Goal: Task Accomplishment & Management: Manage account settings

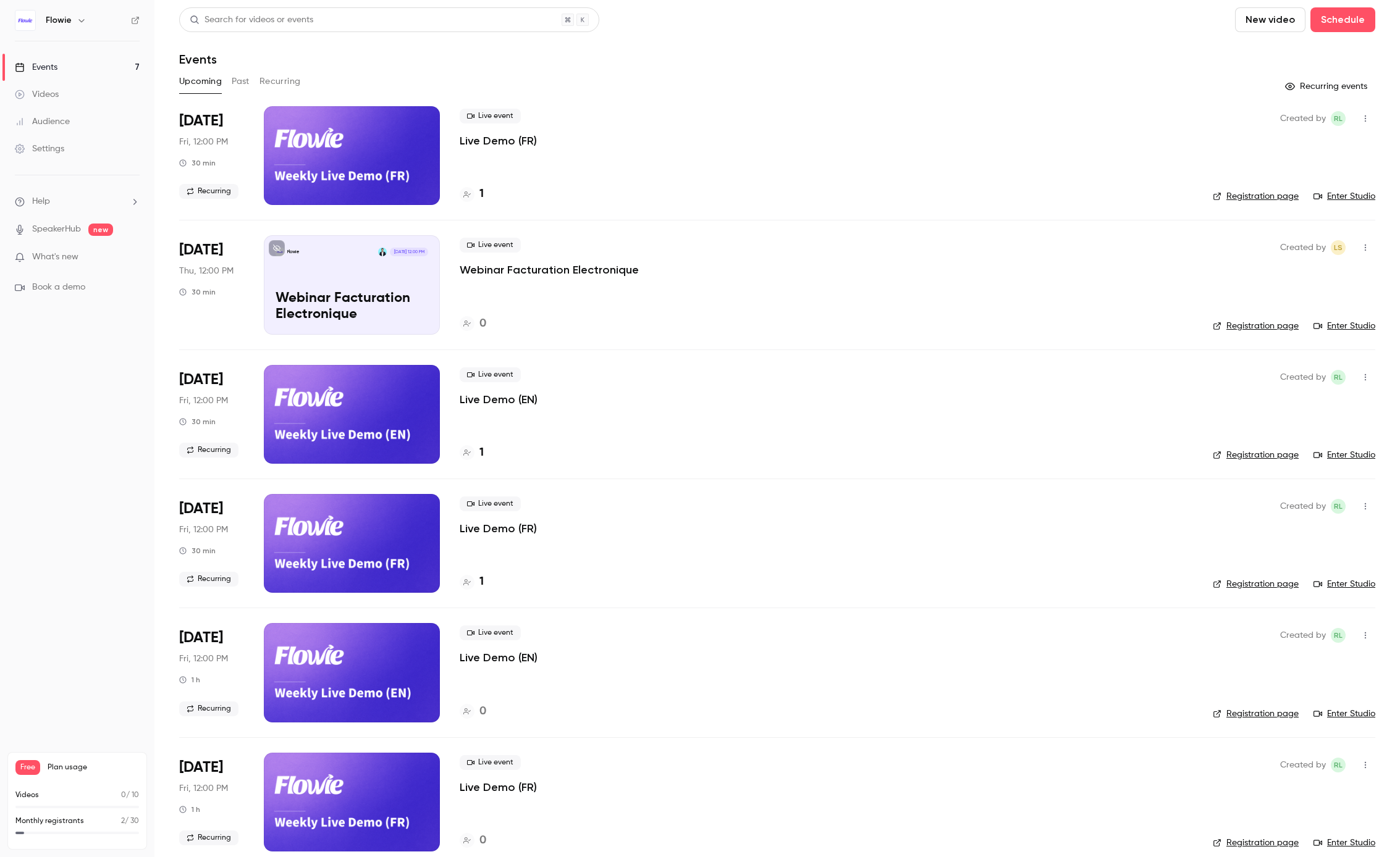
click at [64, 67] on link "Events 7" at bounding box center [77, 67] width 154 height 27
click at [233, 119] on div "[DATE] Fri, 12:00 PM 30 min Recurring" at bounding box center [211, 155] width 65 height 99
click at [208, 123] on span "[DATE]" at bounding box center [201, 120] width 44 height 20
click at [299, 160] on div at bounding box center [351, 155] width 176 height 99
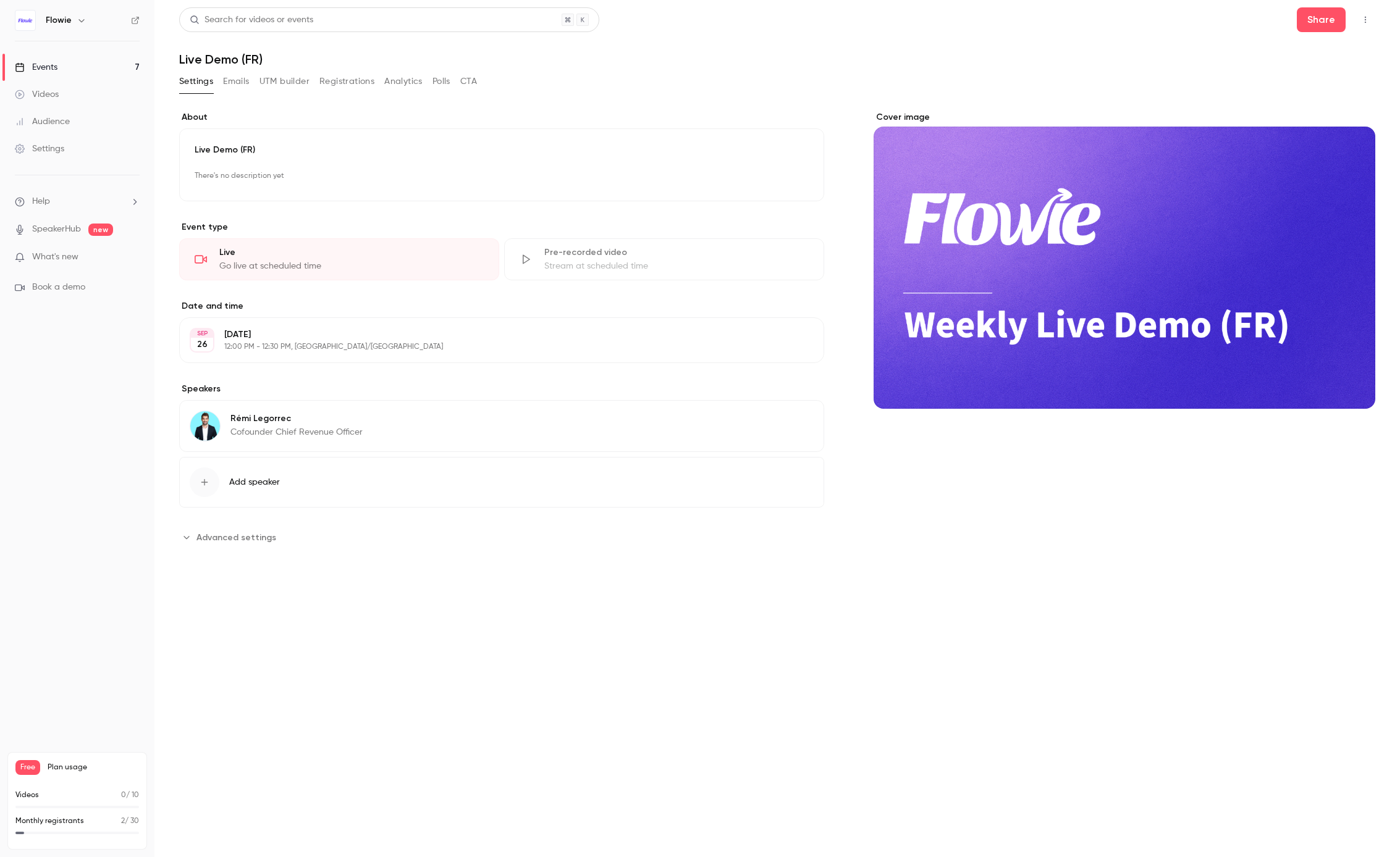
click at [353, 84] on button "Registrations" at bounding box center [346, 81] width 55 height 20
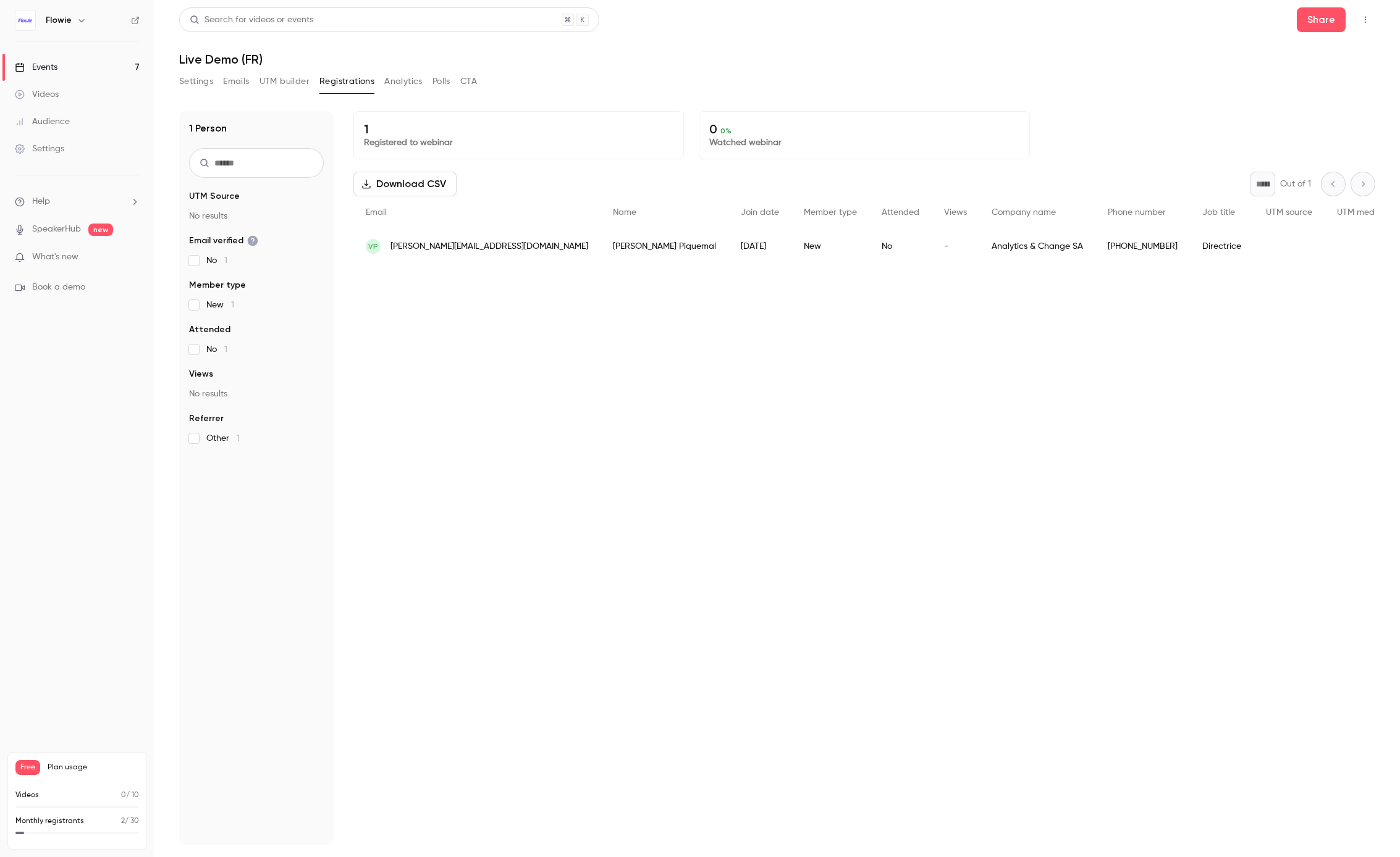
click at [205, 82] on button "Settings" at bounding box center [196, 81] width 34 height 20
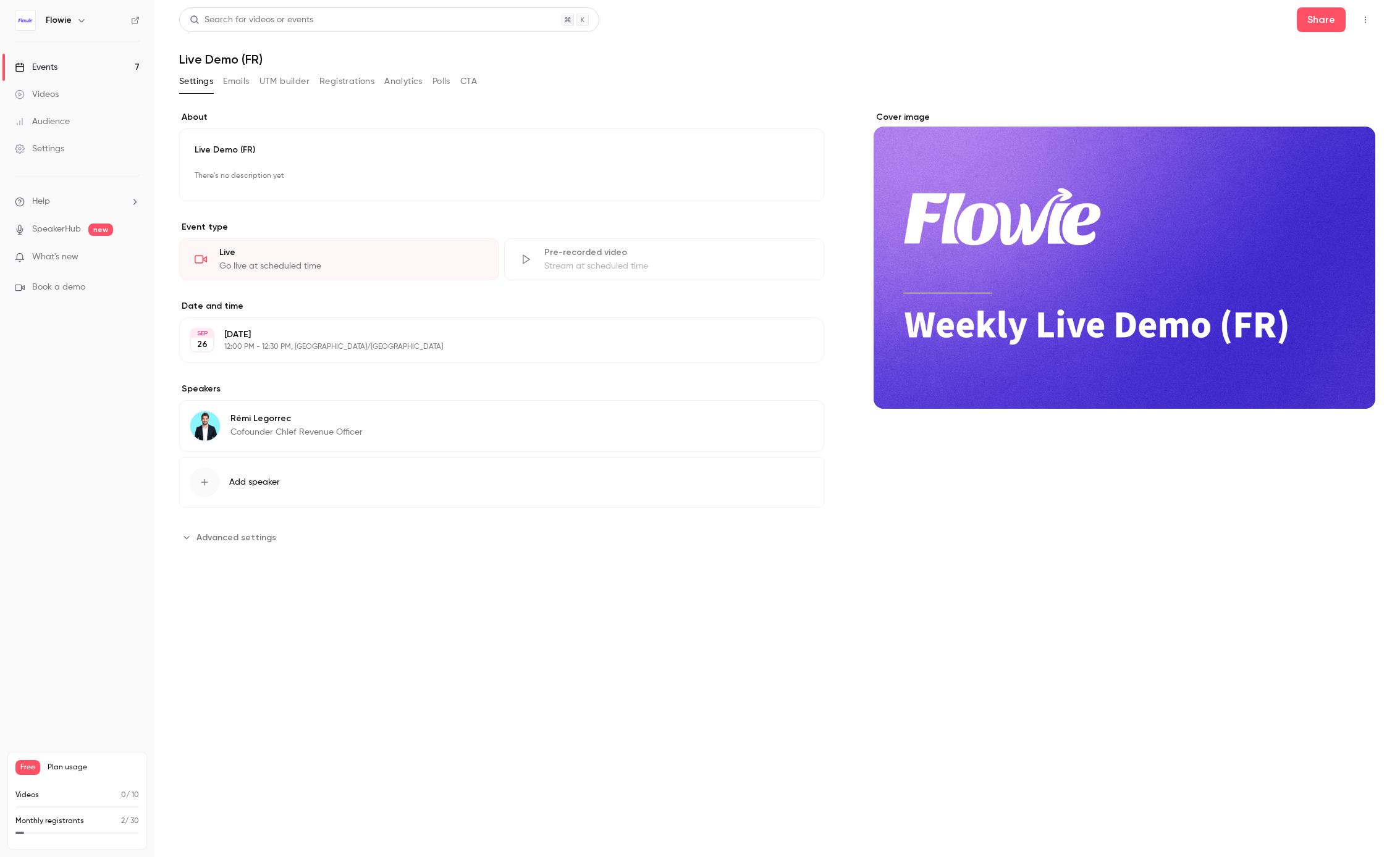
click at [92, 66] on link "Events 7" at bounding box center [77, 67] width 154 height 27
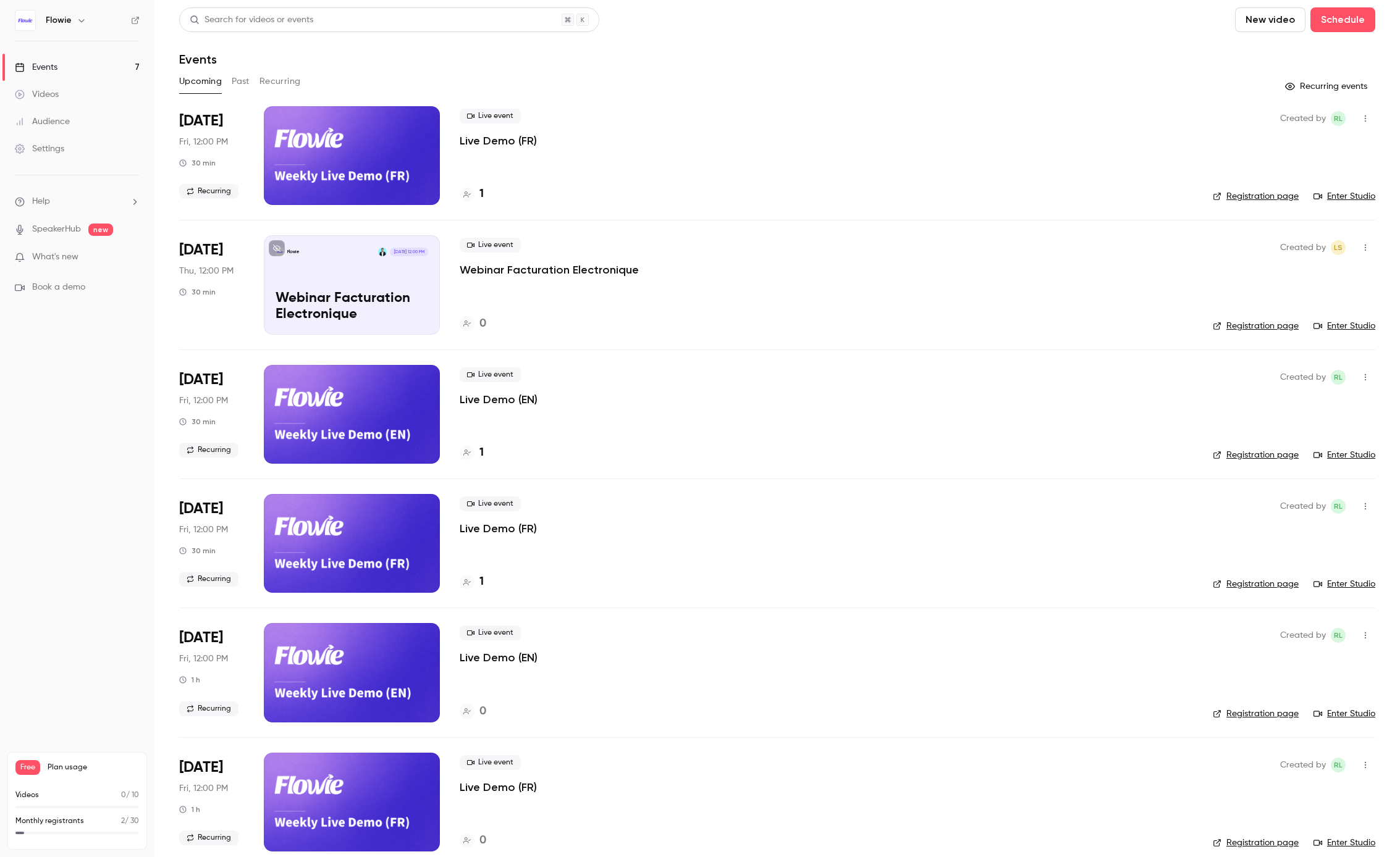
click at [235, 82] on button "Past" at bounding box center [240, 81] width 18 height 20
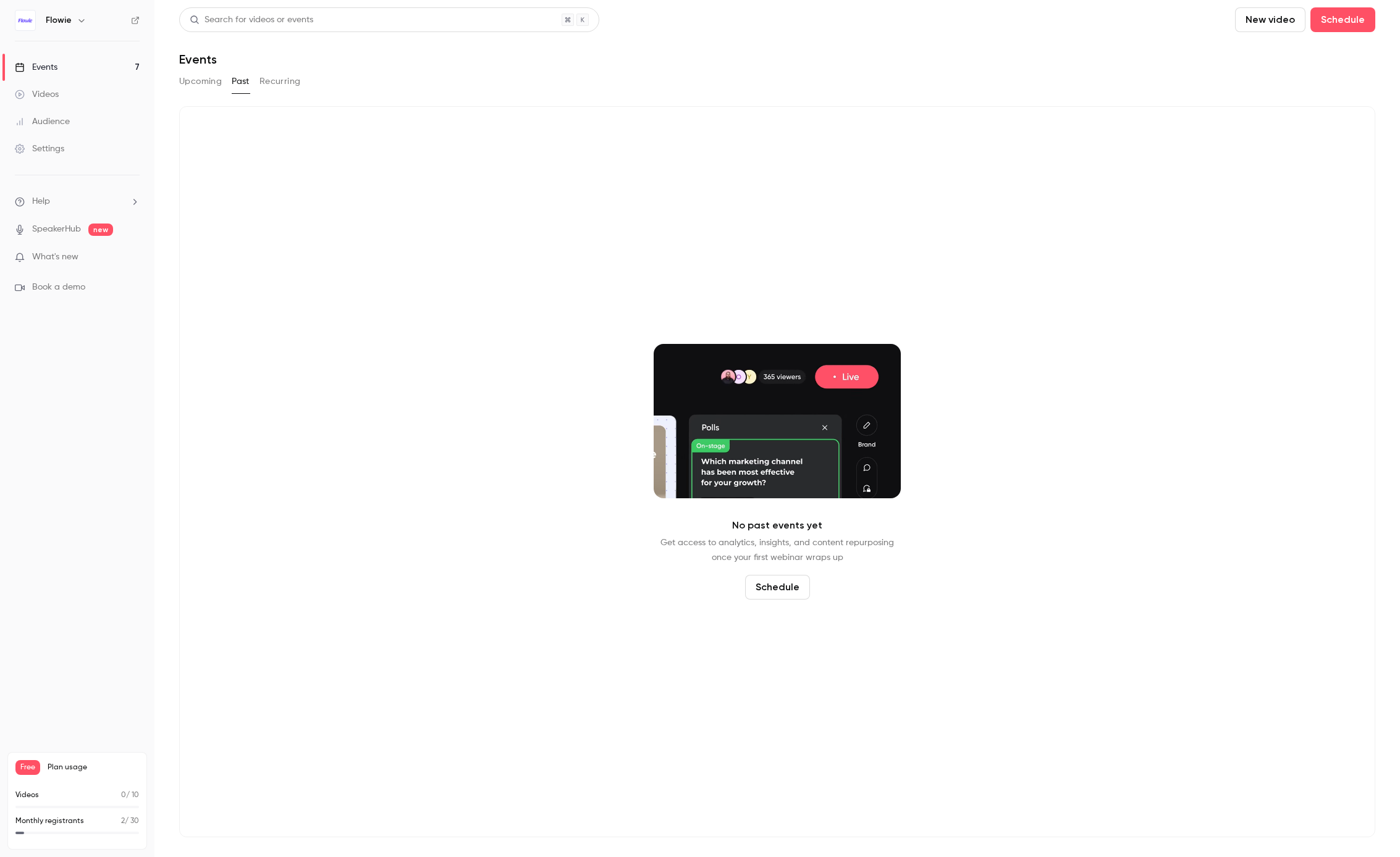
click at [291, 80] on button "Recurring" at bounding box center [280, 81] width 42 height 20
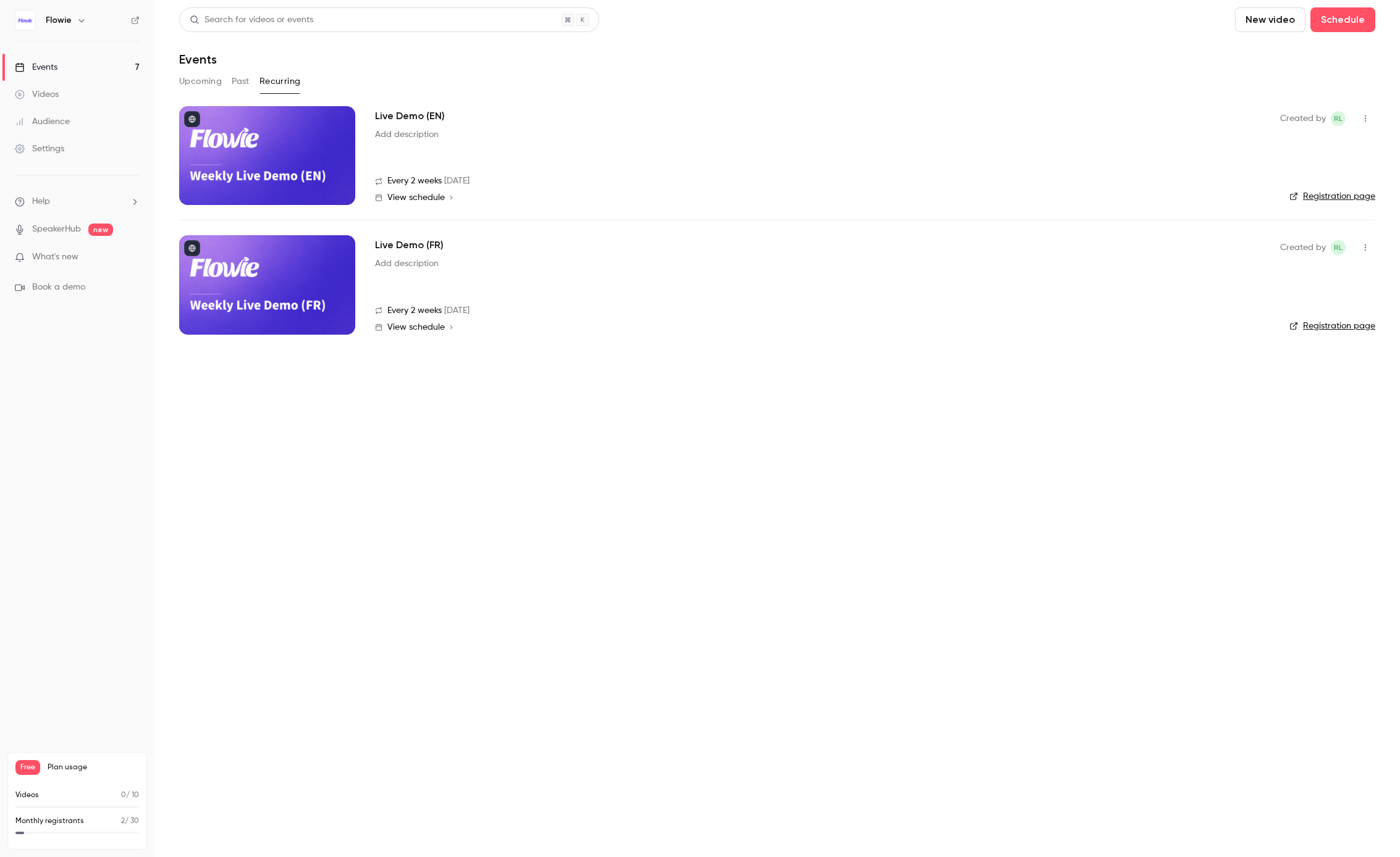
click at [191, 80] on button "Upcoming" at bounding box center [200, 81] width 42 height 20
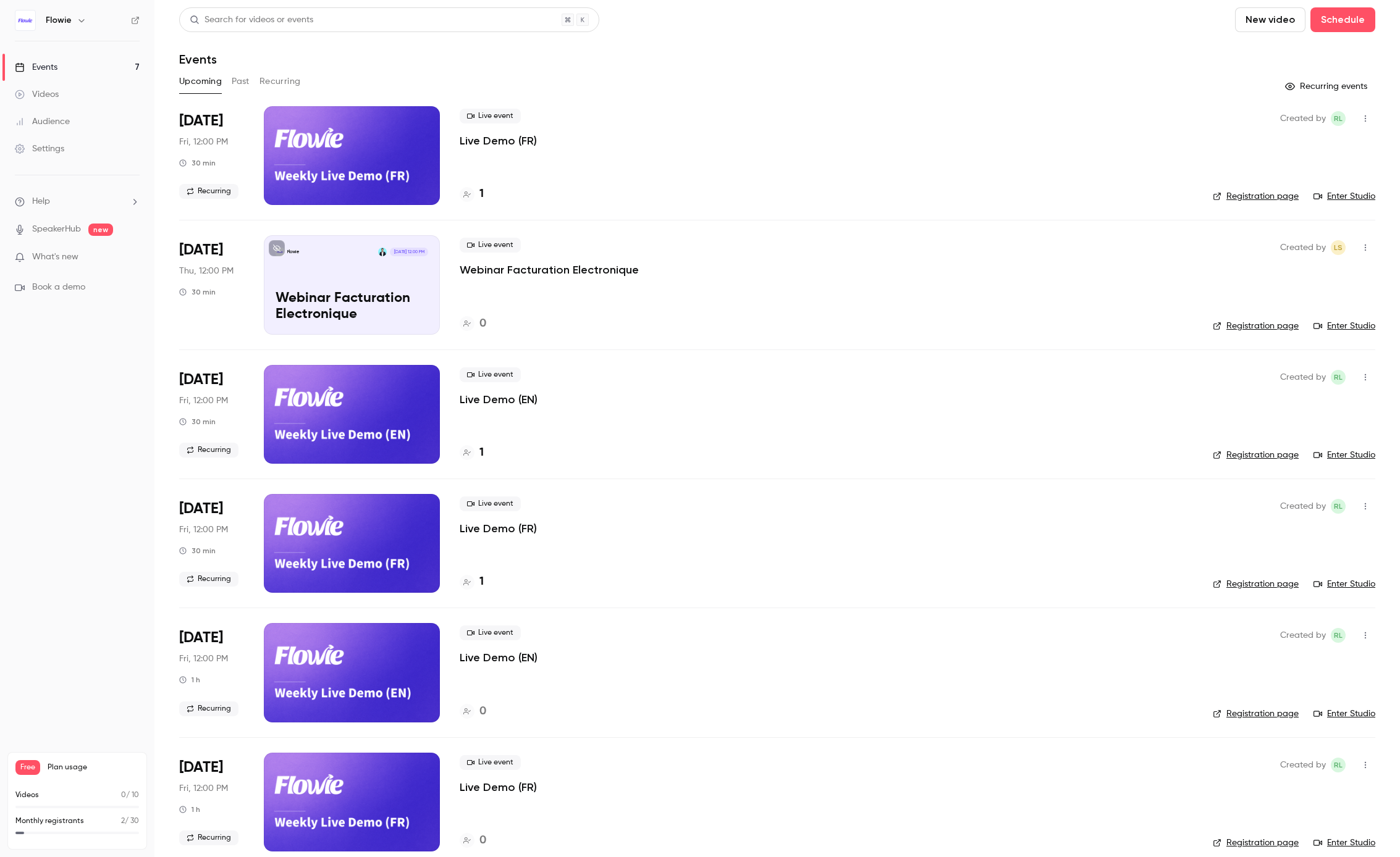
click at [83, 62] on link "Events 7" at bounding box center [77, 67] width 154 height 27
click at [559, 166] on div "Live event Live Demo (FR) 1" at bounding box center [826, 155] width 733 height 99
click at [513, 142] on p "Live Demo (FR)" at bounding box center [498, 141] width 77 height 15
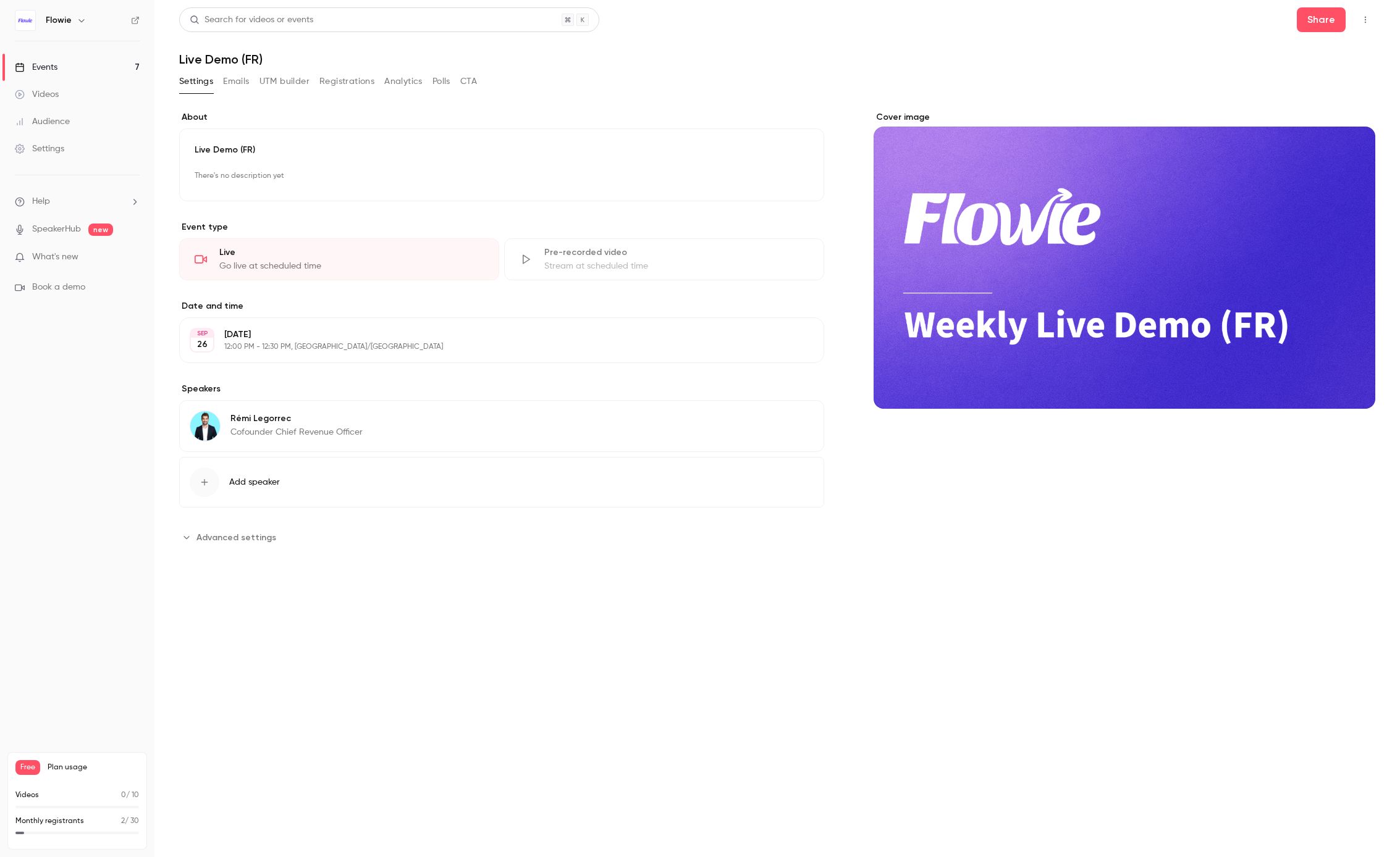
click at [310, 430] on p "Cofounder Chief Revenue Officer" at bounding box center [297, 432] width 132 height 12
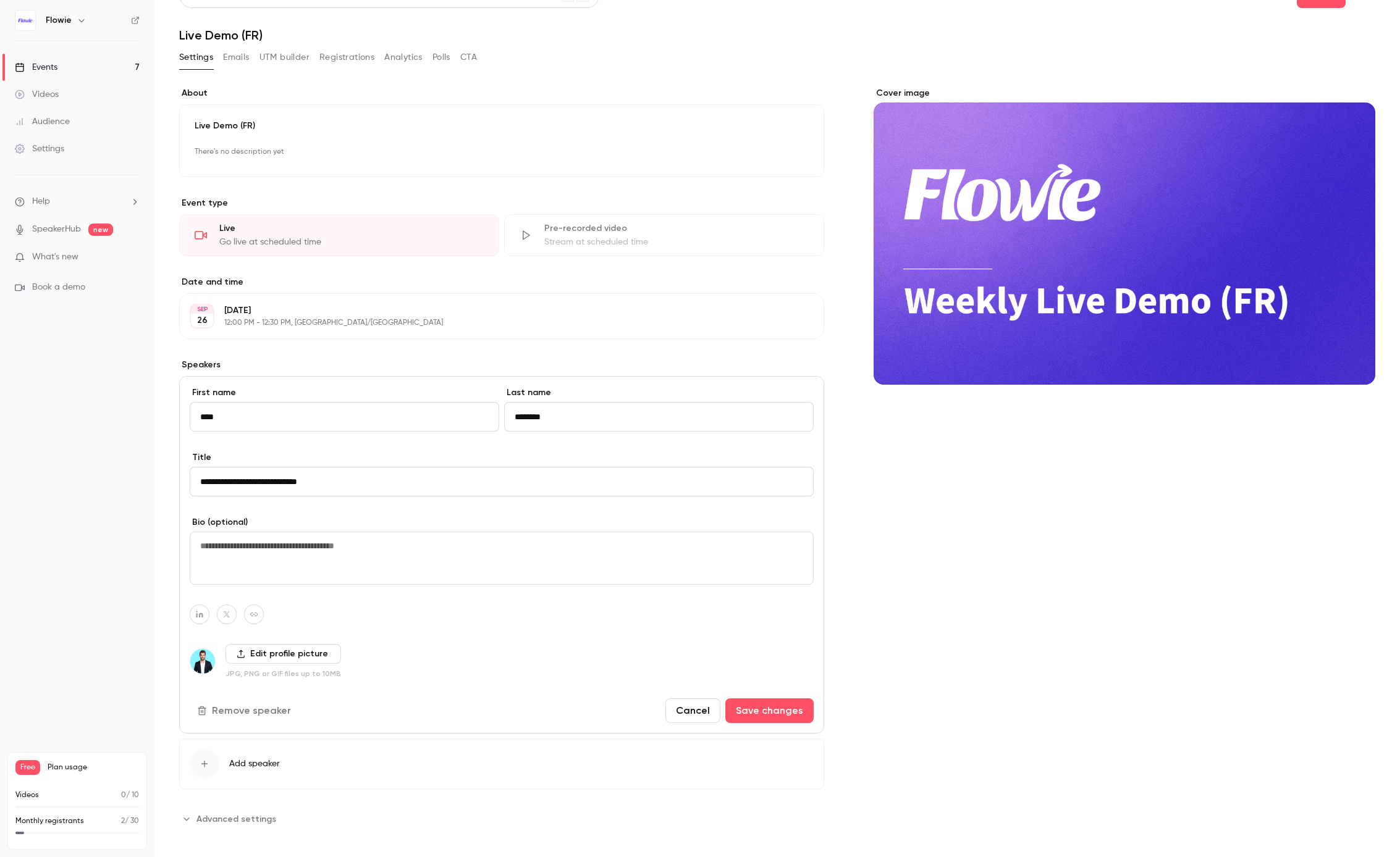
scroll to position [33, 0]
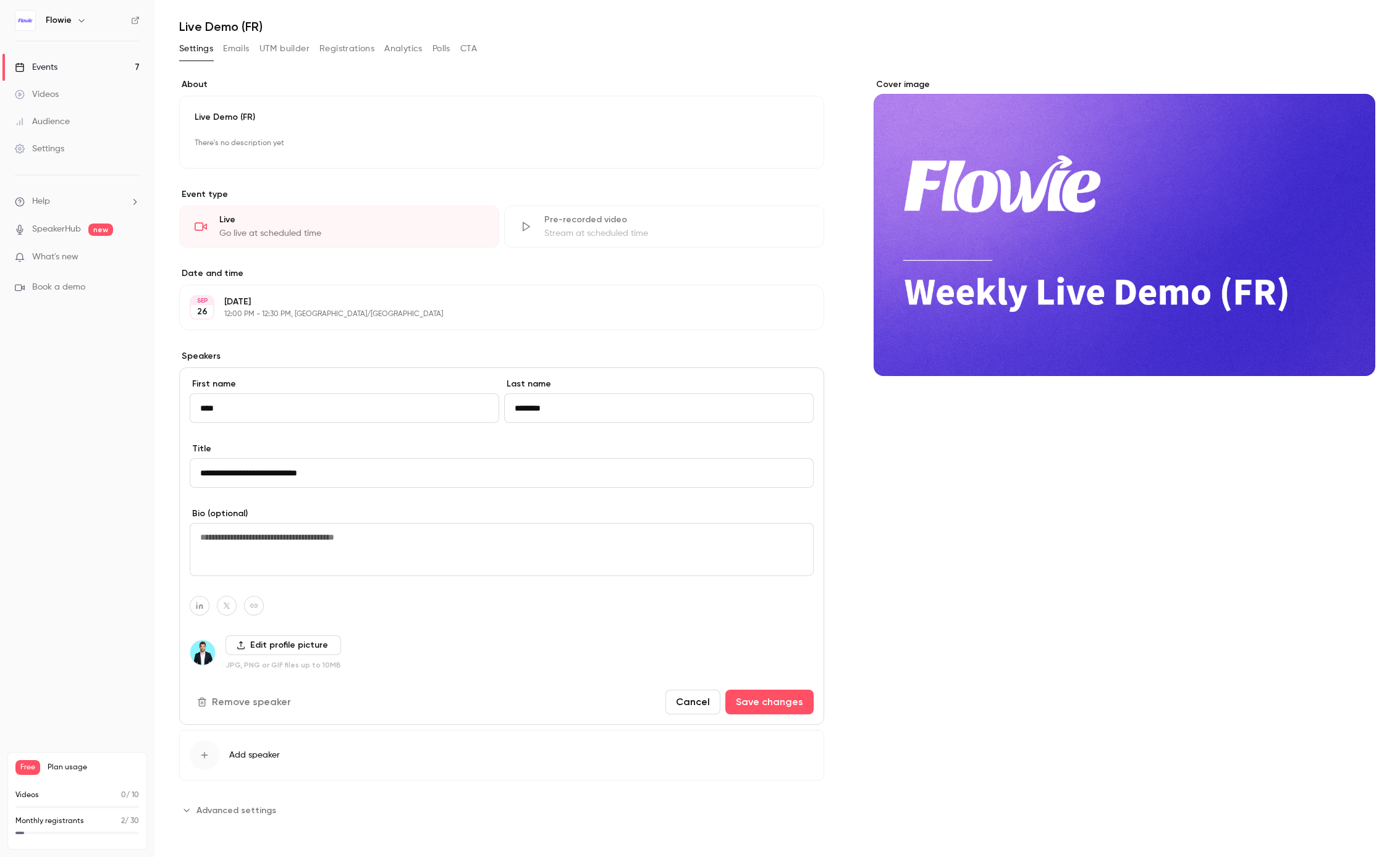
click at [331, 469] on input "**********" at bounding box center [502, 473] width 624 height 30
click at [118, 601] on nav "Flowie Events 7 Videos Audience Settings Help SpeakerHub new What's new Book a …" at bounding box center [77, 428] width 154 height 857
click at [58, 149] on div "Settings" at bounding box center [39, 148] width 50 height 12
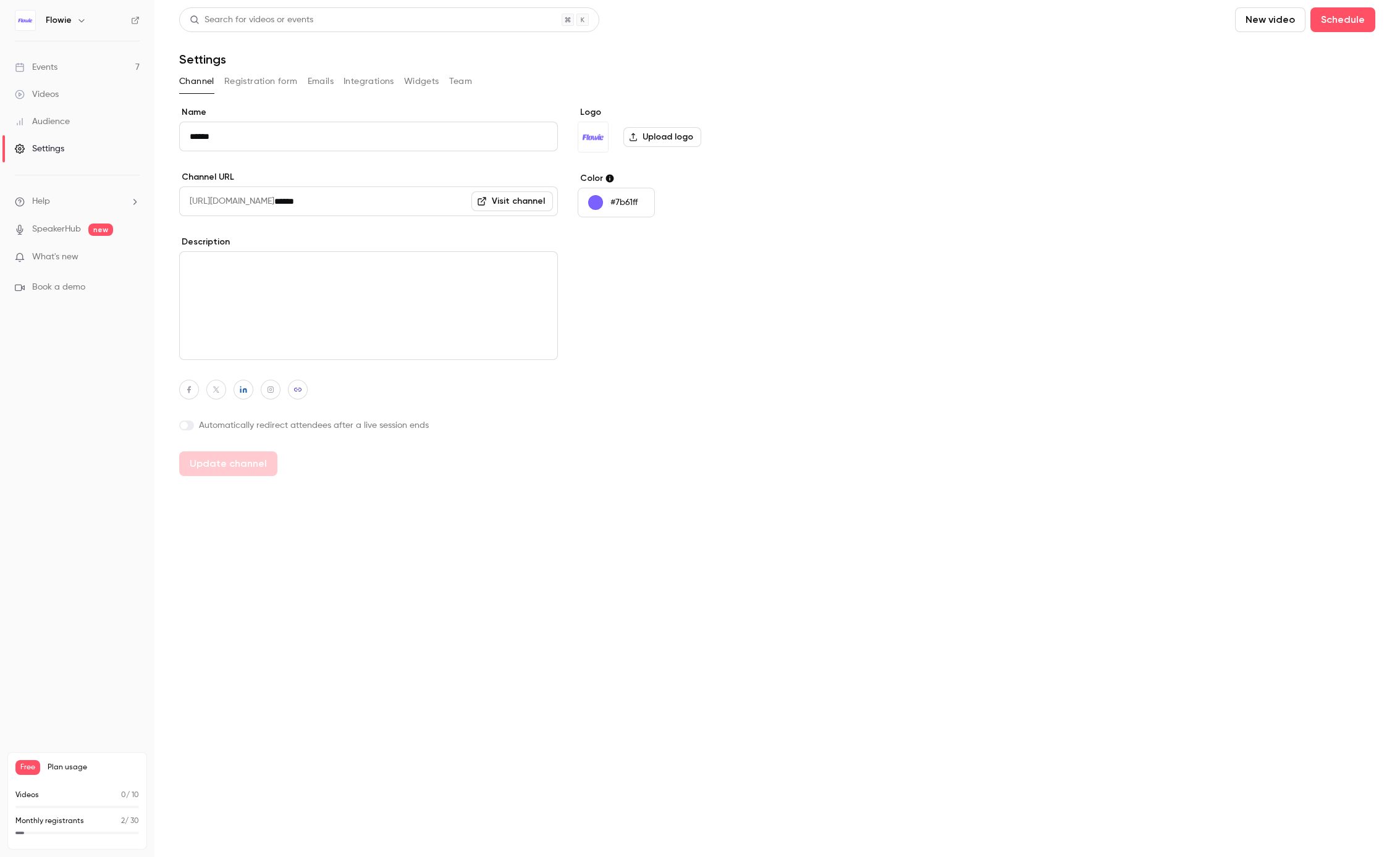
click at [267, 84] on button "Registration form" at bounding box center [261, 81] width 74 height 20
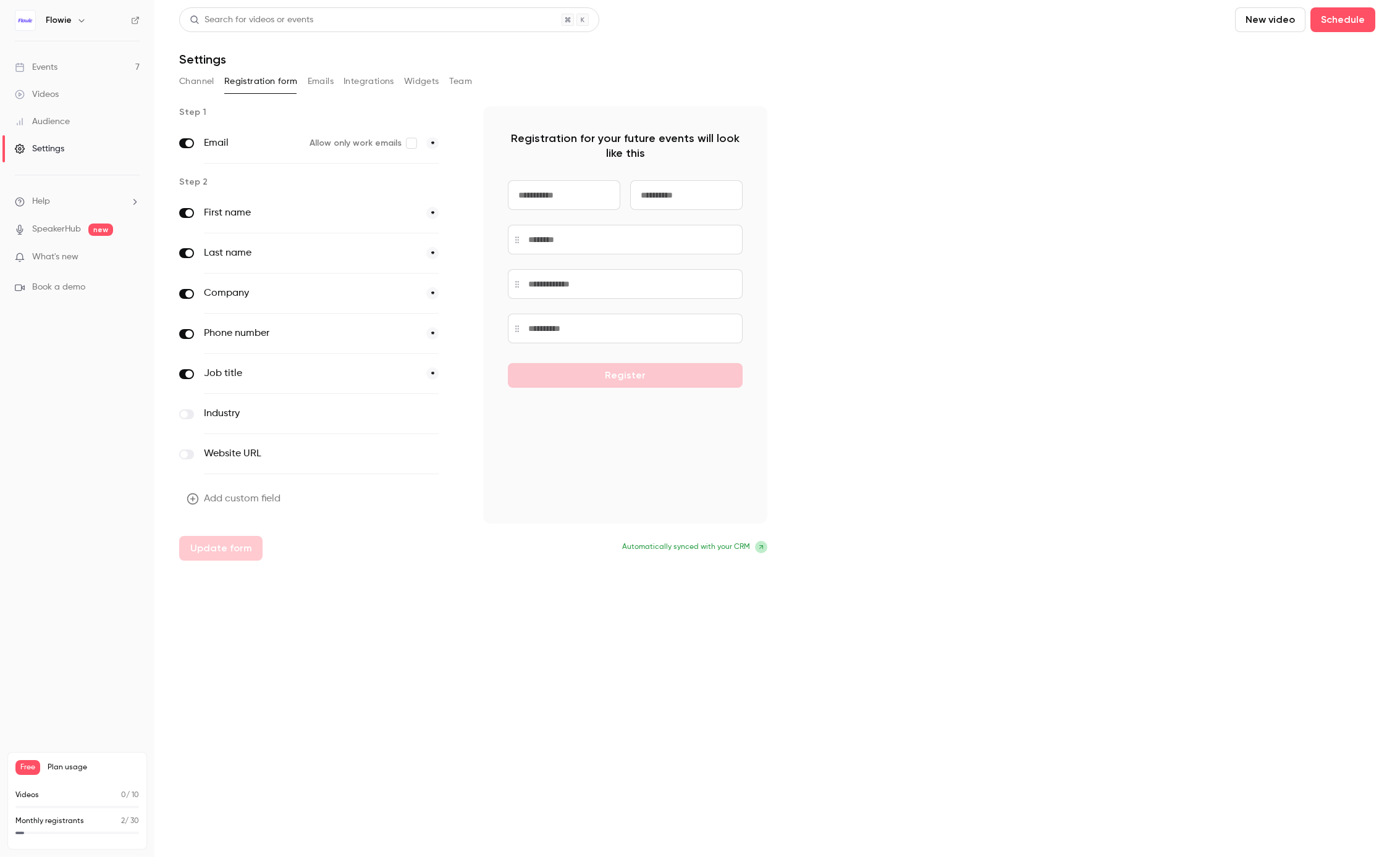
click at [328, 84] on button "Emails" at bounding box center [321, 81] width 26 height 20
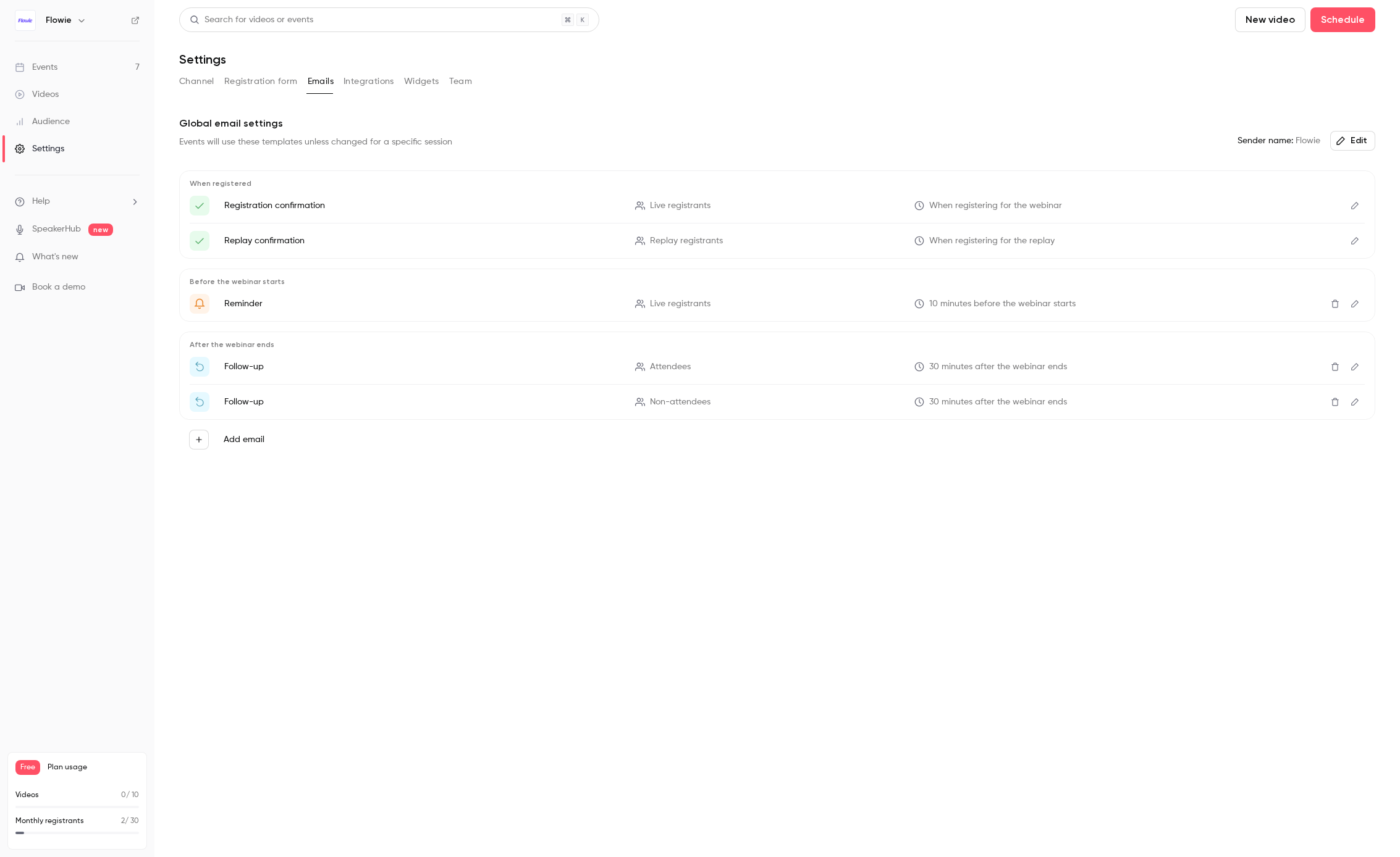
click at [264, 82] on button "Registration form" at bounding box center [261, 81] width 74 height 20
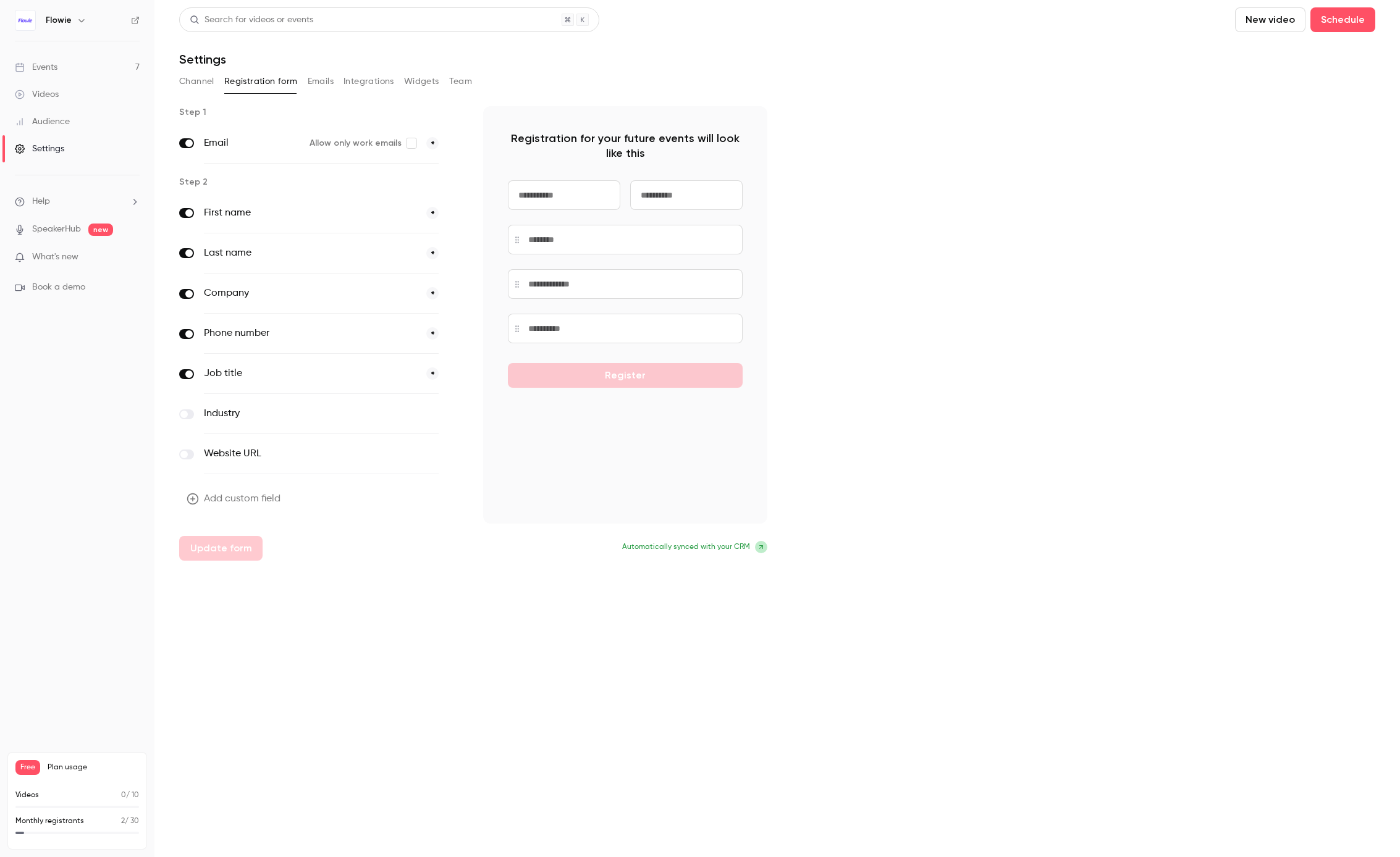
click at [315, 86] on button "Emails" at bounding box center [321, 81] width 26 height 20
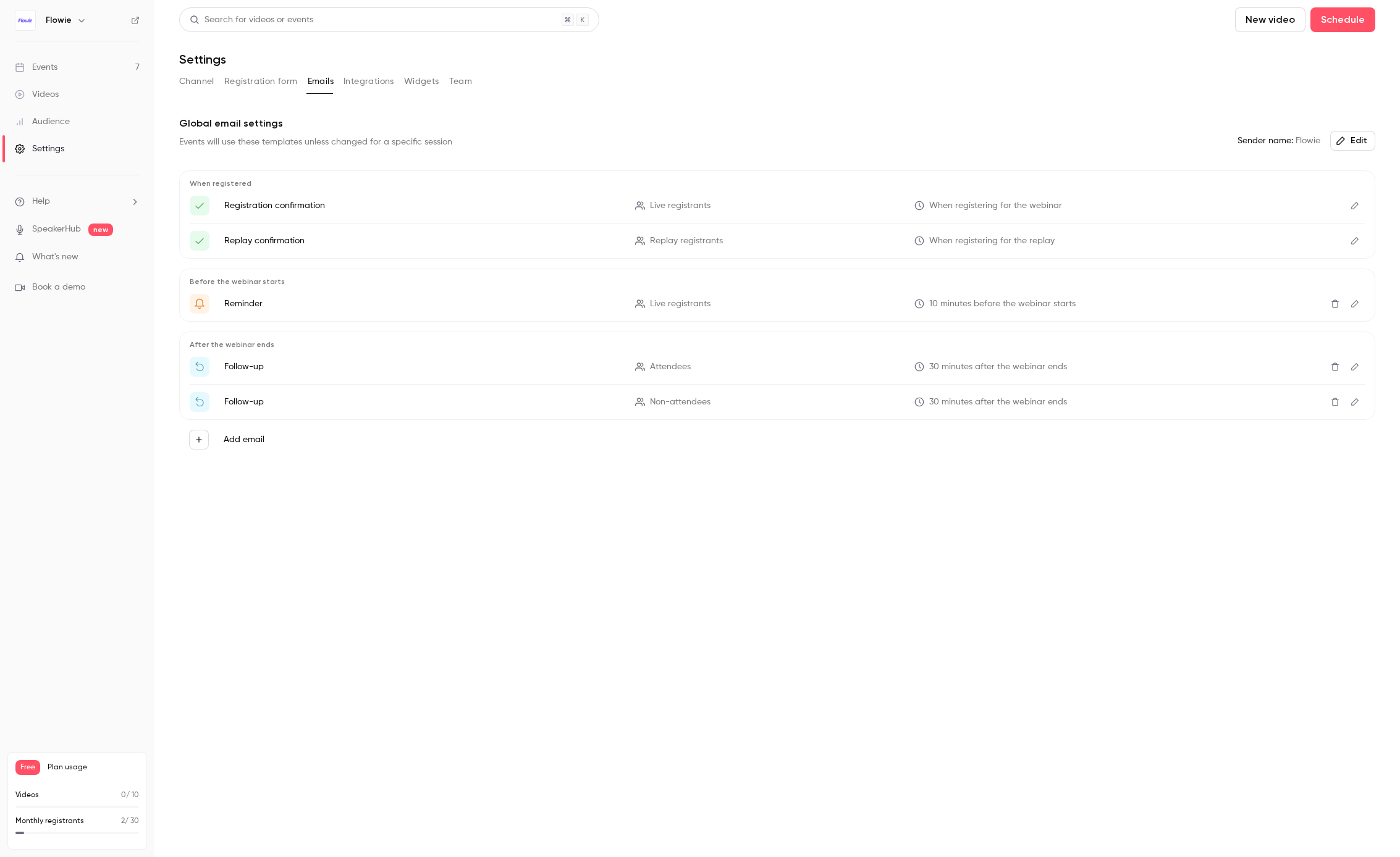
click at [55, 16] on h6 "Flowie" at bounding box center [59, 20] width 26 height 12
click at [17, 18] on img at bounding box center [25, 20] width 20 height 20
click at [86, 20] on button "button" at bounding box center [82, 20] width 15 height 15
click at [23, 61] on div "Flowie [EMAIL_ADDRESS][DOMAIN_NAME] Billing Free New channel Log out" at bounding box center [103, 123] width 185 height 145
click at [30, 68] on div "Flowie [EMAIL_ADDRESS][DOMAIN_NAME] Billing Free New channel Log out" at bounding box center [103, 123] width 185 height 145
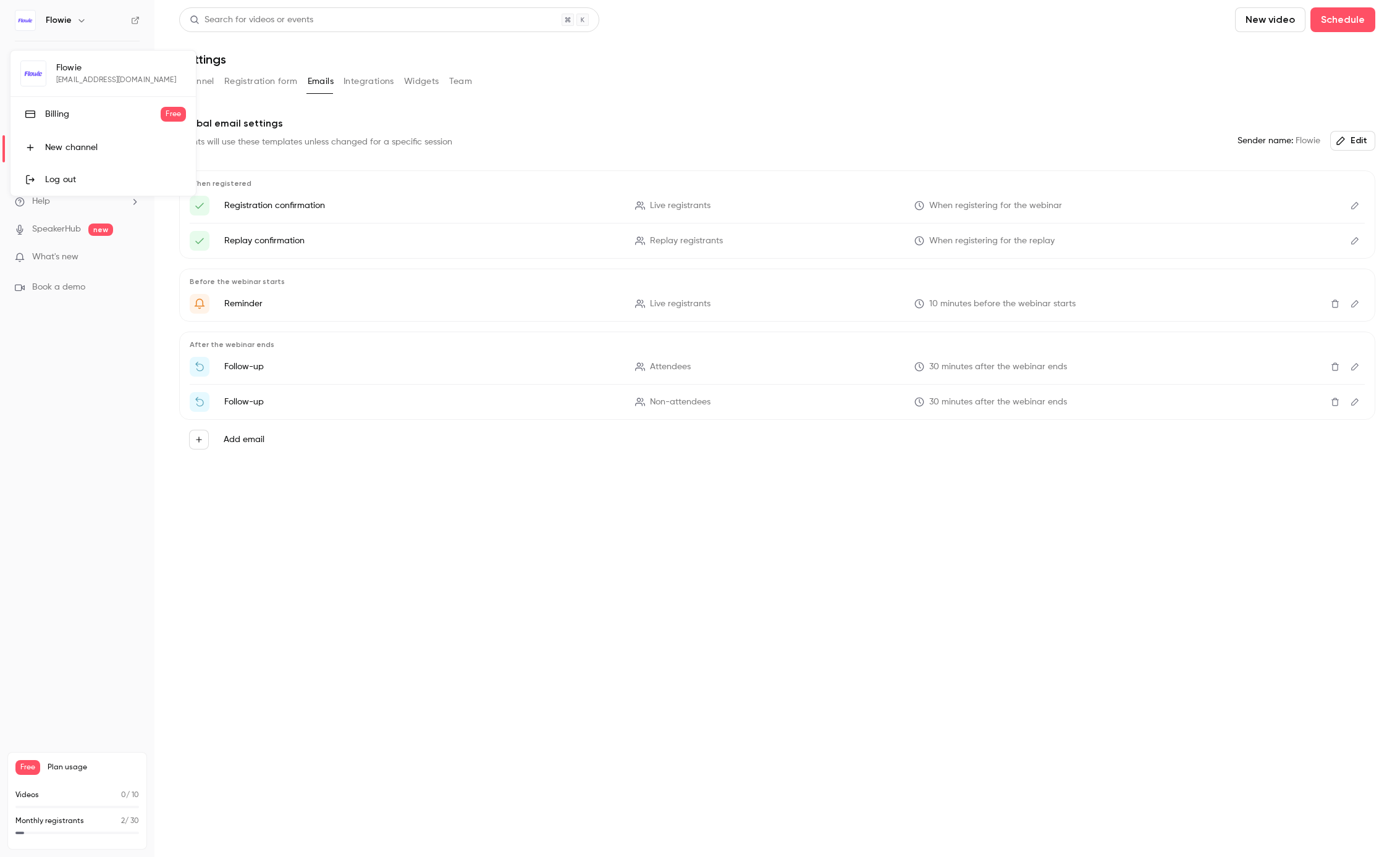
click at [107, 112] on div "Billing" at bounding box center [103, 114] width 115 height 12
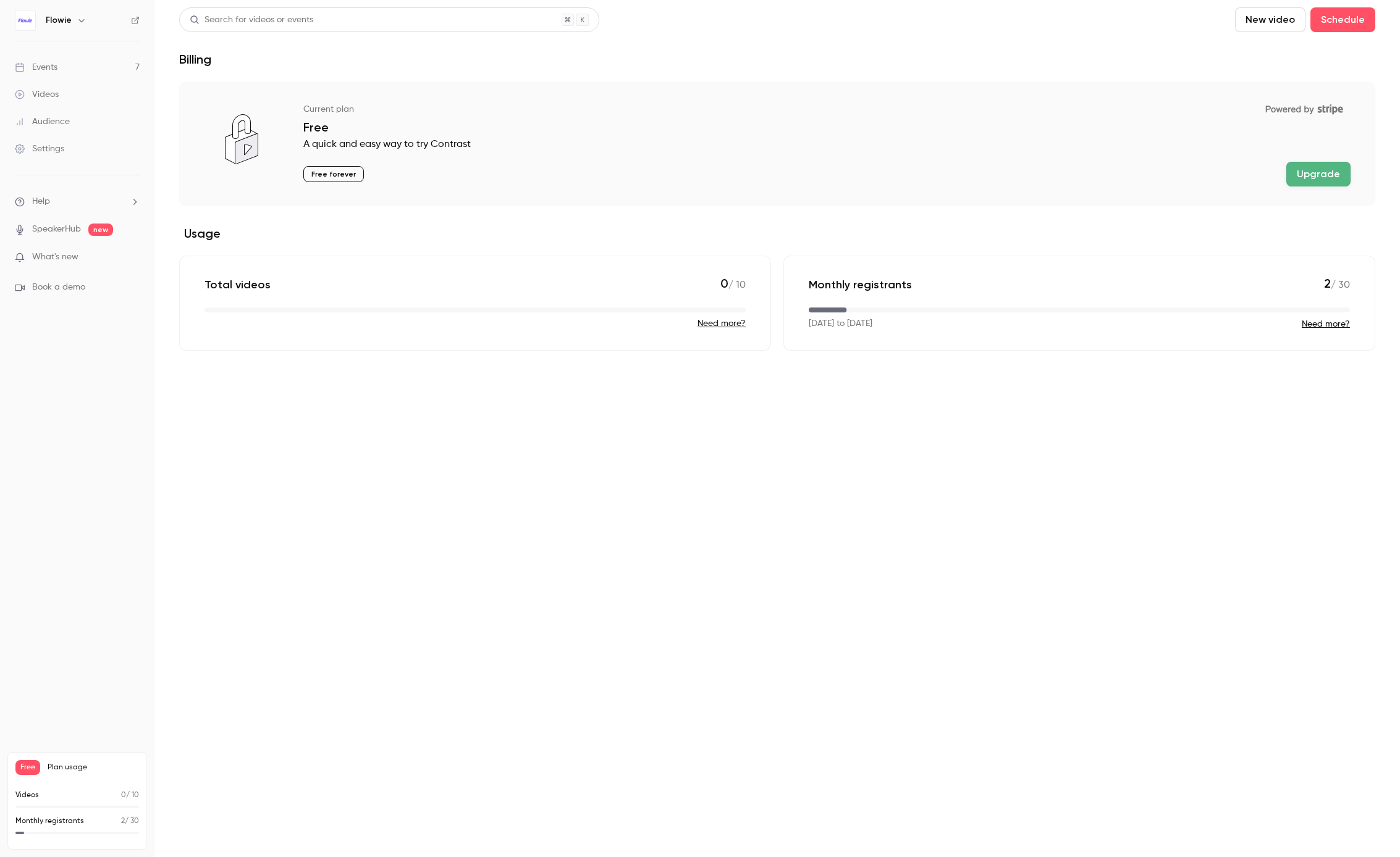
click at [64, 61] on link "Events 7" at bounding box center [77, 67] width 154 height 27
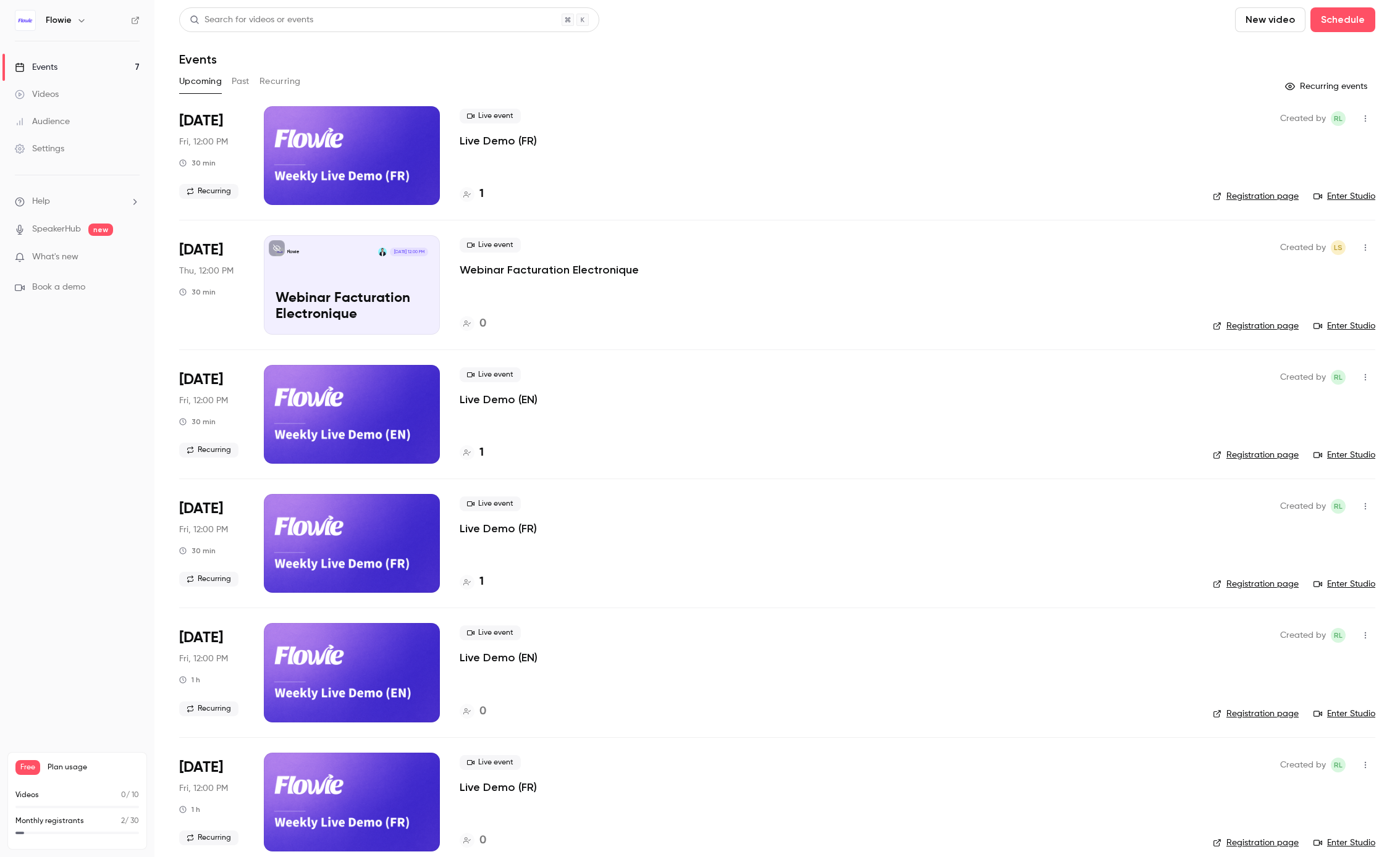
click at [63, 122] on div "Audience" at bounding box center [42, 121] width 55 height 12
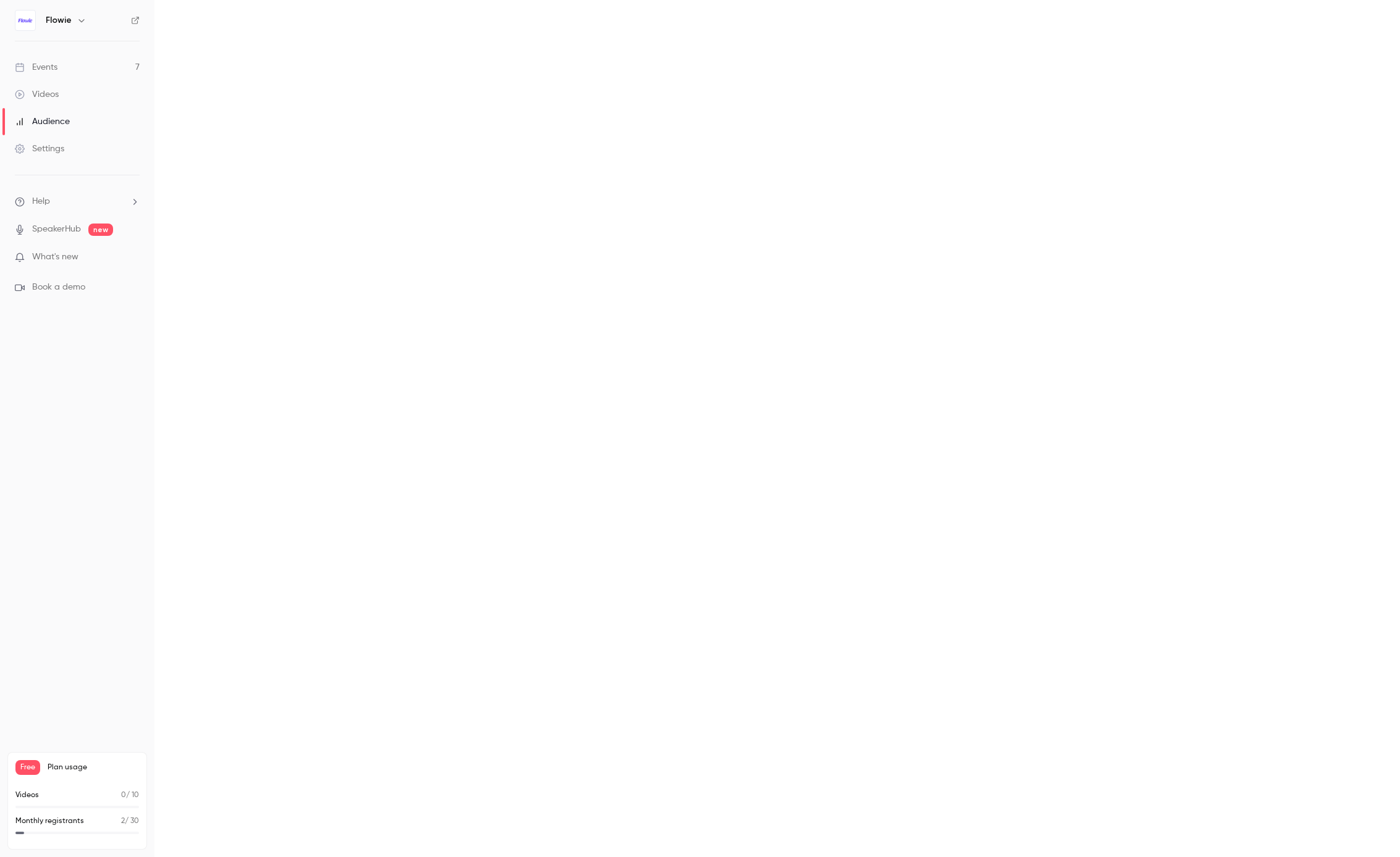
click at [63, 144] on div "Settings" at bounding box center [39, 148] width 50 height 12
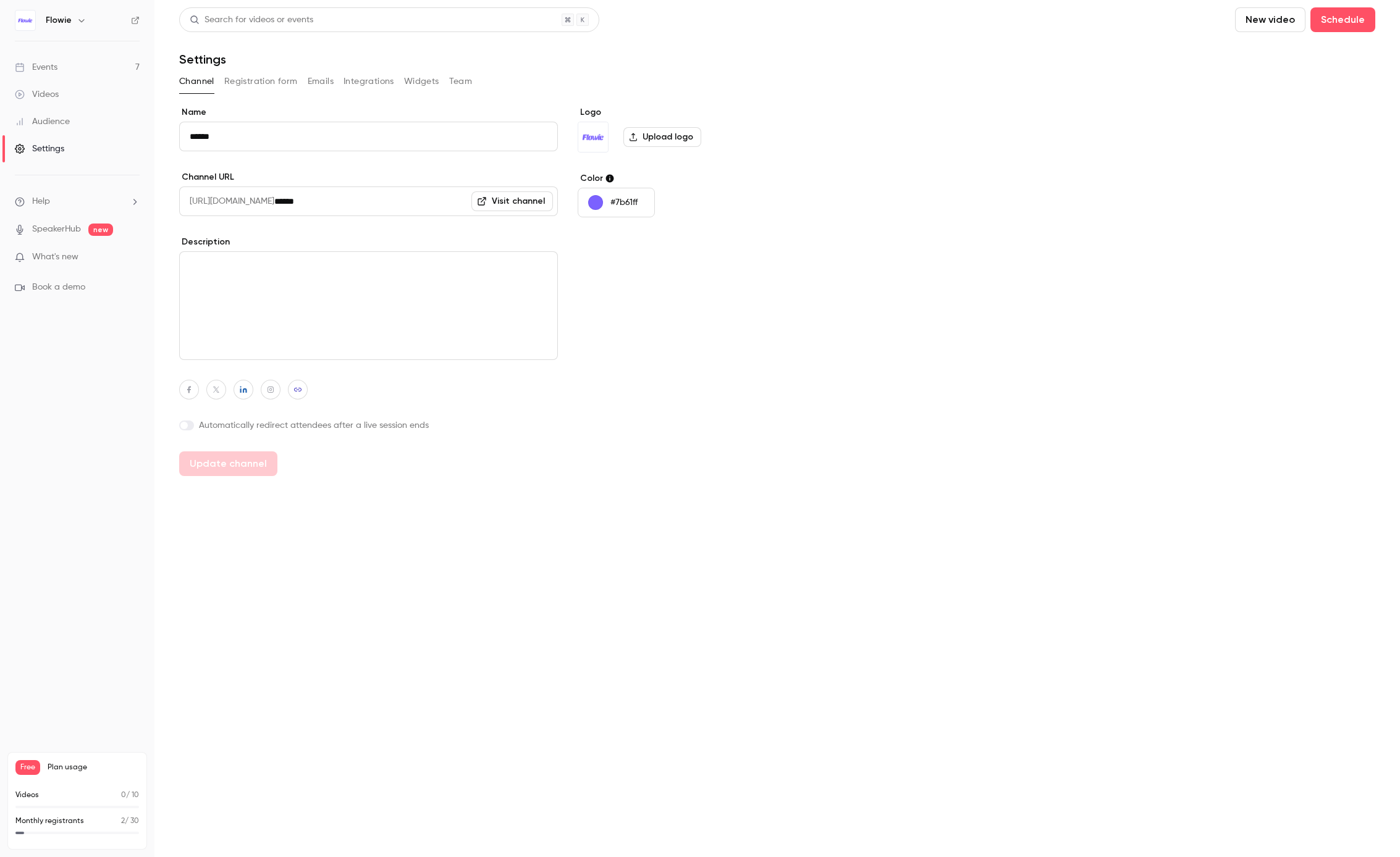
click at [263, 81] on button "Registration form" at bounding box center [261, 81] width 74 height 20
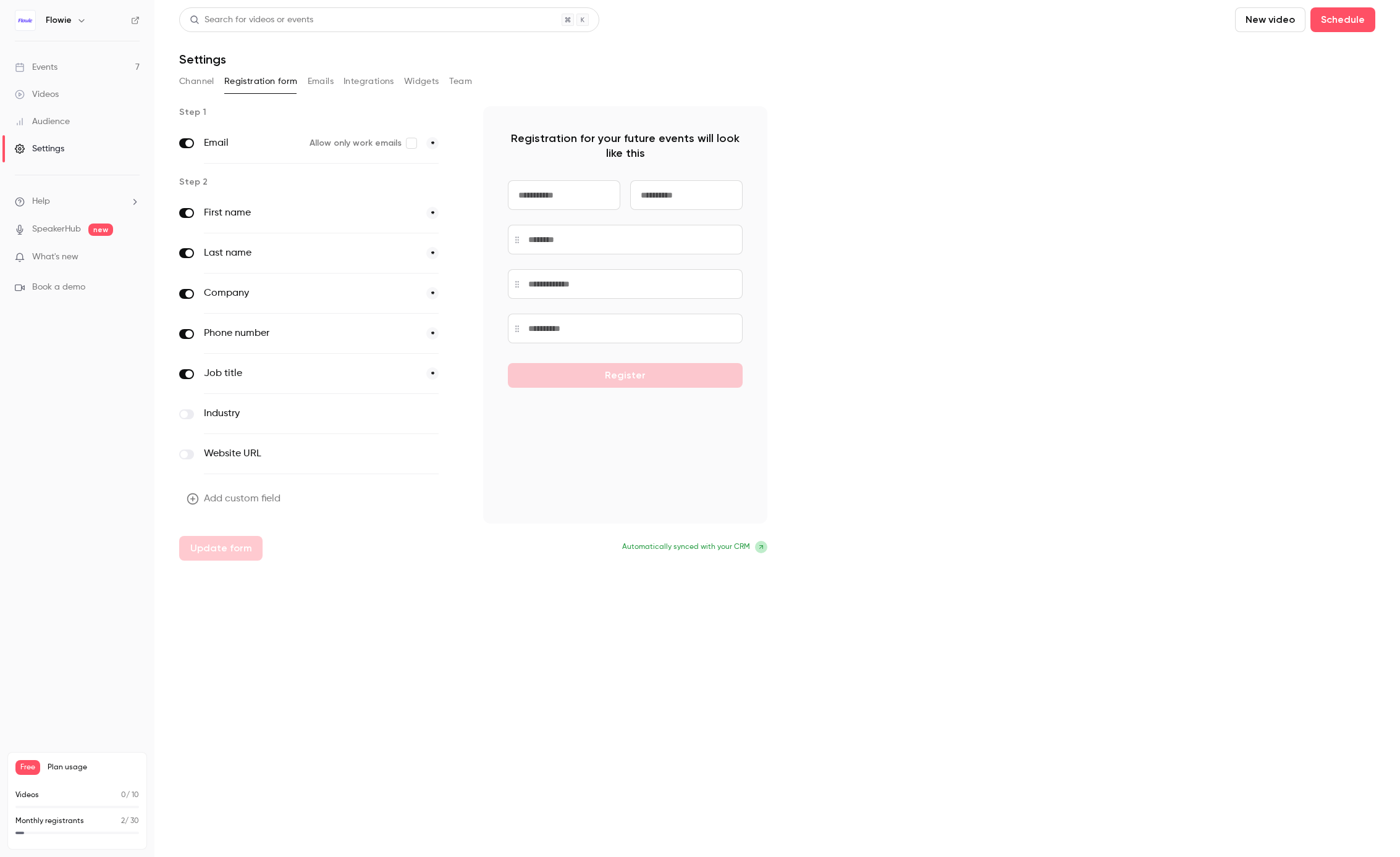
click at [322, 75] on button "Emails" at bounding box center [321, 81] width 26 height 20
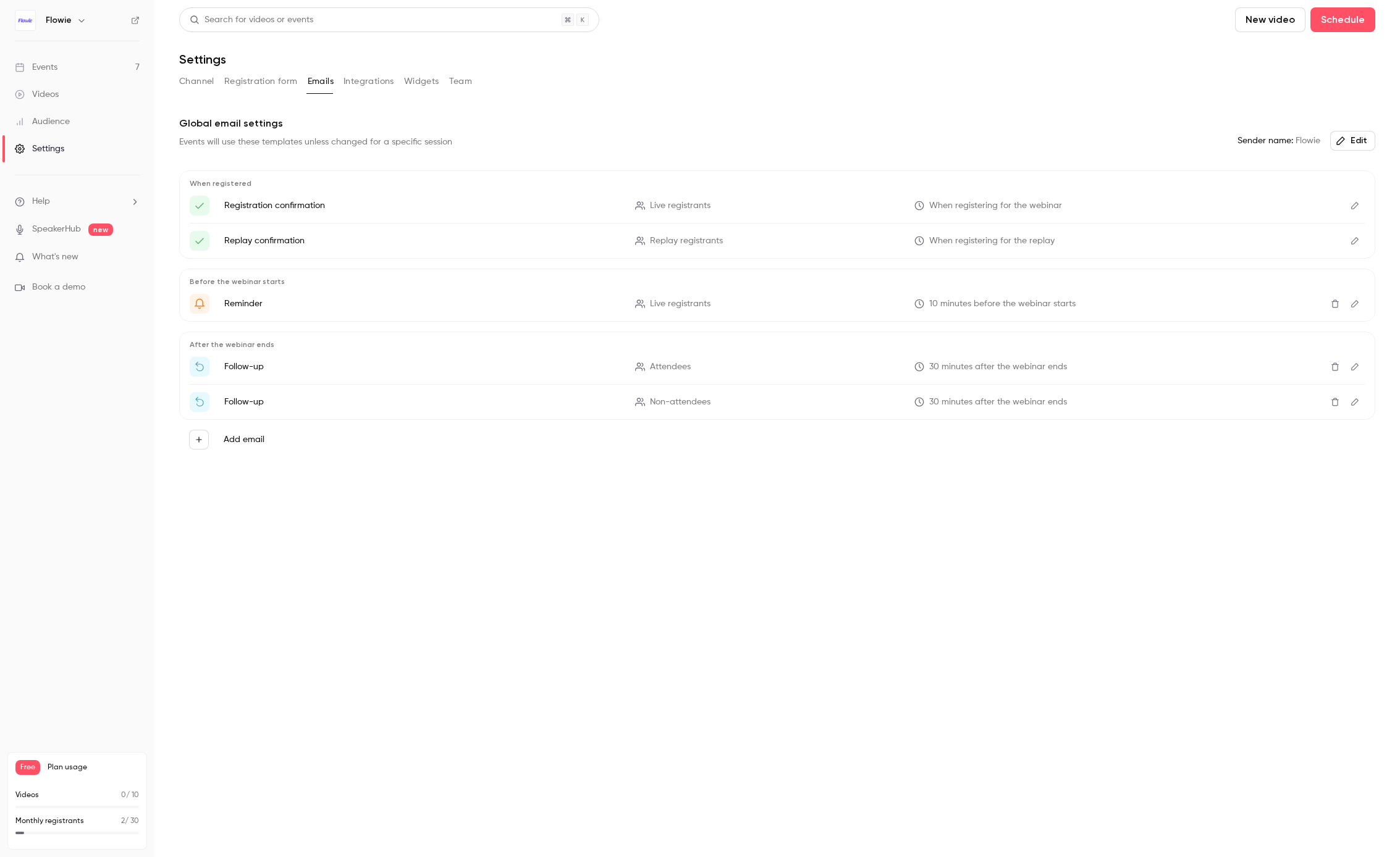
click at [356, 83] on button "Integrations" at bounding box center [368, 81] width 50 height 20
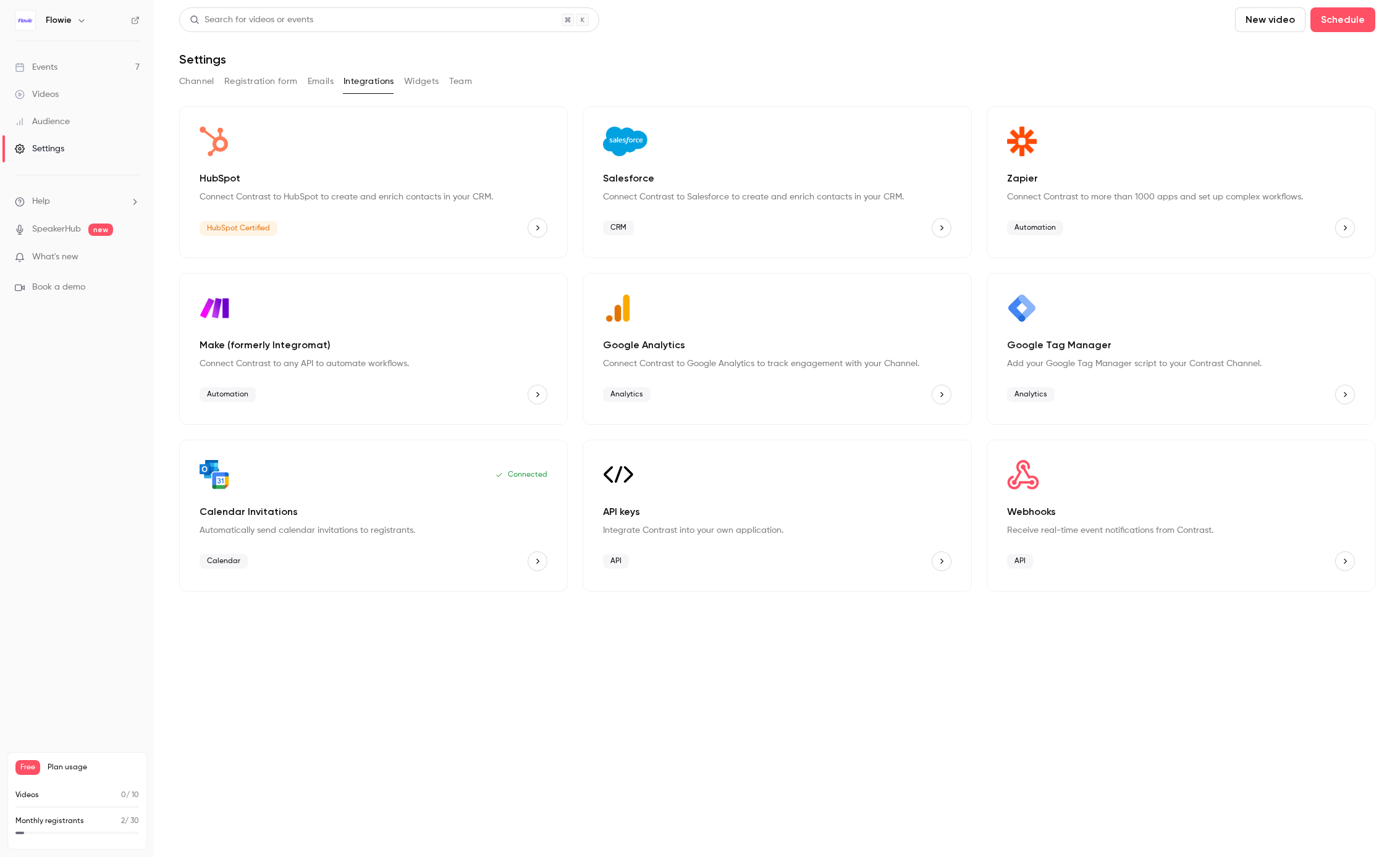
click at [419, 86] on button "Widgets" at bounding box center [421, 81] width 35 height 20
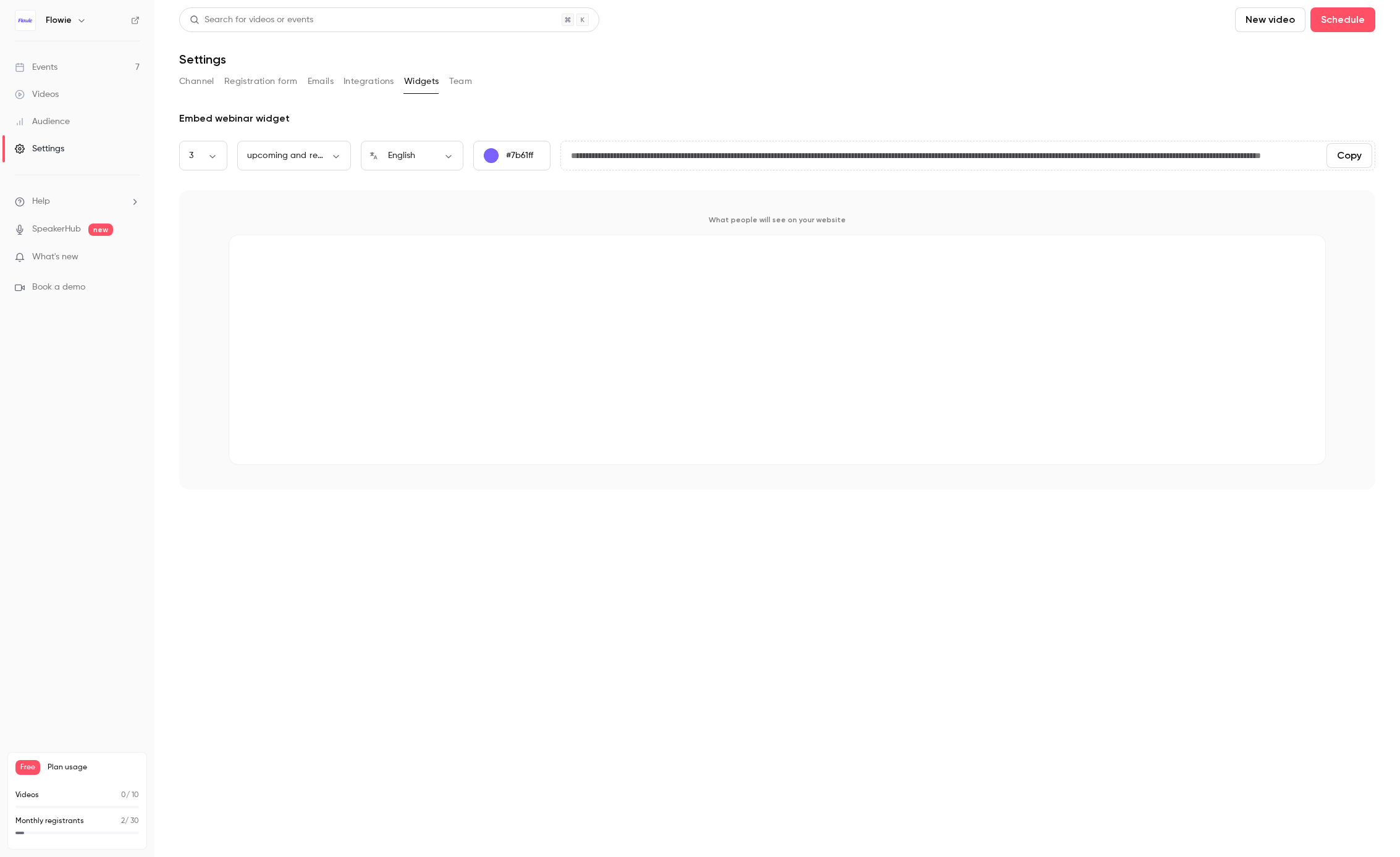
click at [480, 77] on div "Channel Registration form Emails Integrations Widgets Team" at bounding box center [777, 81] width 1196 height 20
click at [443, 77] on div "Channel Registration form Emails Integrations Widgets Team" at bounding box center [777, 81] width 1196 height 20
click at [453, 82] on button "Team" at bounding box center [461, 81] width 23 height 20
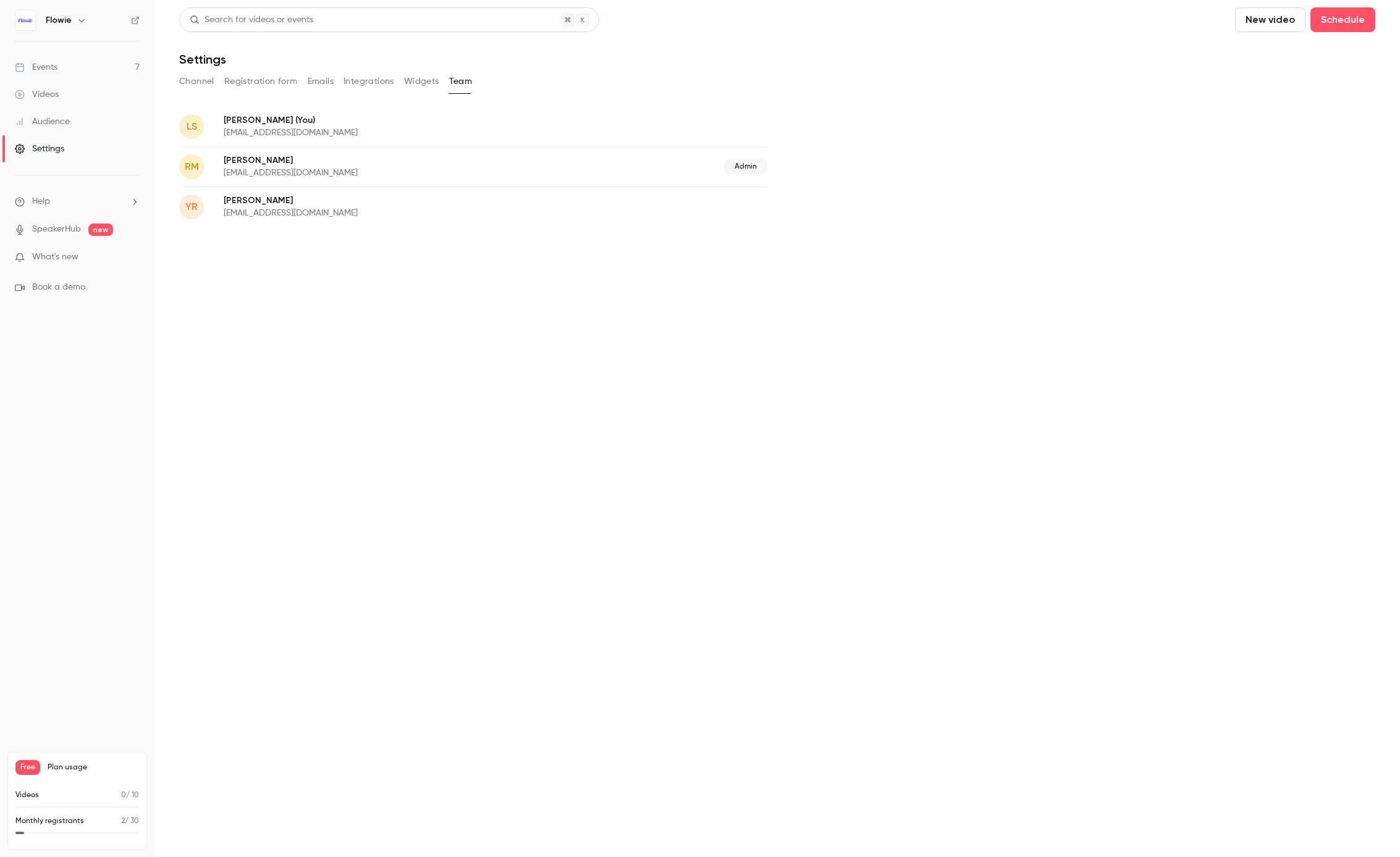
click at [267, 125] on p "[PERSON_NAME] (You)" at bounding box center [393, 120] width 339 height 13
click at [407, 78] on button "Widgets" at bounding box center [421, 81] width 35 height 20
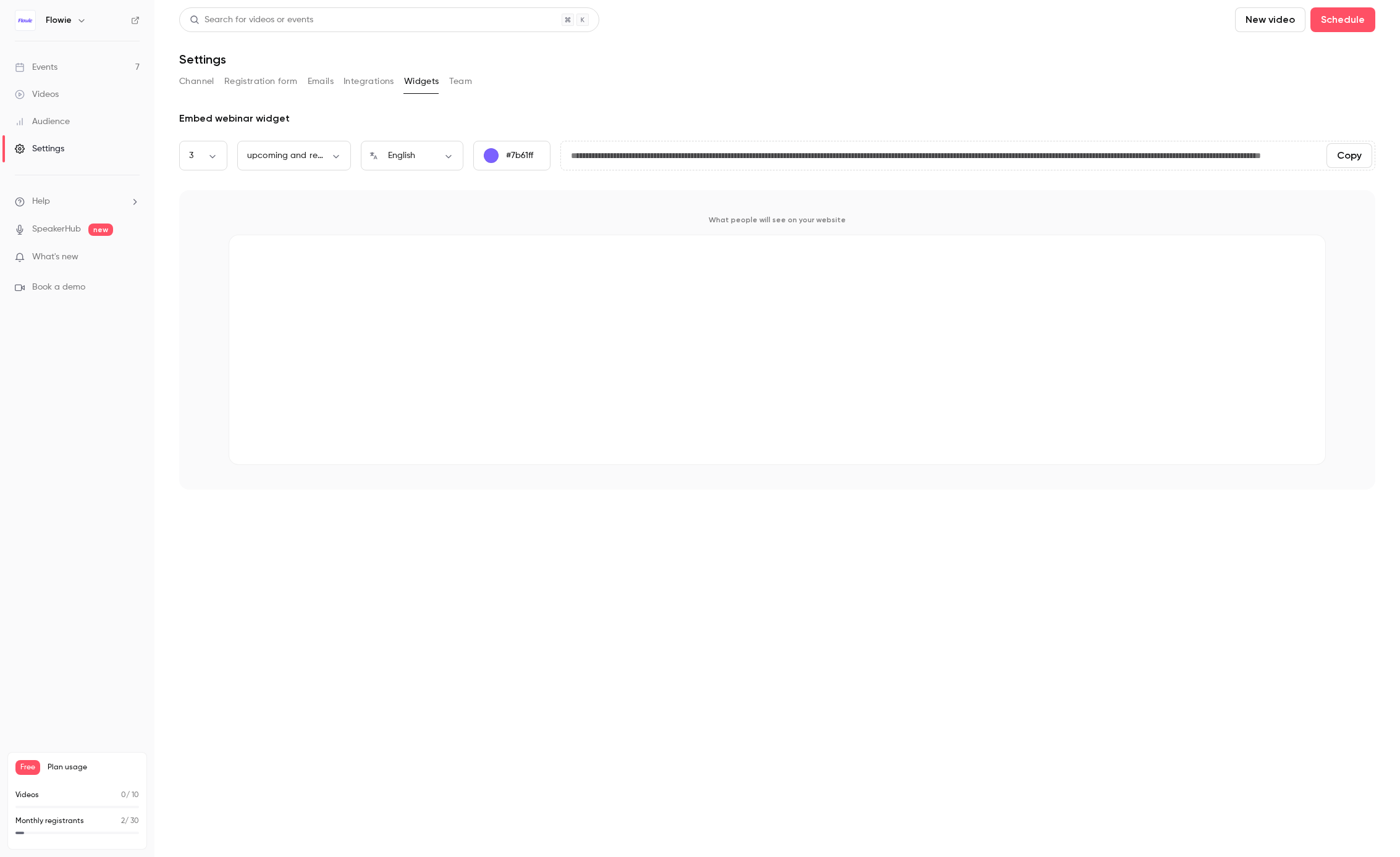
click at [375, 75] on button "Integrations" at bounding box center [368, 81] width 50 height 20
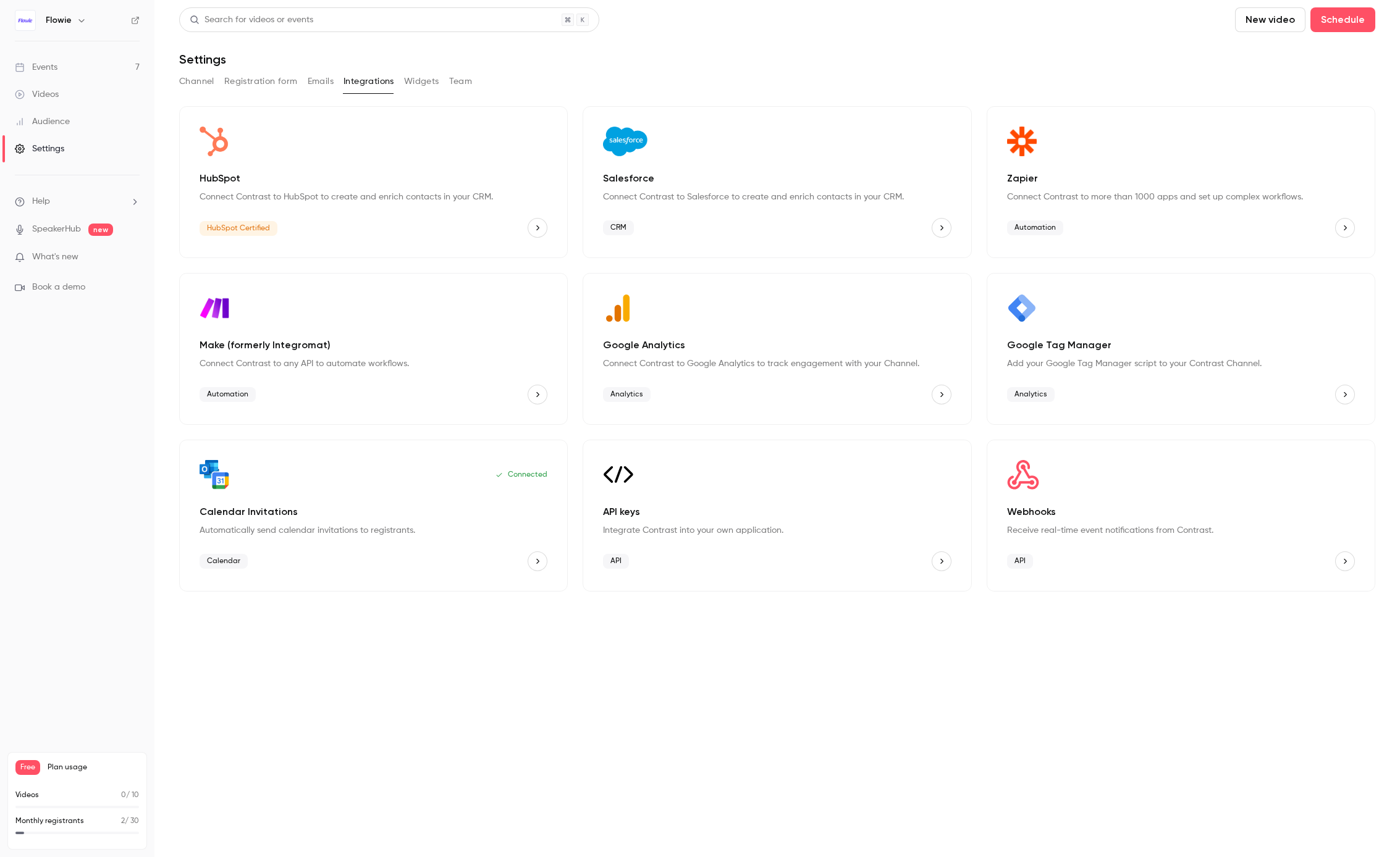
click at [323, 84] on button "Emails" at bounding box center [321, 81] width 26 height 20
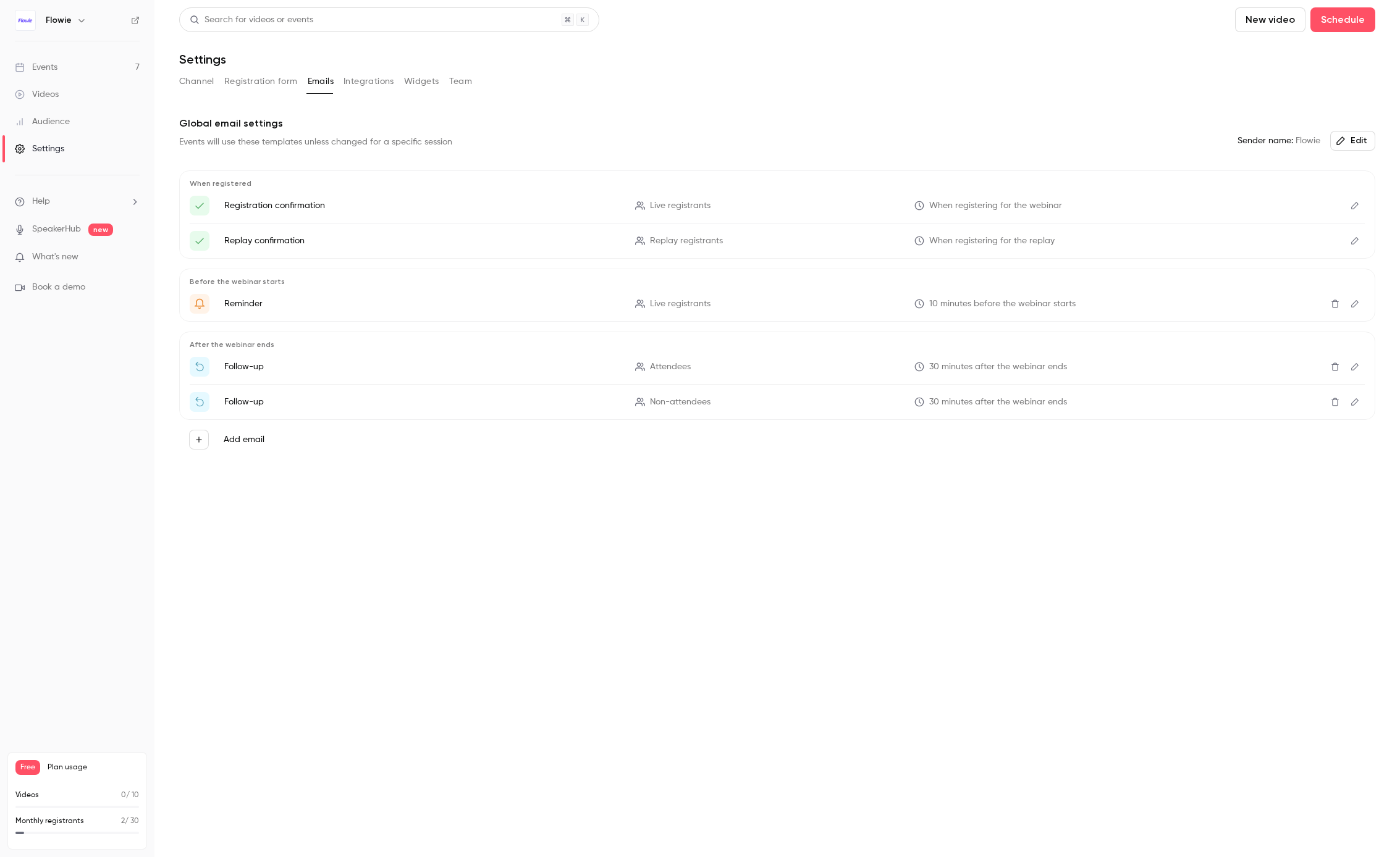
click at [272, 82] on button "Registration form" at bounding box center [261, 81] width 74 height 20
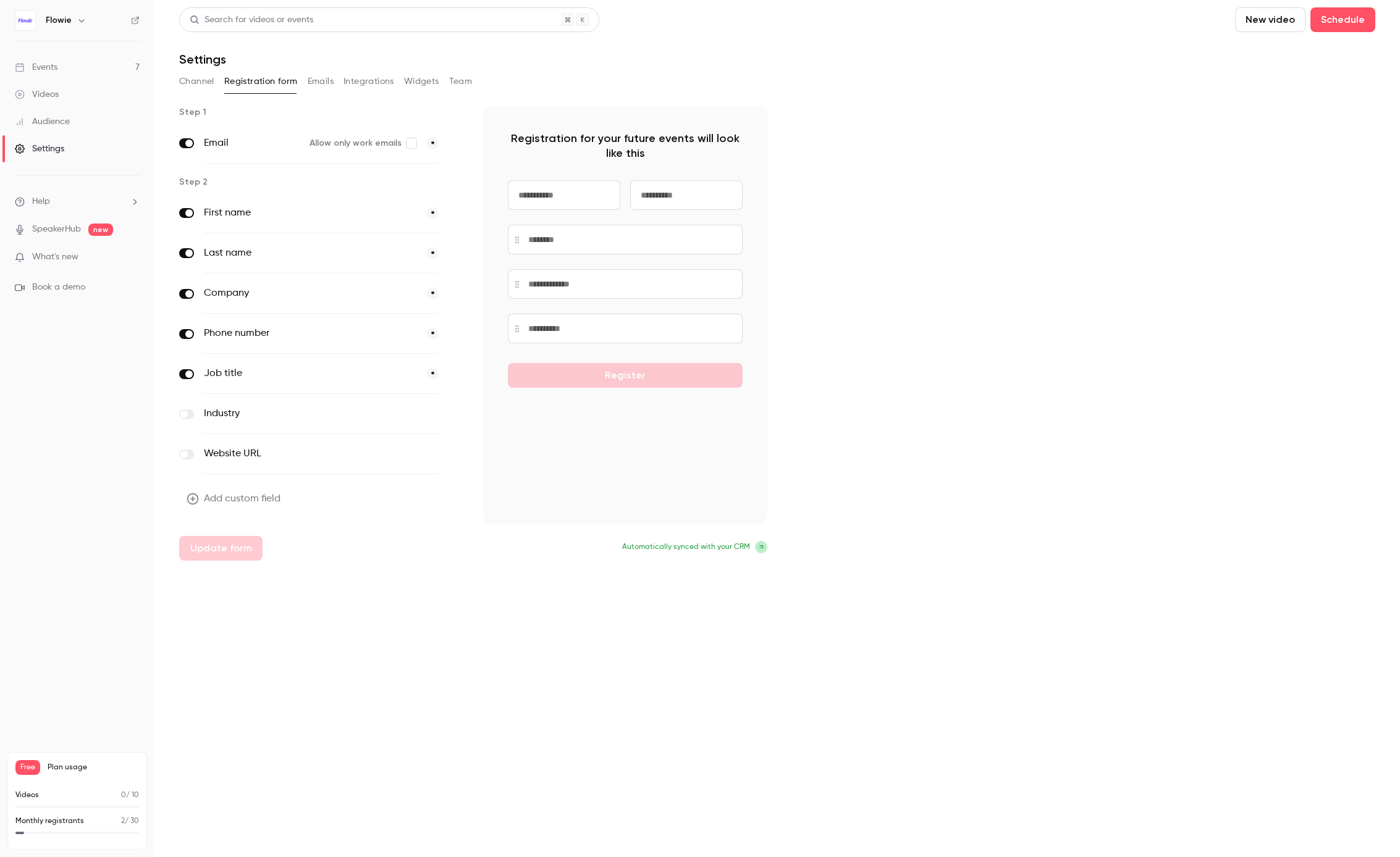
click at [196, 78] on button "Channel" at bounding box center [196, 81] width 35 height 20
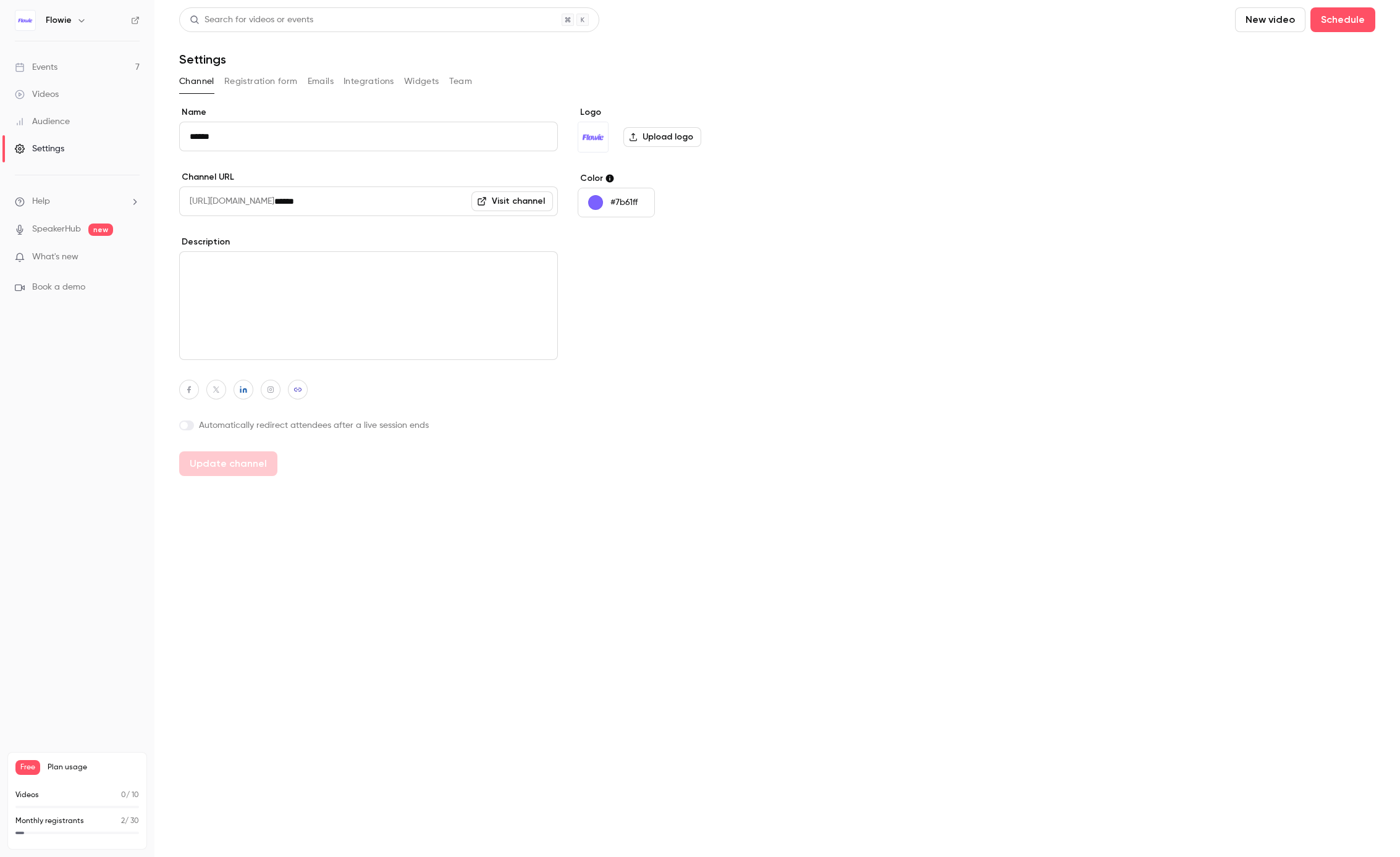
click at [64, 68] on link "Events 7" at bounding box center [77, 67] width 154 height 27
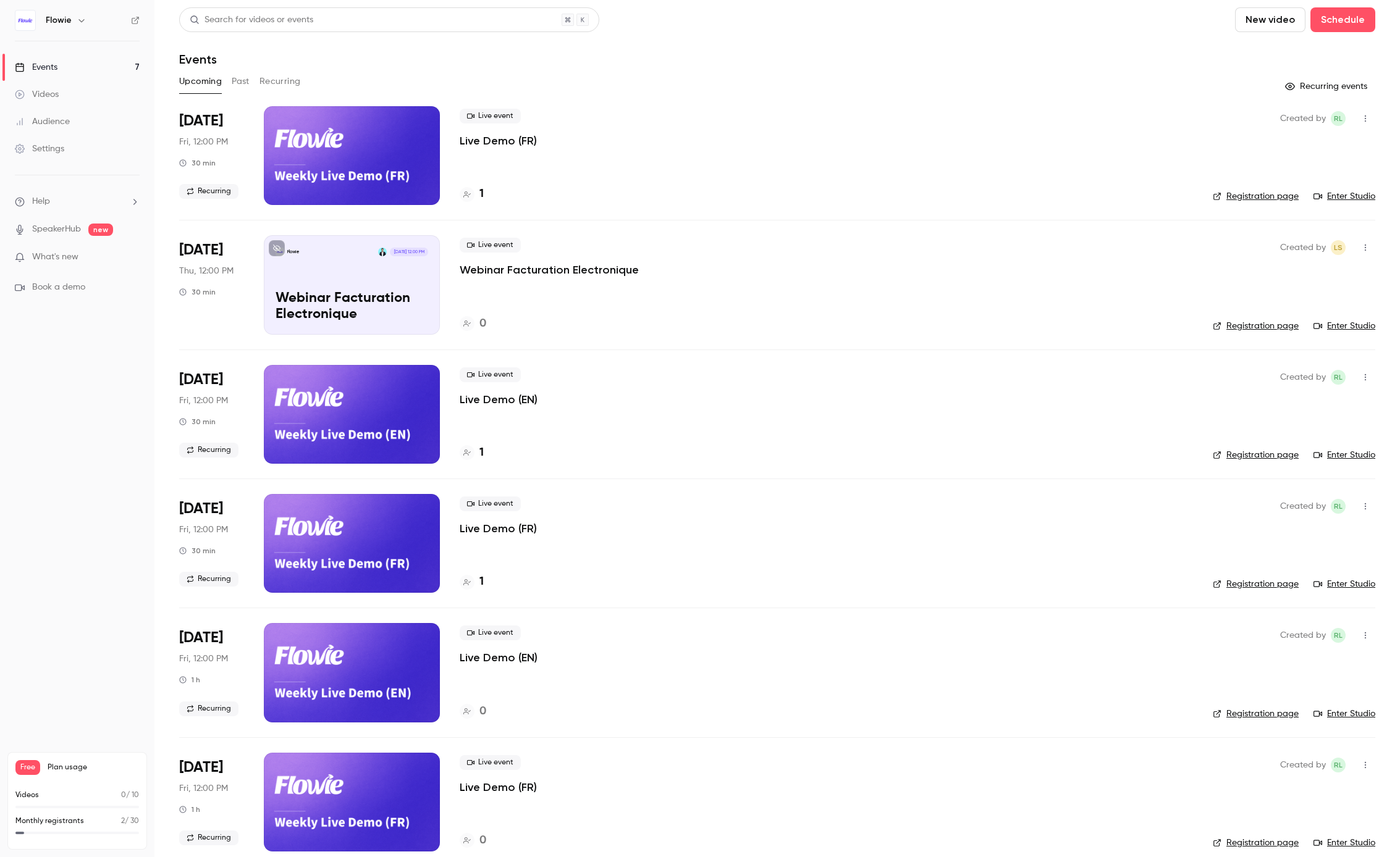
click at [282, 77] on button "Recurring" at bounding box center [280, 81] width 42 height 20
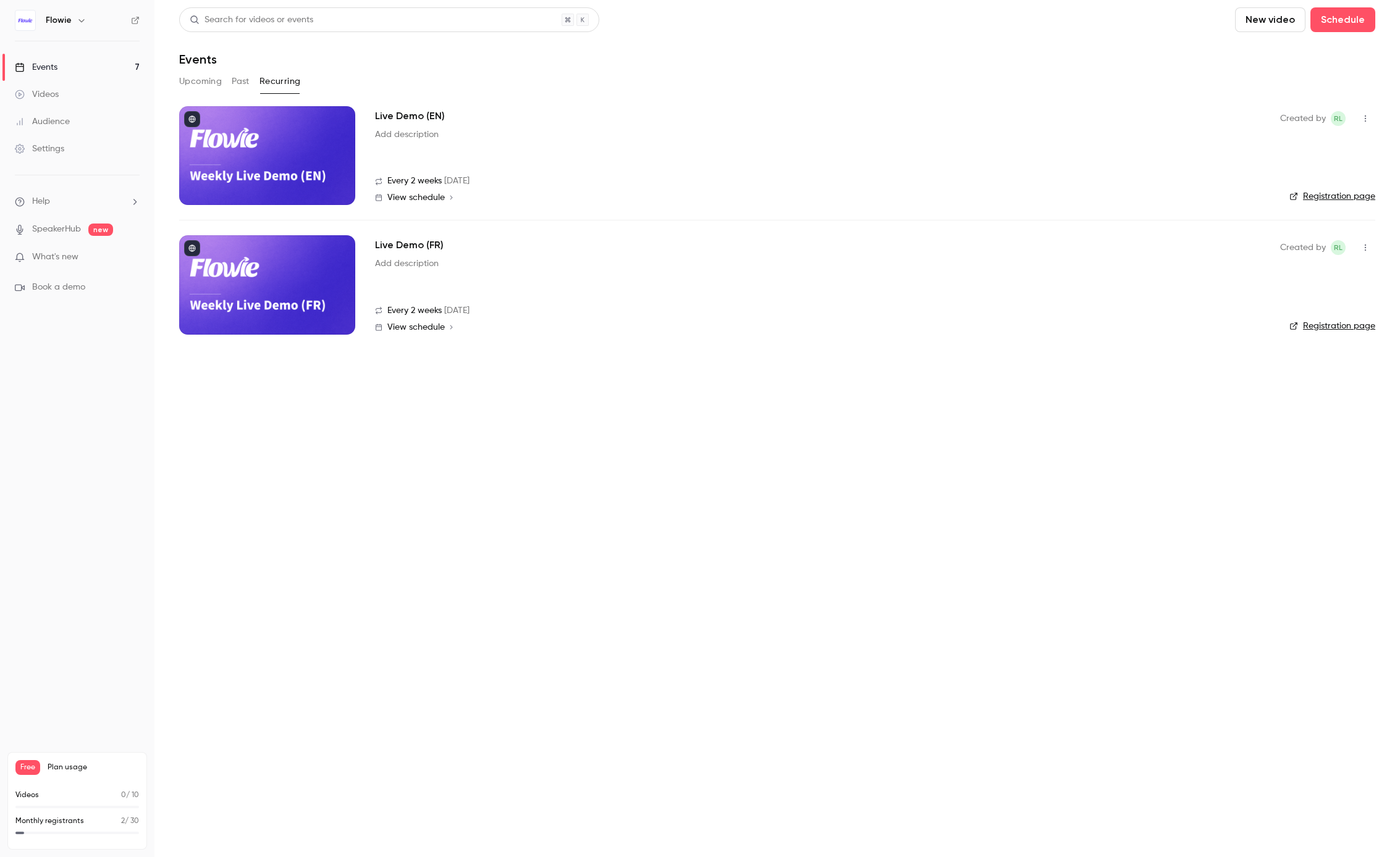
click at [416, 240] on h2 "Live Demo (FR)" at bounding box center [410, 245] width 69 height 15
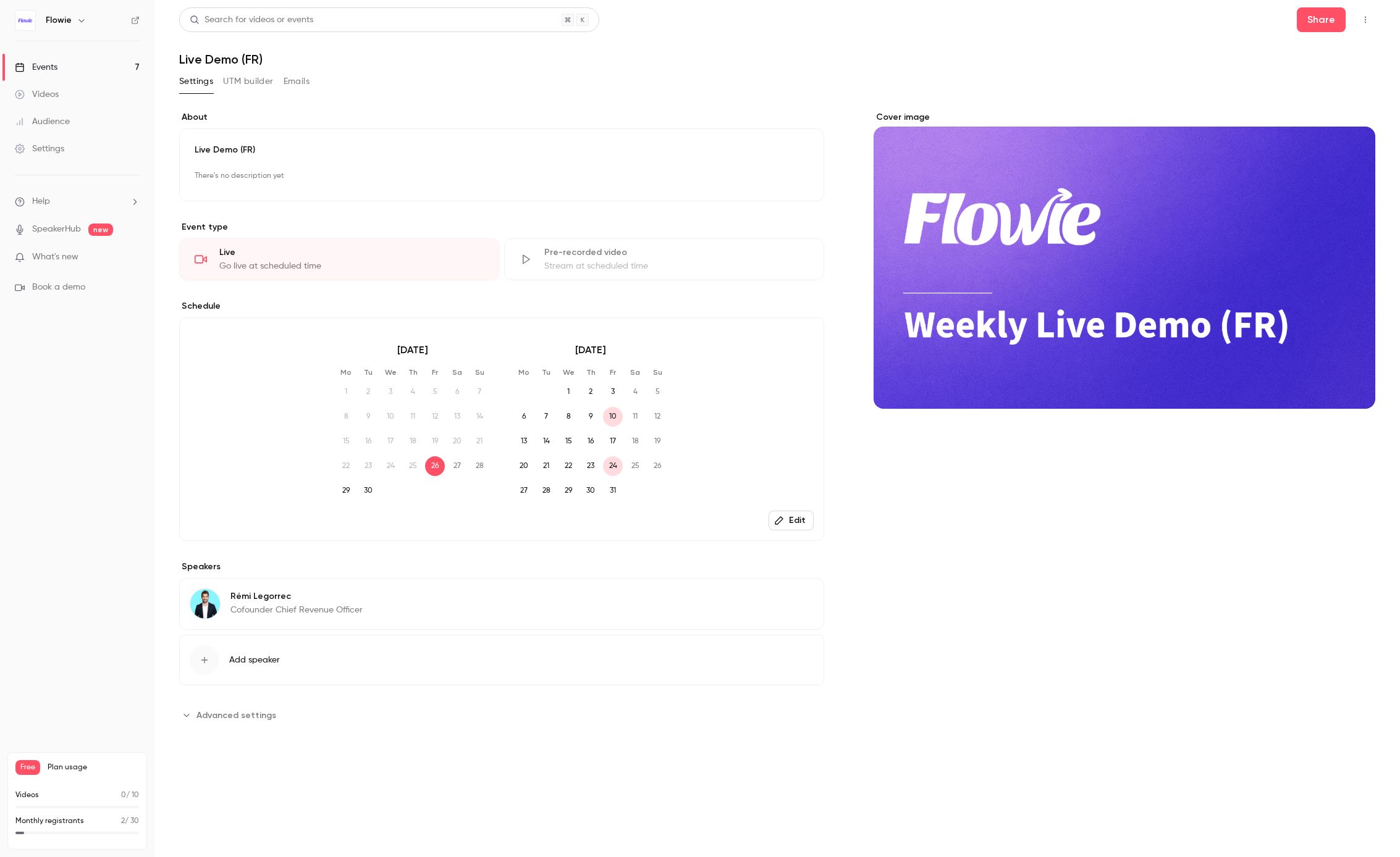
click at [261, 84] on button "UTM builder" at bounding box center [248, 81] width 50 height 20
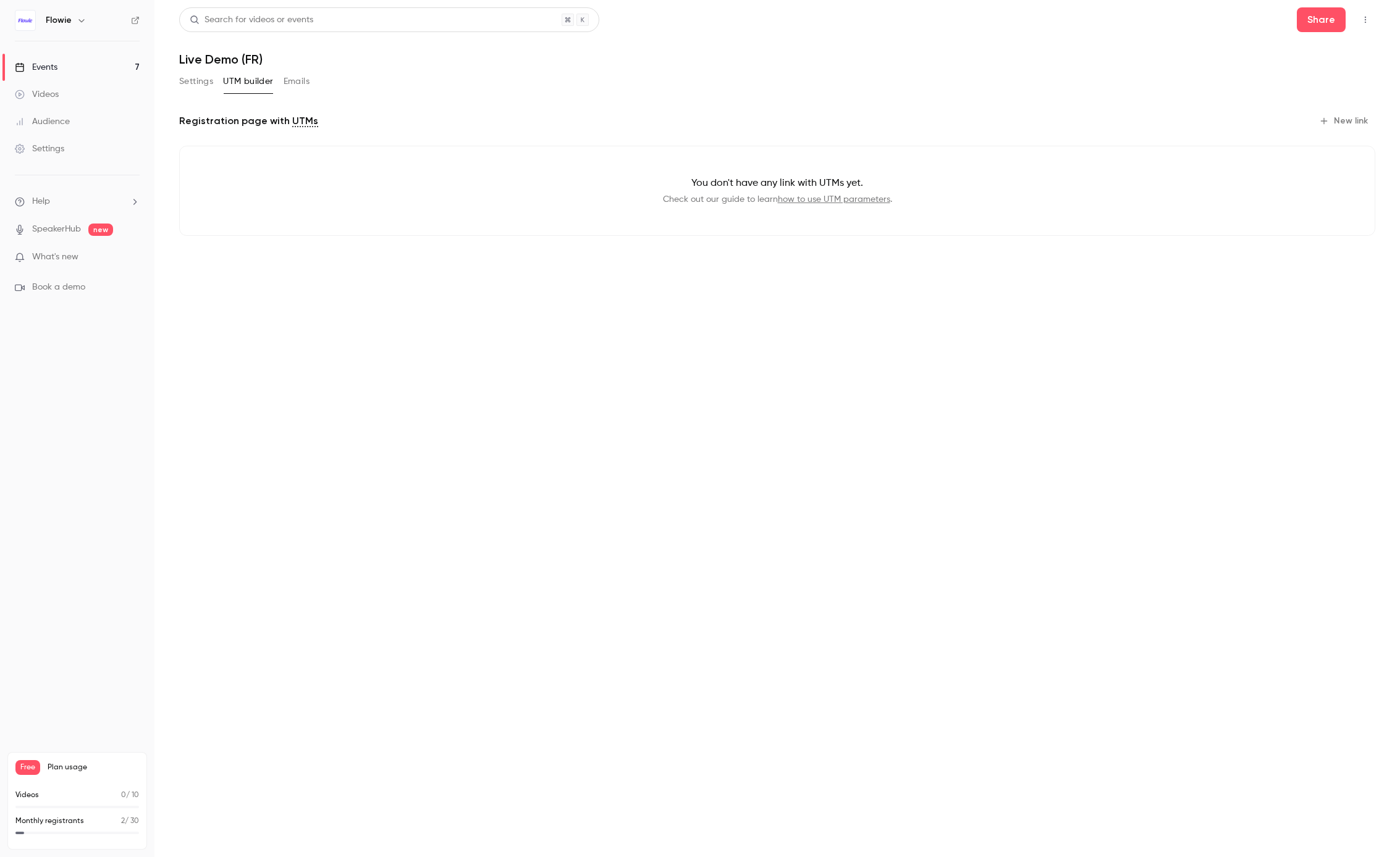
click at [303, 81] on button "Emails" at bounding box center [297, 81] width 26 height 20
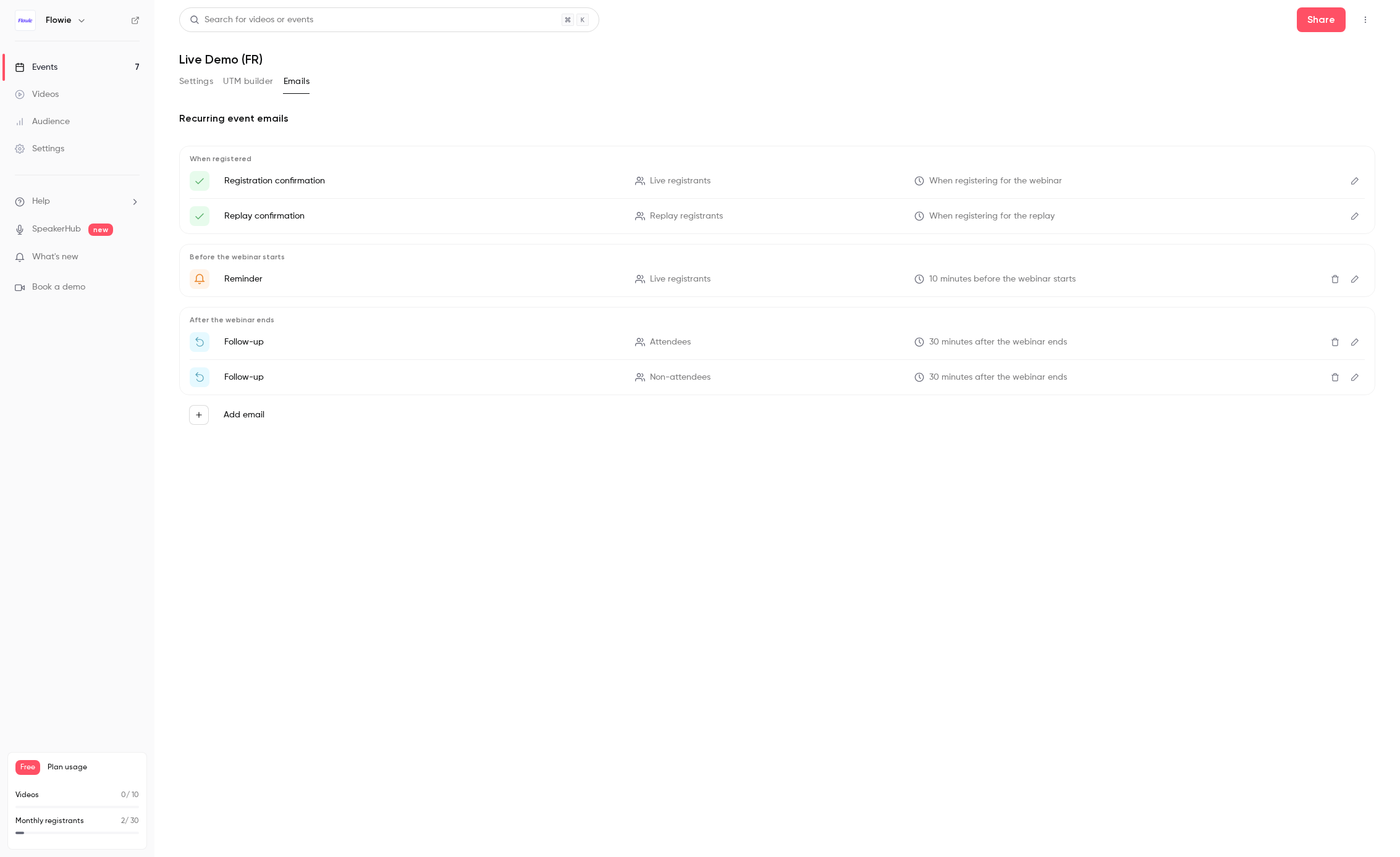
click at [188, 85] on button "Settings" at bounding box center [196, 81] width 34 height 20
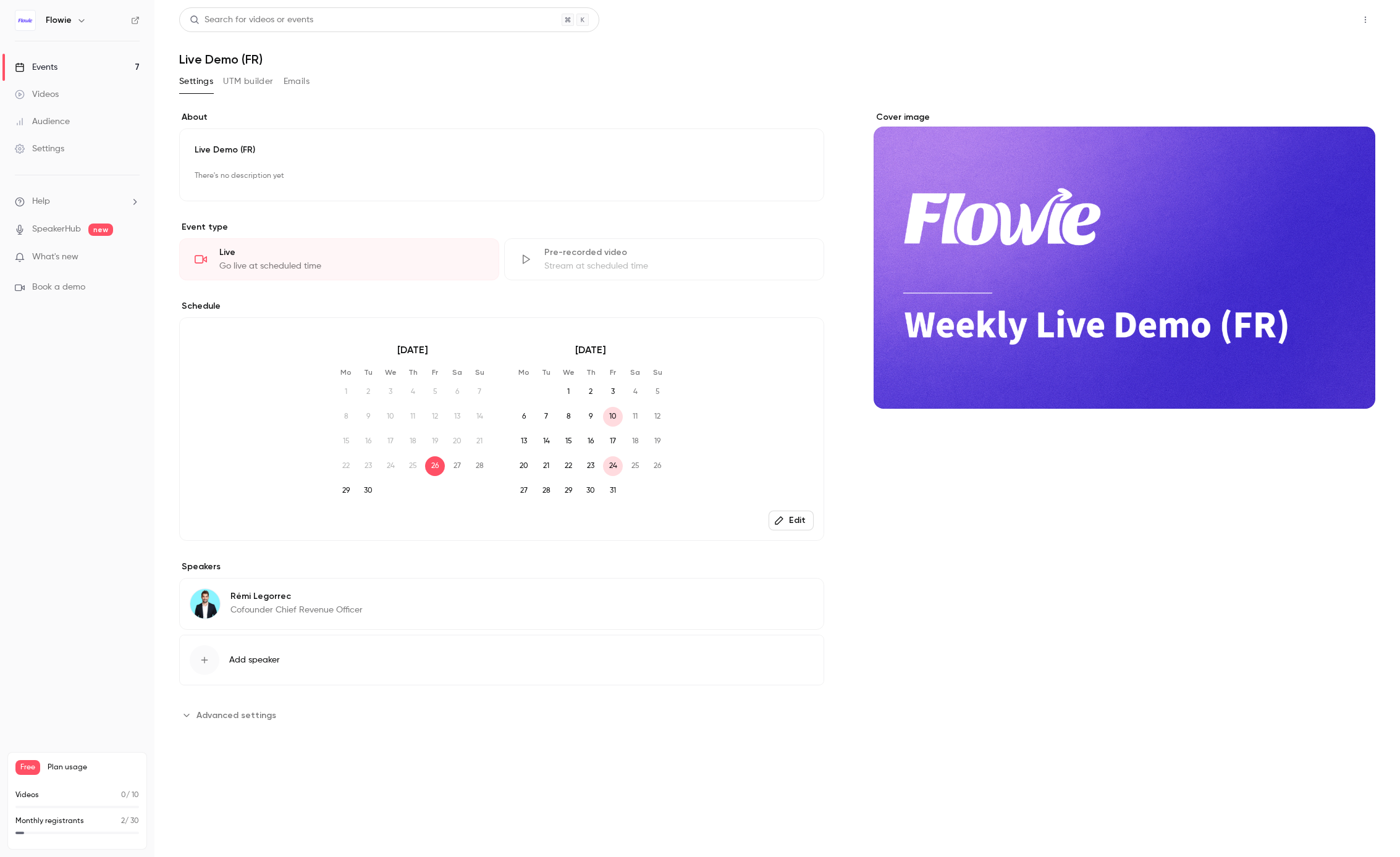
click at [1328, 26] on button "Share" at bounding box center [1321, 20] width 49 height 25
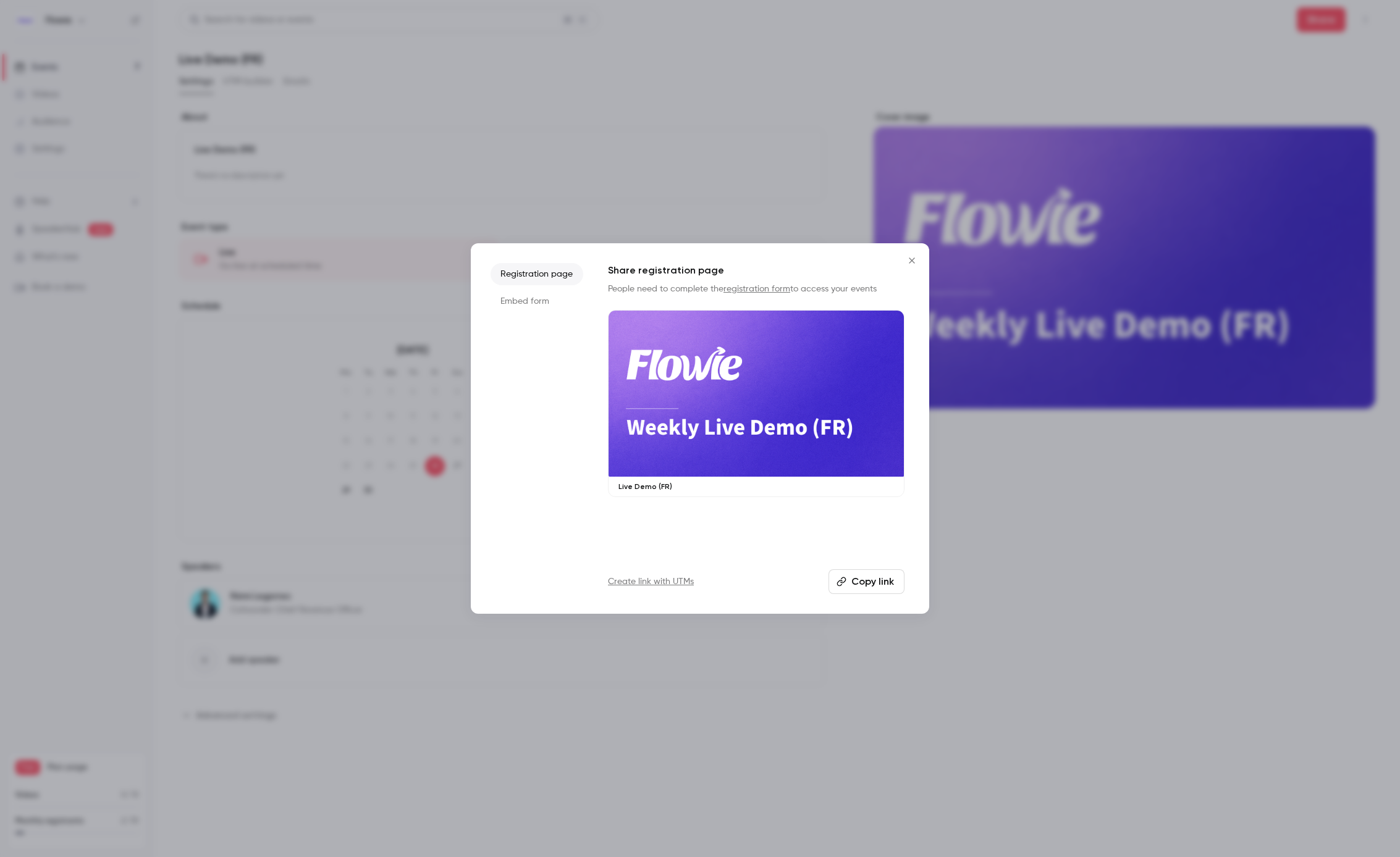
click at [533, 299] on li "Embed form" at bounding box center [537, 301] width 93 height 22
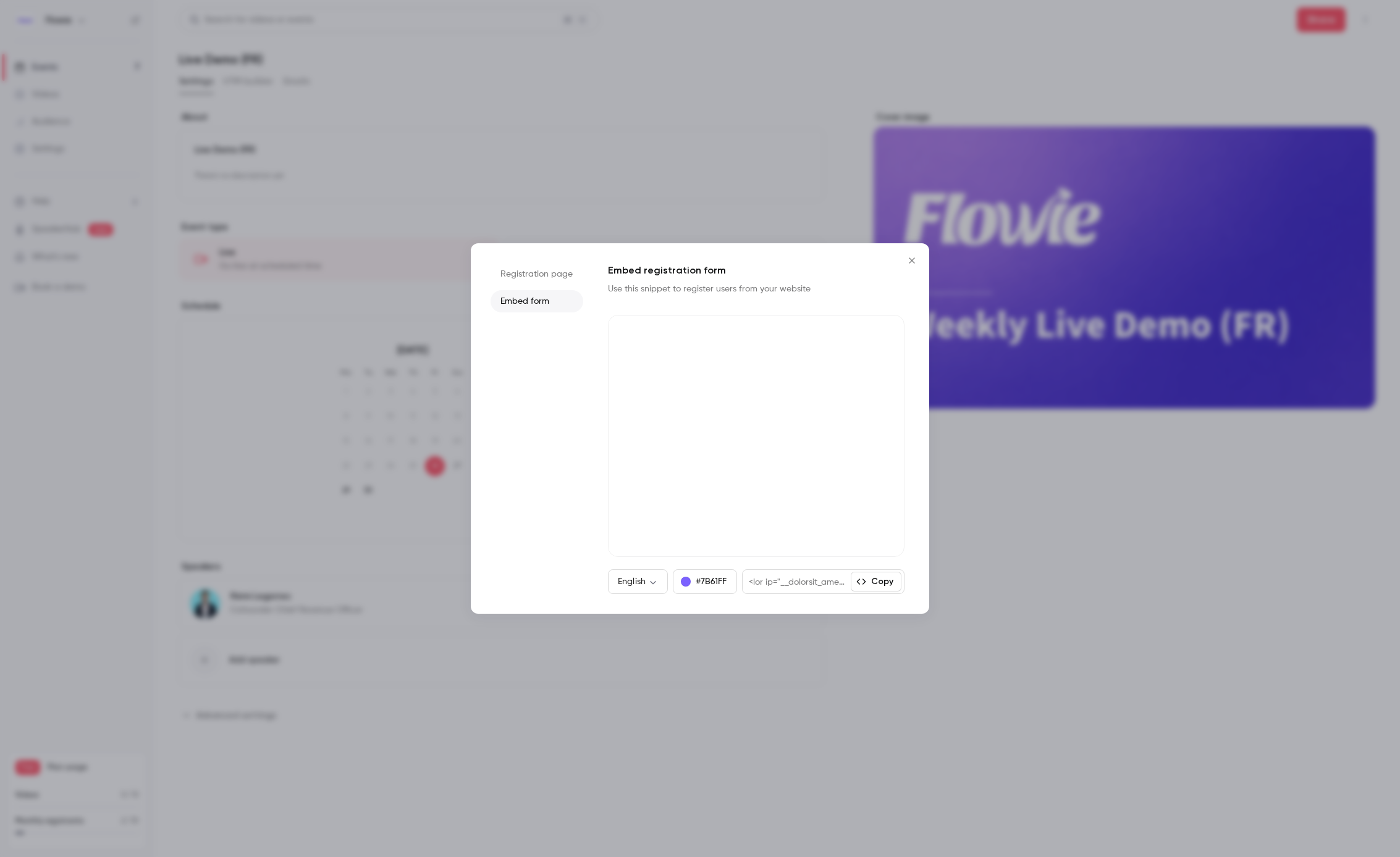
click at [909, 264] on icon "Close" at bounding box center [912, 261] width 15 height 10
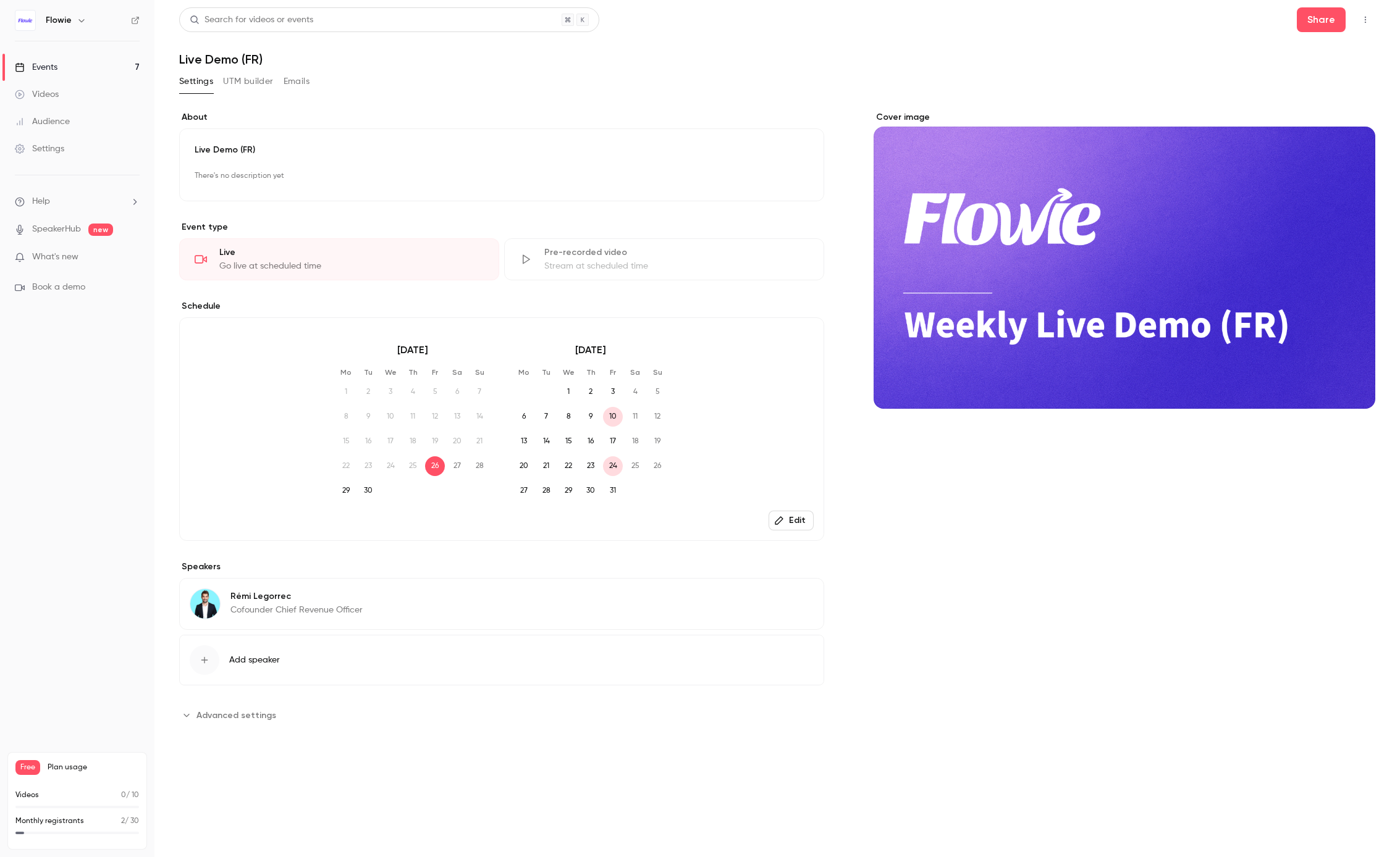
click at [1368, 26] on button "button" at bounding box center [1365, 20] width 20 height 20
click at [426, 98] on div at bounding box center [700, 428] width 1400 height 857
click at [283, 618] on div "[PERSON_NAME] Cofounder Chief Revenue Officer" at bounding box center [297, 604] width 132 height 31
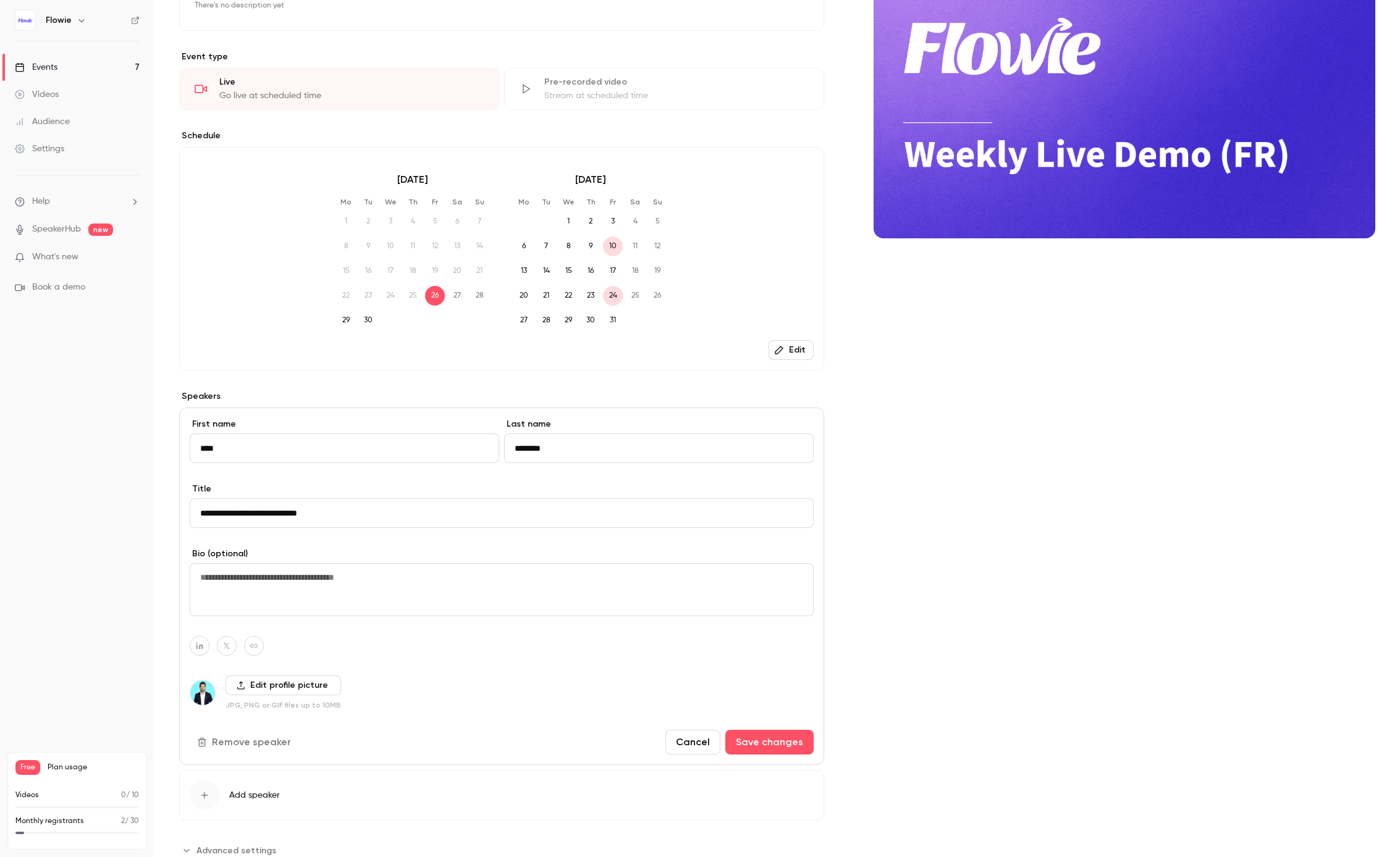
scroll to position [191, 0]
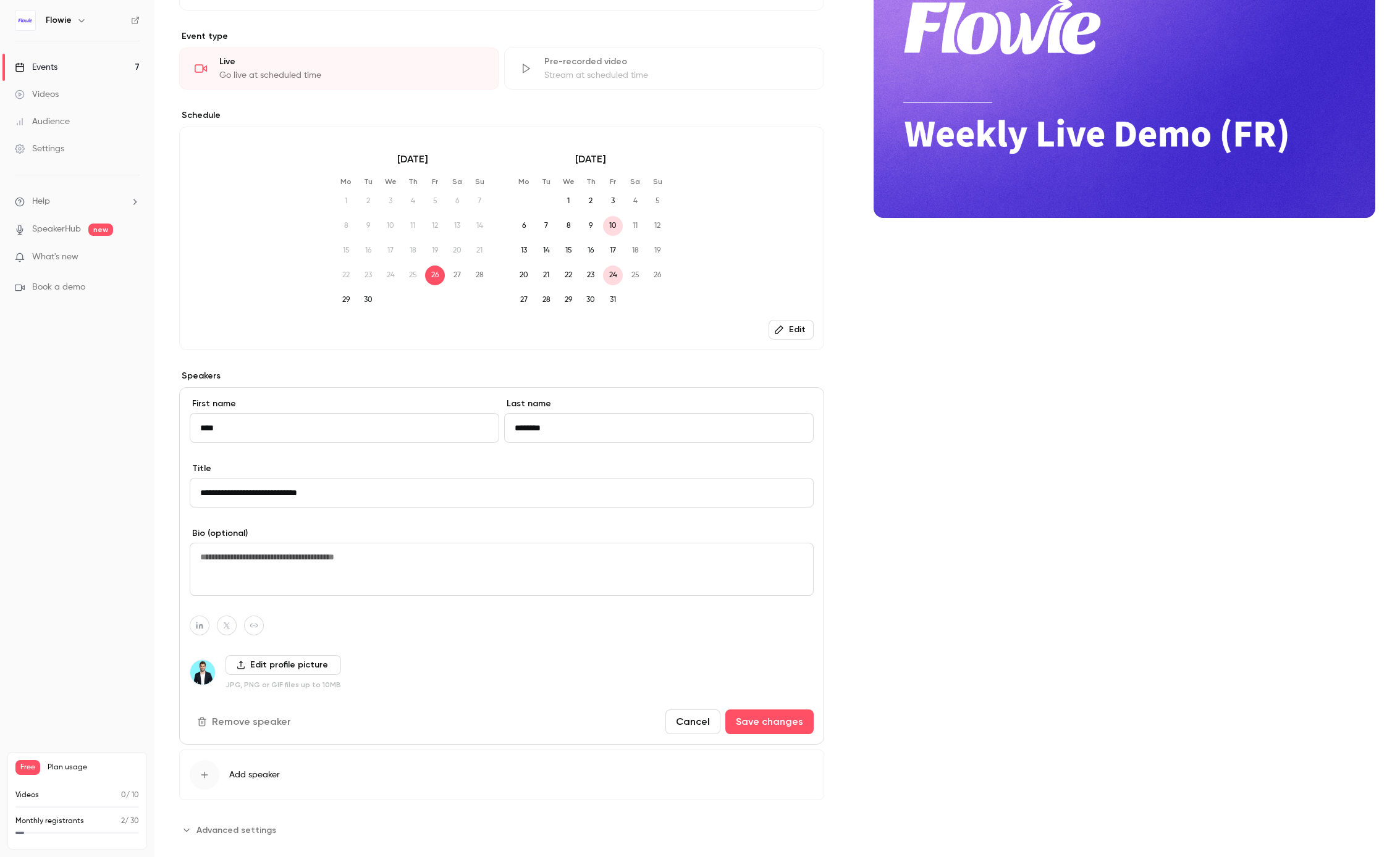
click at [242, 567] on textarea at bounding box center [502, 569] width 624 height 53
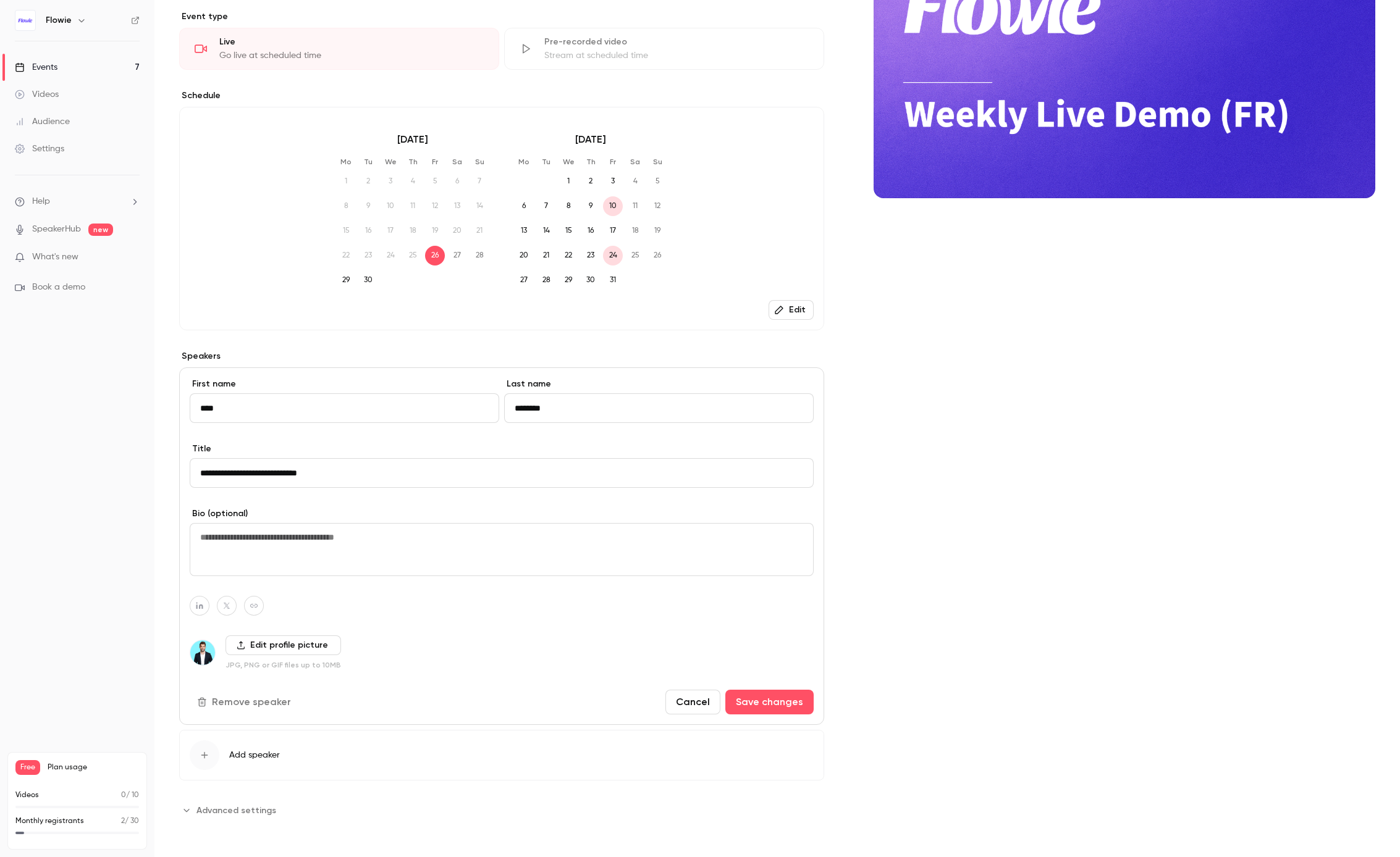
click at [259, 812] on span "Advanced settings" at bounding box center [236, 810] width 80 height 13
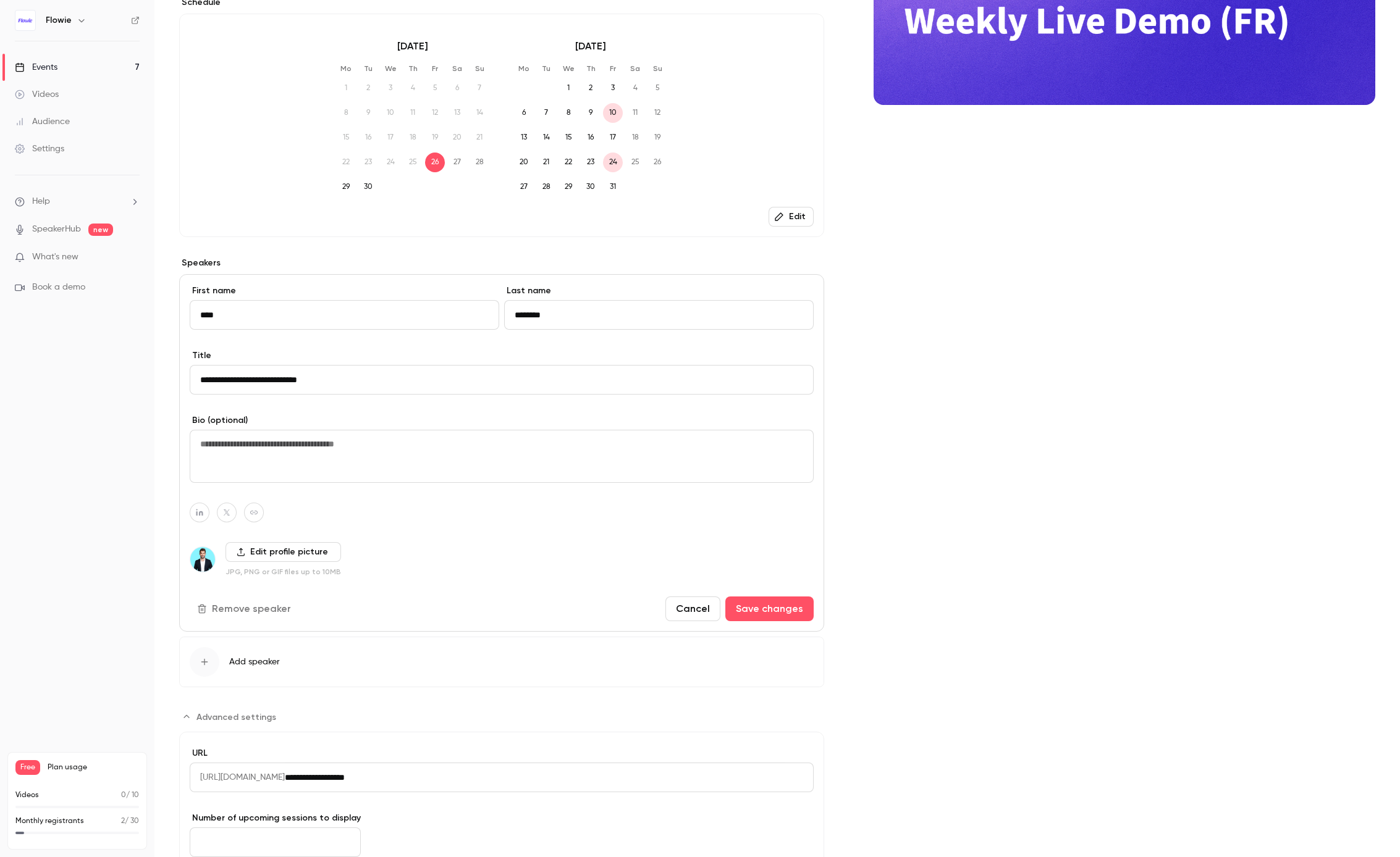
scroll to position [0, 0]
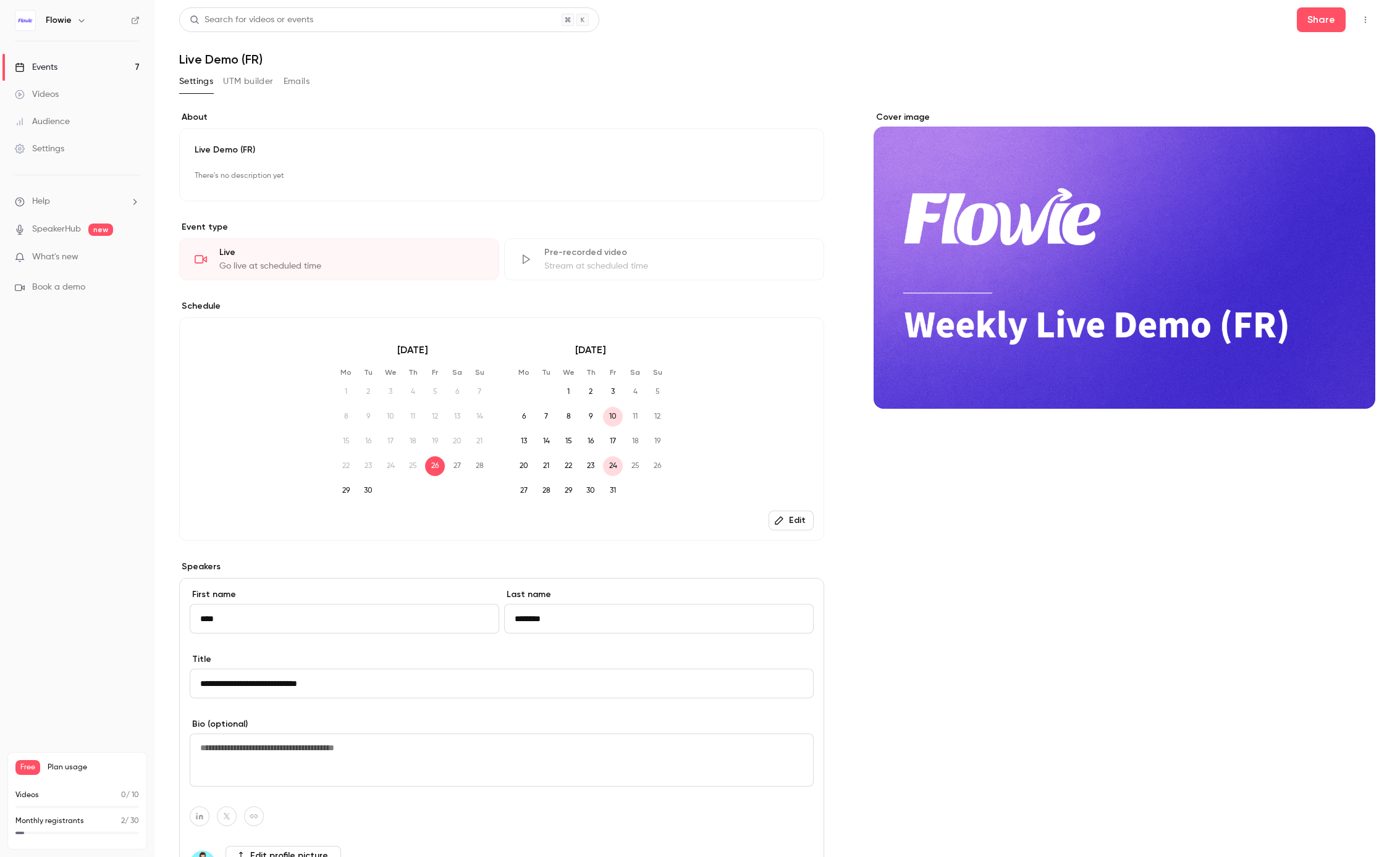
click at [287, 79] on button "Emails" at bounding box center [297, 81] width 26 height 20
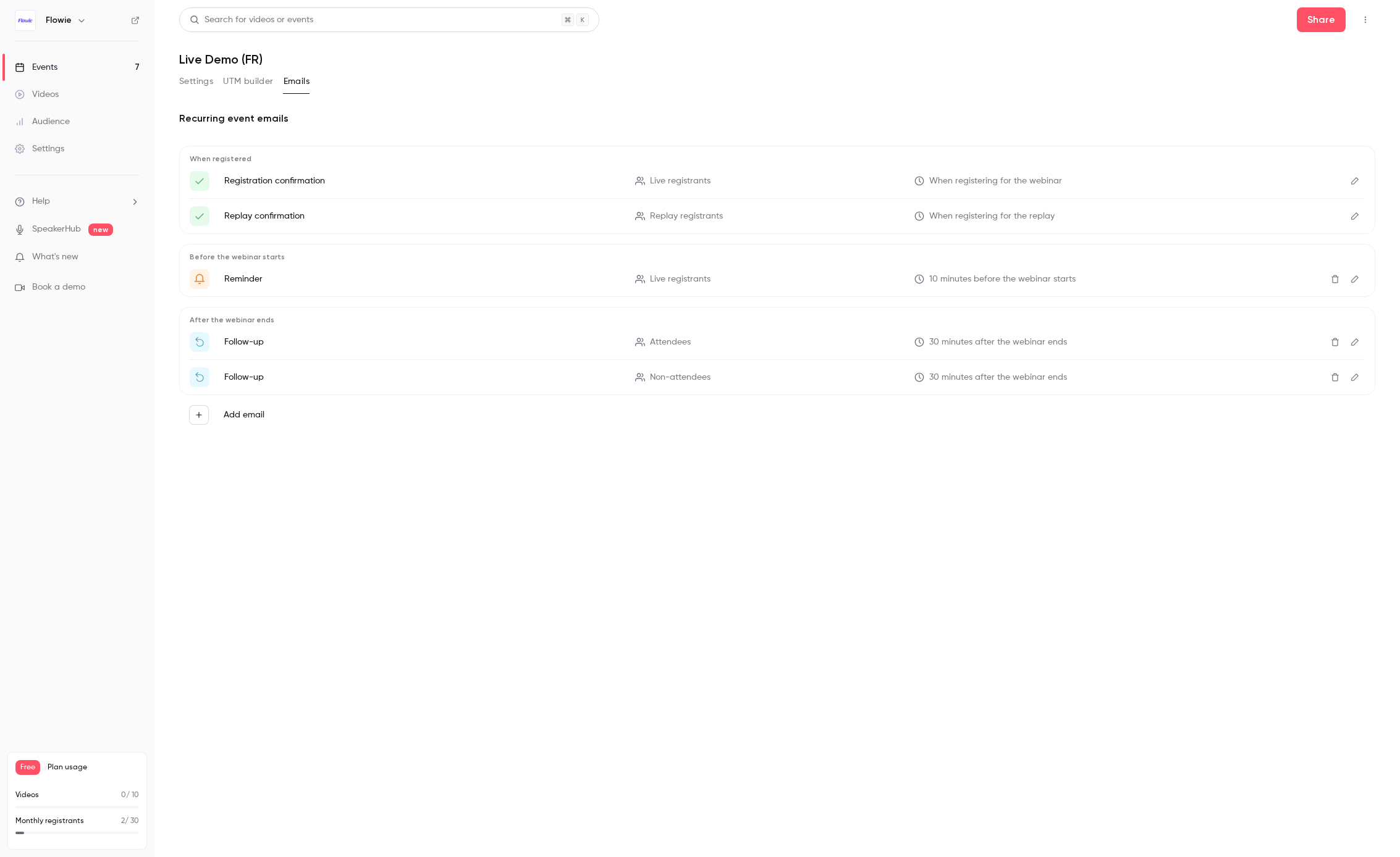
click at [259, 79] on button "UTM builder" at bounding box center [248, 81] width 50 height 20
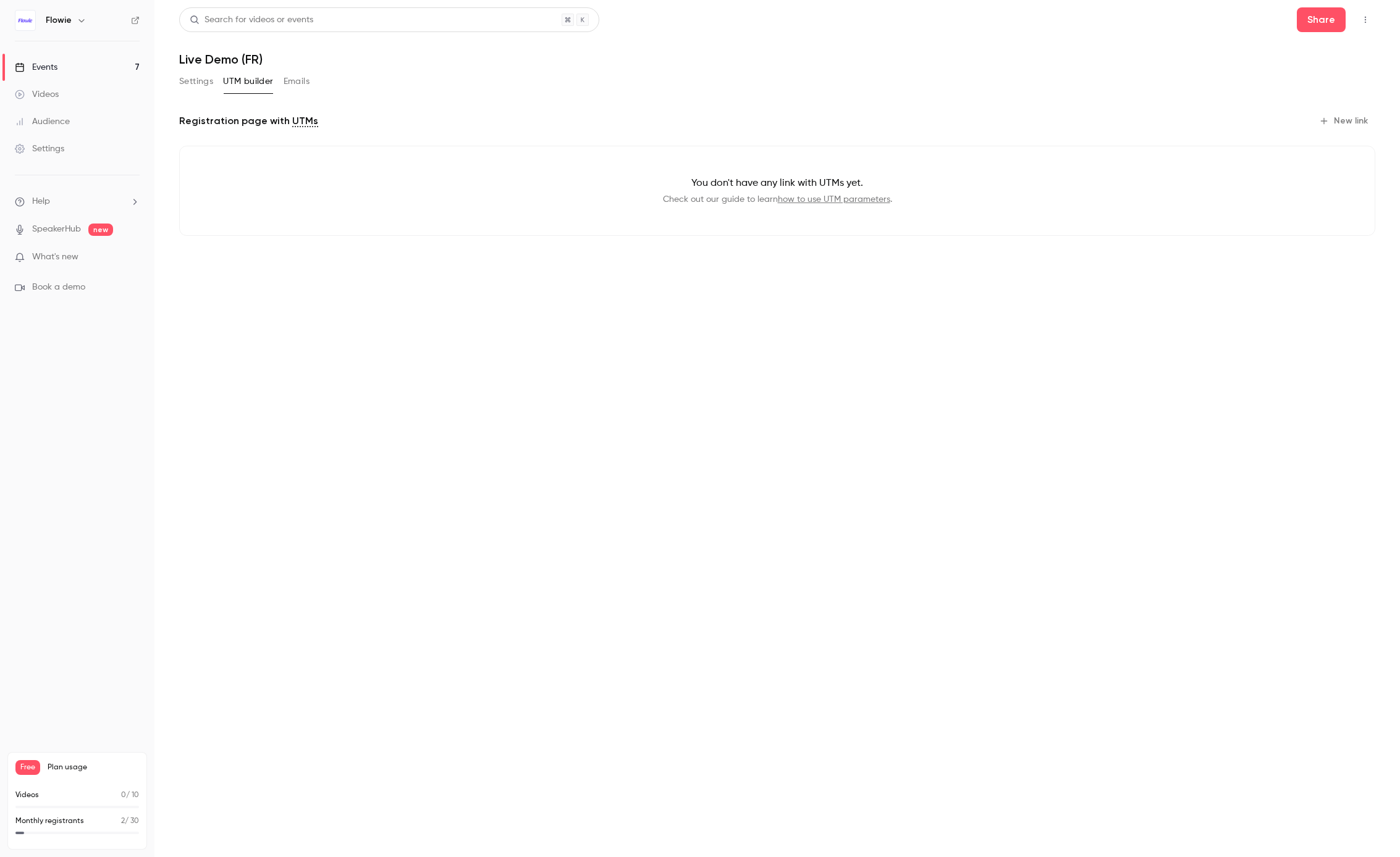
click at [57, 55] on link "Events 7" at bounding box center [77, 67] width 154 height 27
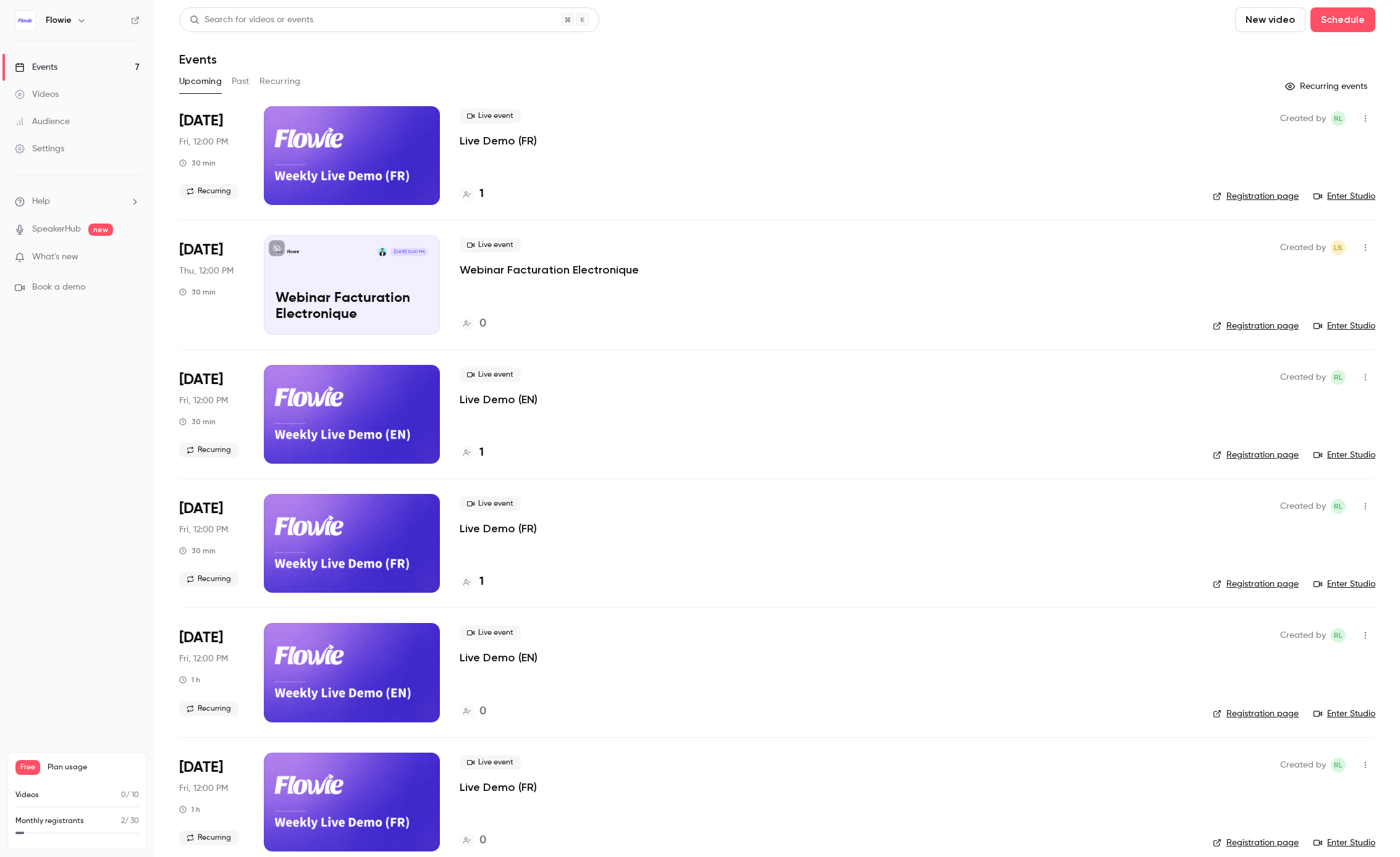
click at [1361, 118] on icon "button" at bounding box center [1366, 119] width 10 height 9
click at [1286, 146] on div "Share" at bounding box center [1308, 150] width 94 height 12
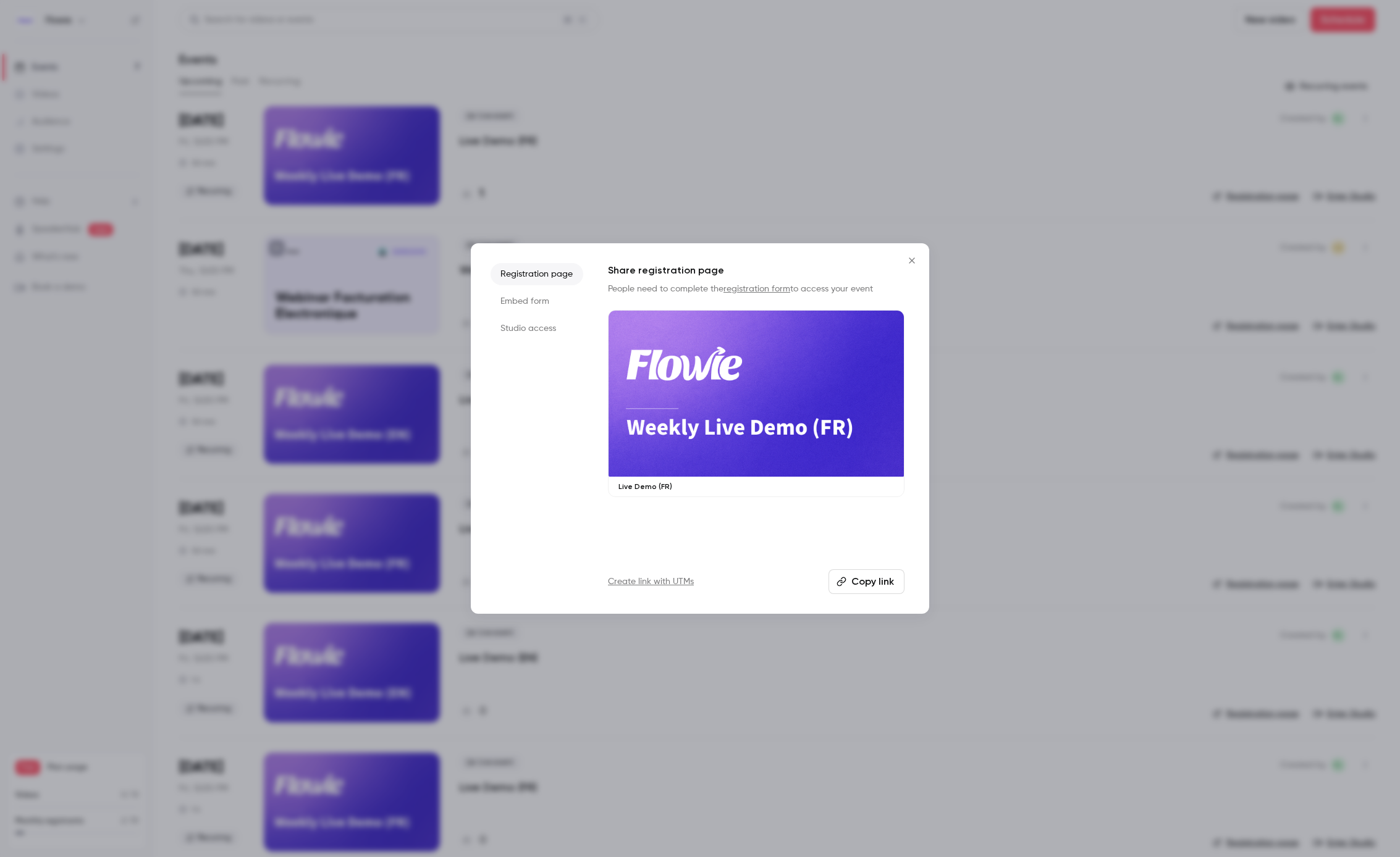
click at [562, 301] on li "Embed form" at bounding box center [537, 301] width 93 height 22
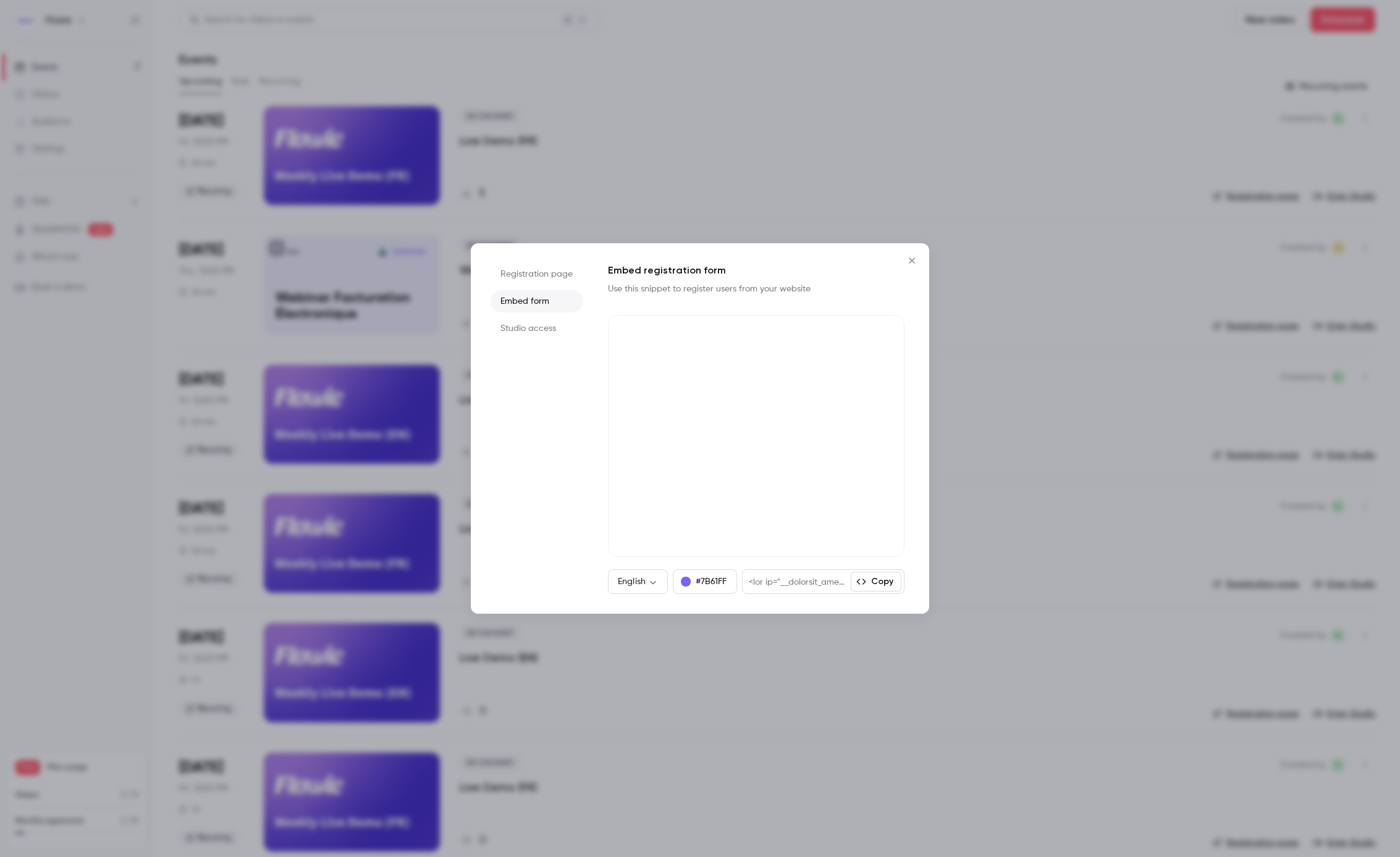
click at [559, 323] on li "Studio access" at bounding box center [537, 328] width 93 height 22
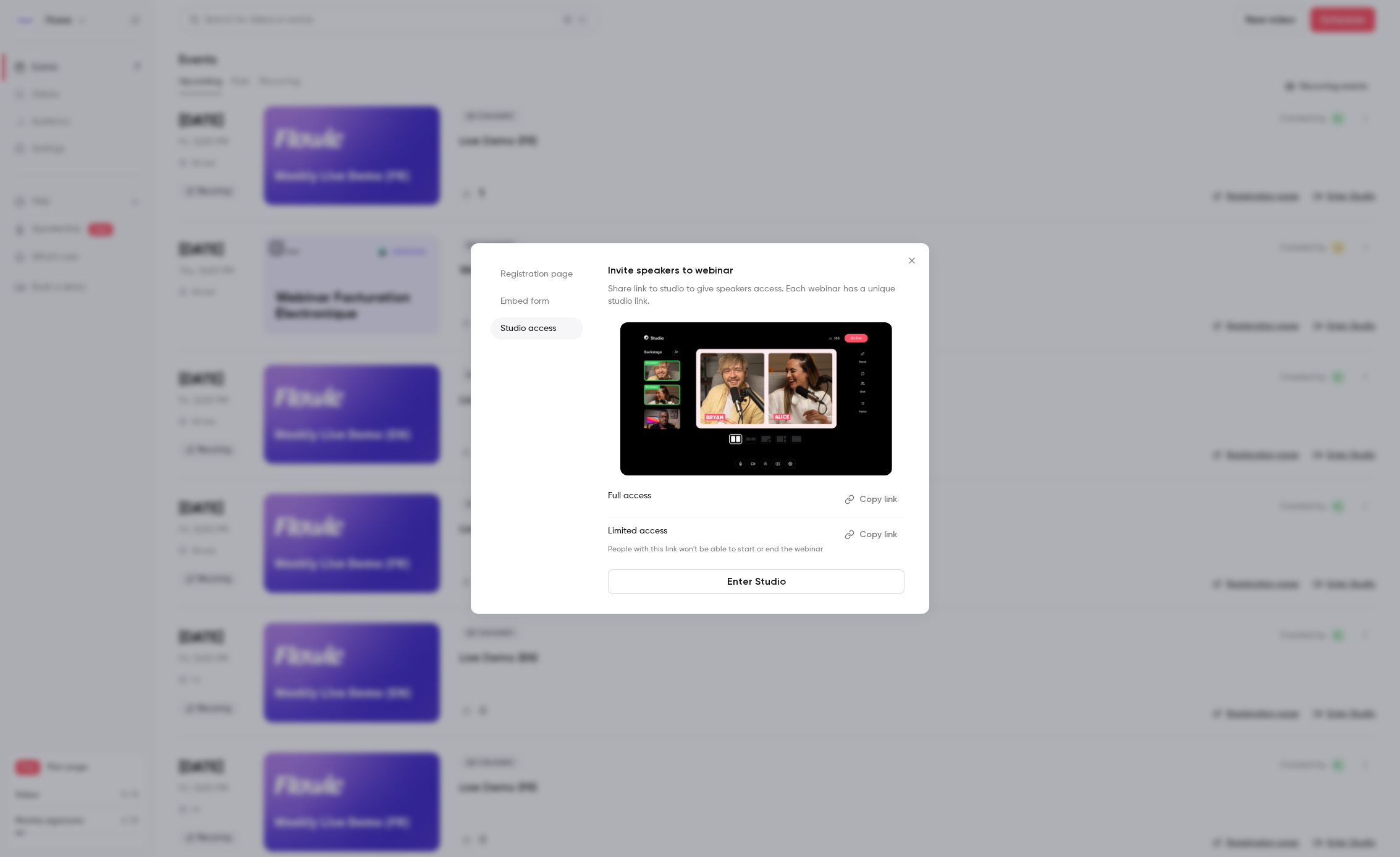
click at [522, 309] on li "Embed form" at bounding box center [537, 301] width 93 height 22
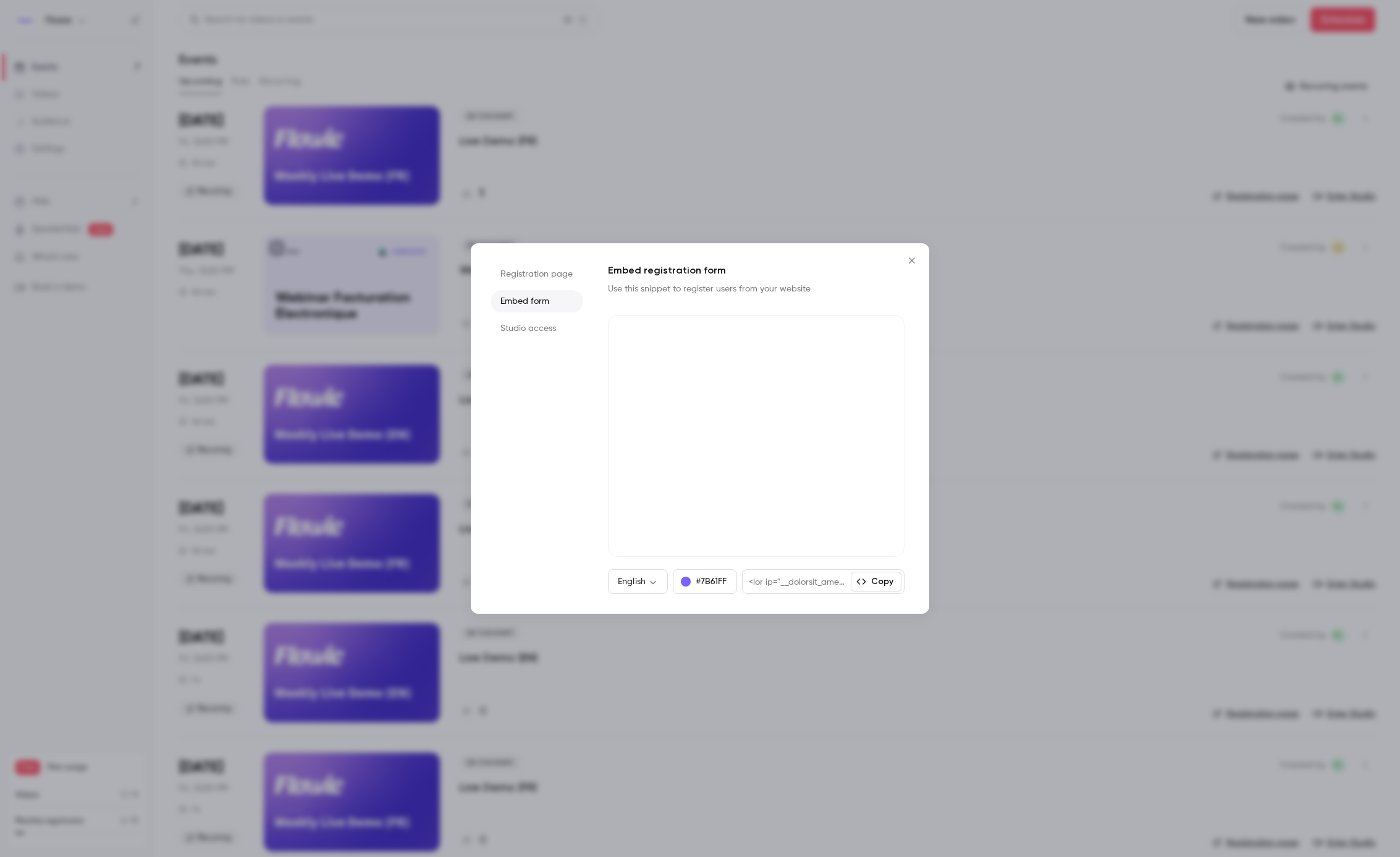
drag, startPoint x: 915, startPoint y: 258, endPoint x: 885, endPoint y: 274, distance: 34.0
click at [885, 274] on div "Registration page Embed form Studio access Embed registration form Use this sni…" at bounding box center [700, 428] width 459 height 371
drag, startPoint x: 913, startPoint y: 259, endPoint x: 874, endPoint y: 283, distance: 45.8
click at [874, 283] on div "Registration page Embed form Studio access Embed registration form Use this sni…" at bounding box center [700, 428] width 459 height 371
click at [913, 254] on button "Close" at bounding box center [912, 261] width 25 height 25
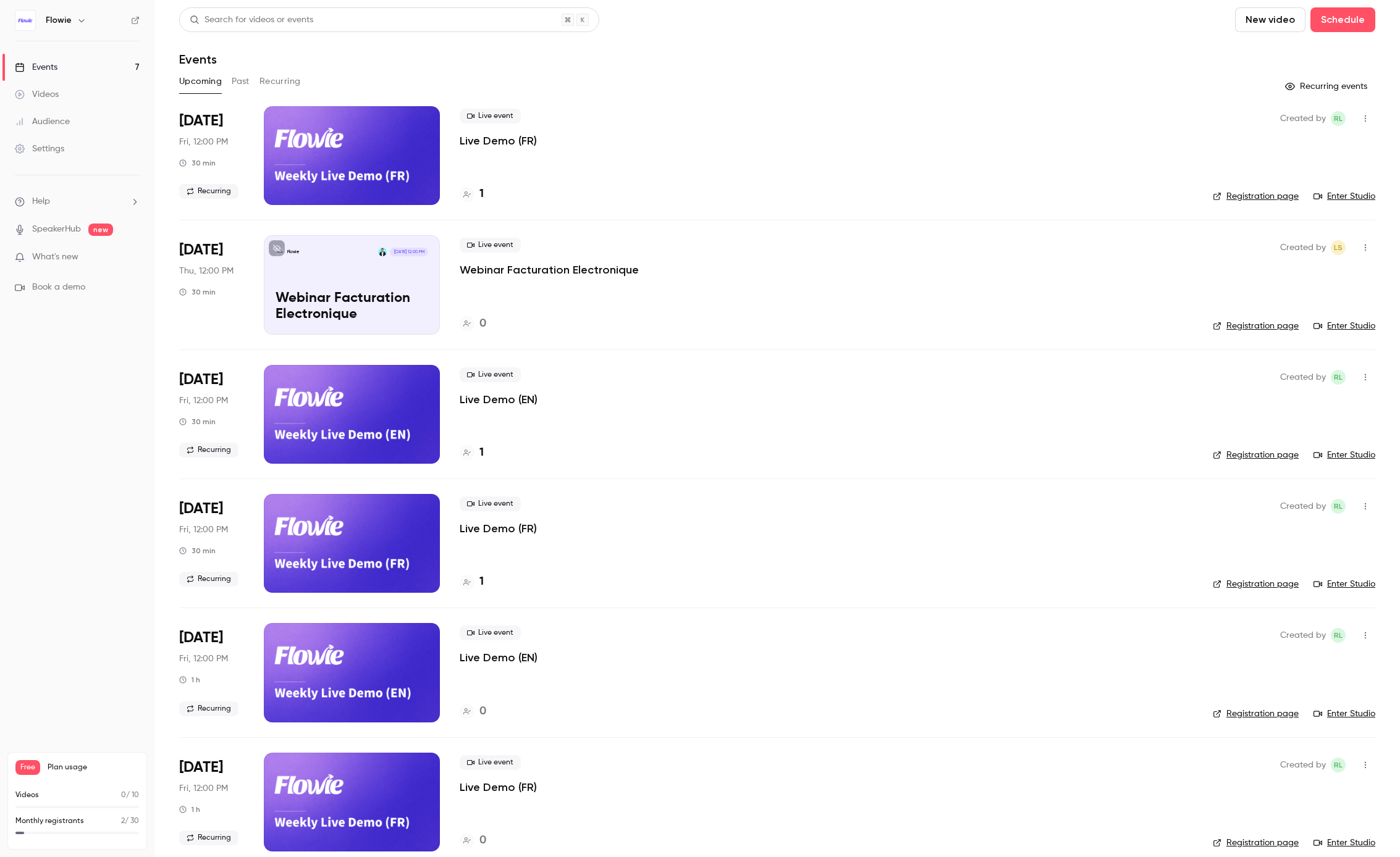
click at [277, 78] on button "Recurring" at bounding box center [280, 81] width 42 height 20
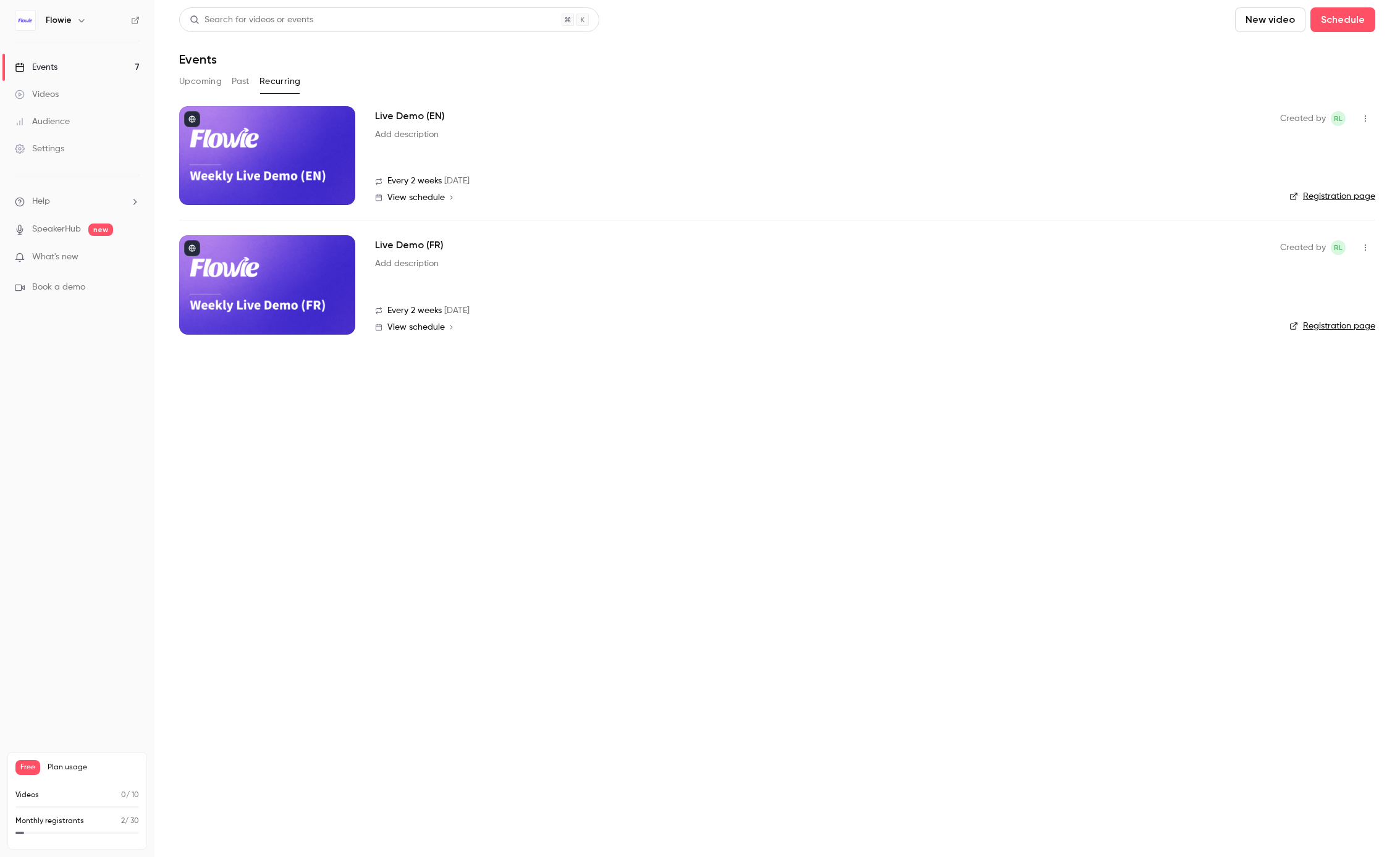
click at [1365, 123] on button "button" at bounding box center [1365, 118] width 20 height 20
drag, startPoint x: 1144, startPoint y: 146, endPoint x: 1160, endPoint y: 146, distance: 16.0
click at [1144, 146] on div at bounding box center [700, 428] width 1400 height 857
click at [1316, 324] on link "Registration page" at bounding box center [1333, 326] width 86 height 12
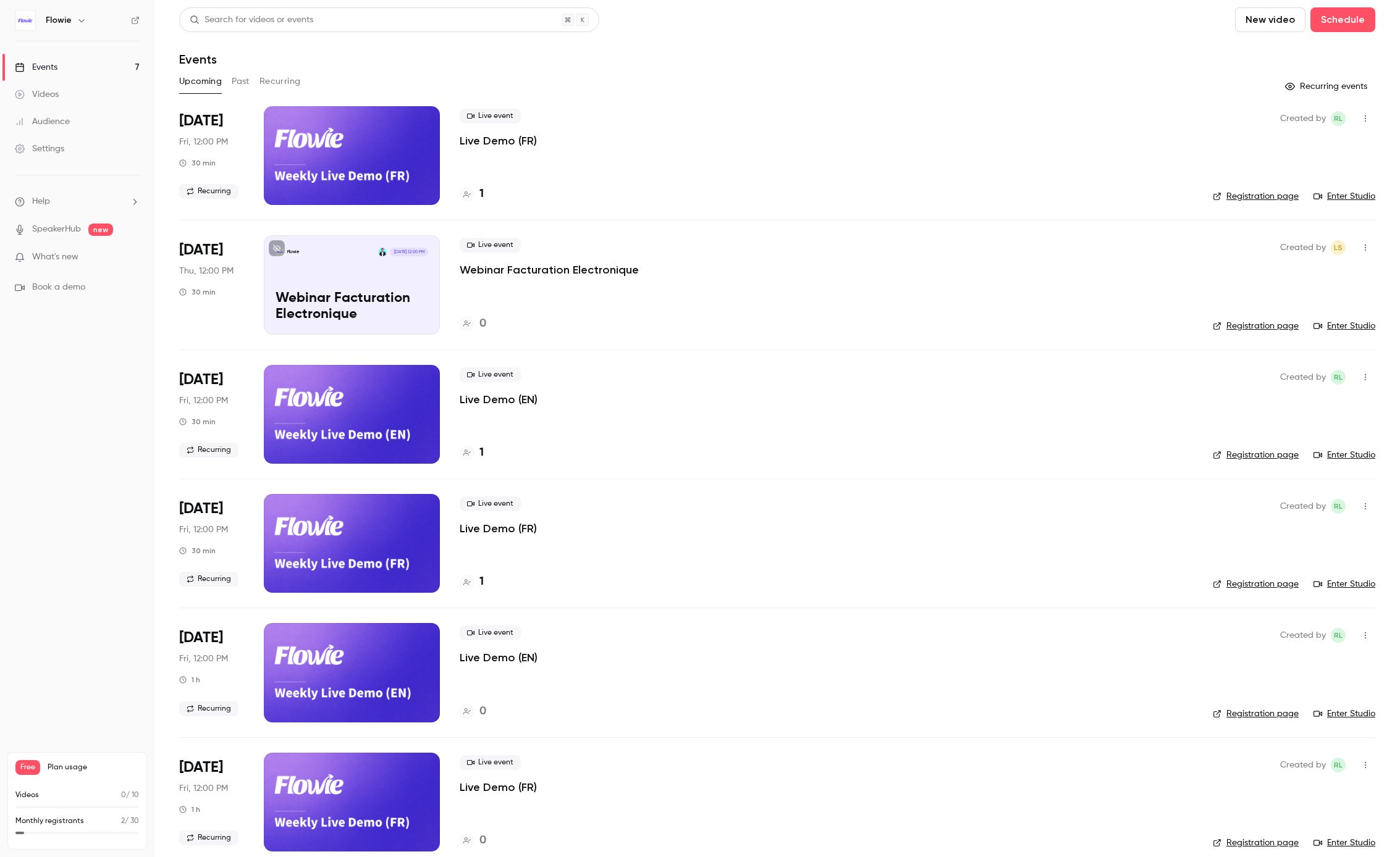
click at [1357, 113] on button "button" at bounding box center [1365, 118] width 20 height 20
drag, startPoint x: 1133, startPoint y: 107, endPoint x: 1179, endPoint y: 118, distance: 47.3
click at [1133, 107] on div at bounding box center [700, 428] width 1400 height 857
click at [1355, 113] on button "button" at bounding box center [1365, 118] width 20 height 20
click at [1290, 177] on div "Invite to Studio" at bounding box center [1308, 182] width 94 height 12
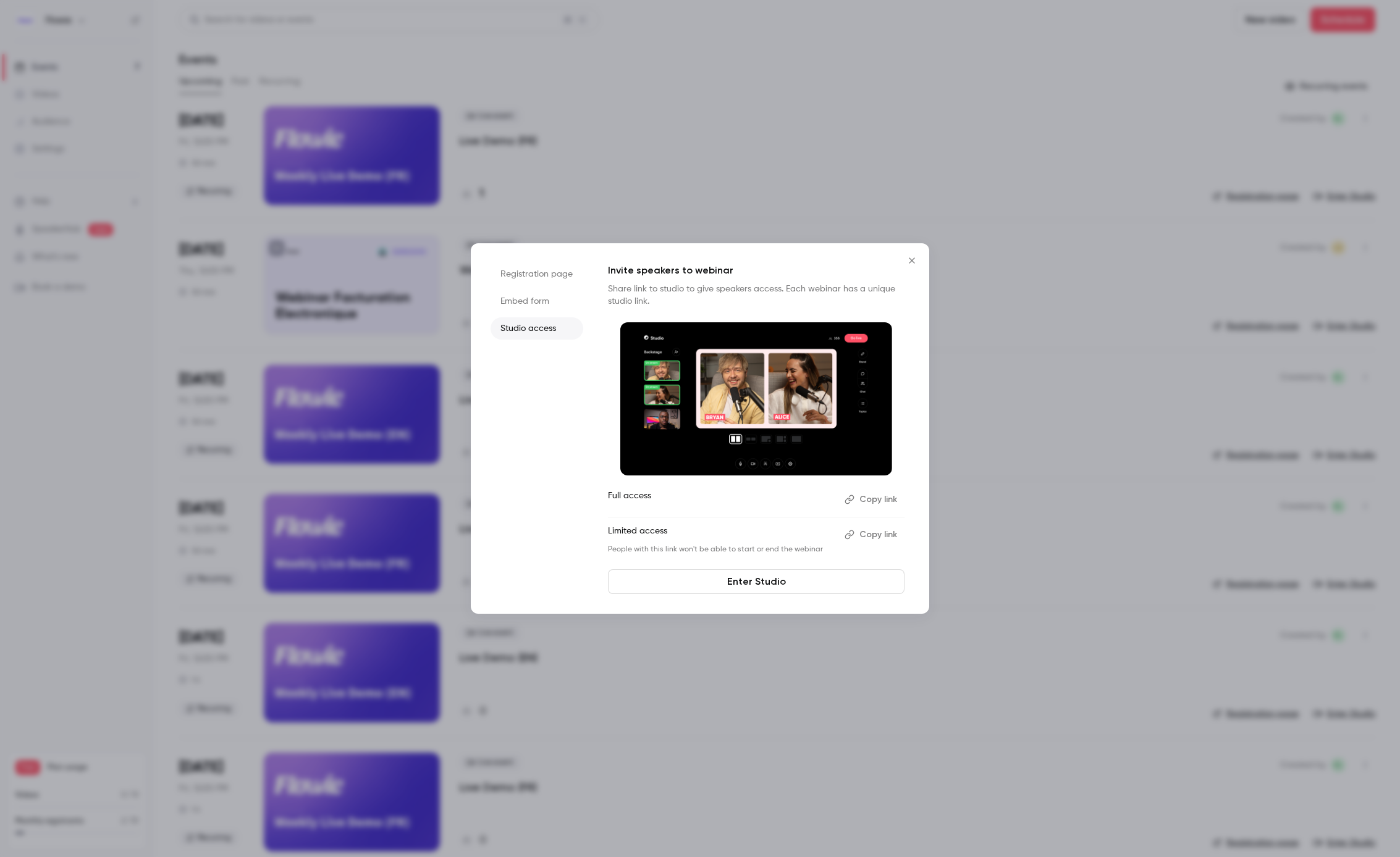
click at [535, 303] on li "Embed form" at bounding box center [537, 301] width 93 height 22
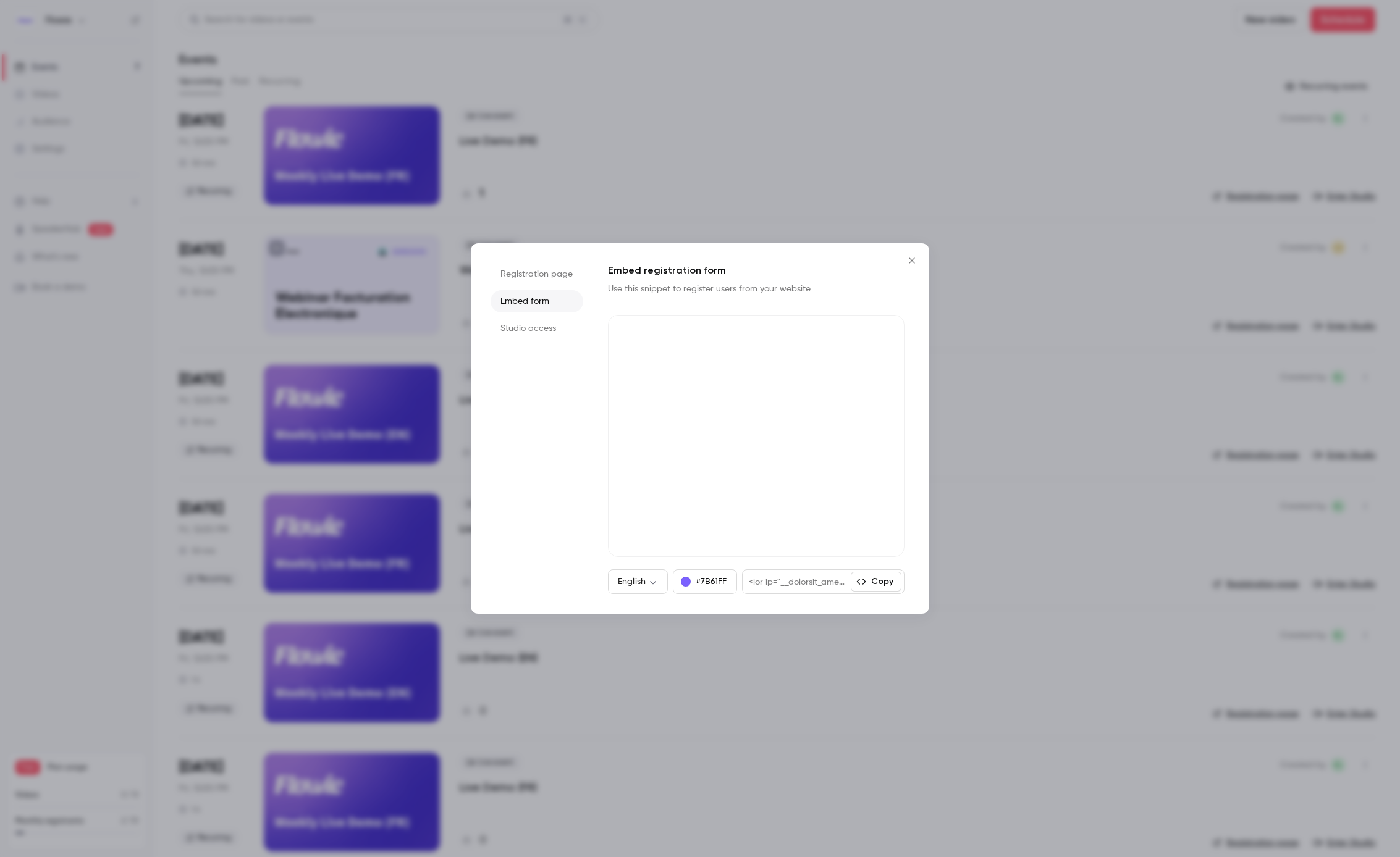
click at [600, 479] on div "Registration page Embed form Studio access Embed registration form Use this sni…" at bounding box center [700, 428] width 459 height 371
click at [909, 260] on icon "Close" at bounding box center [912, 261] width 15 height 10
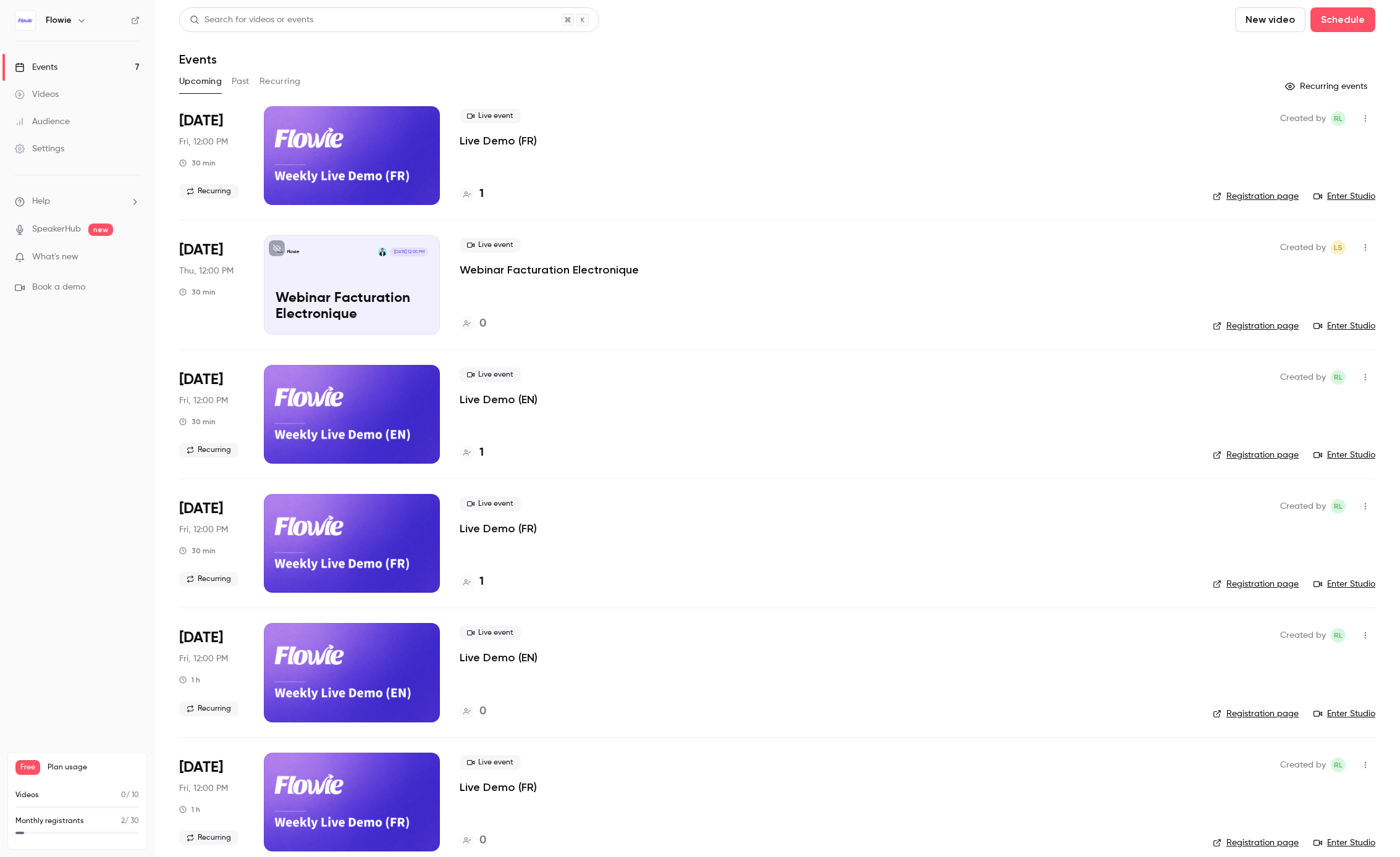
click at [217, 120] on span "[DATE]" at bounding box center [201, 120] width 44 height 20
click at [491, 139] on p "Live Demo (FR)" at bounding box center [498, 141] width 77 height 15
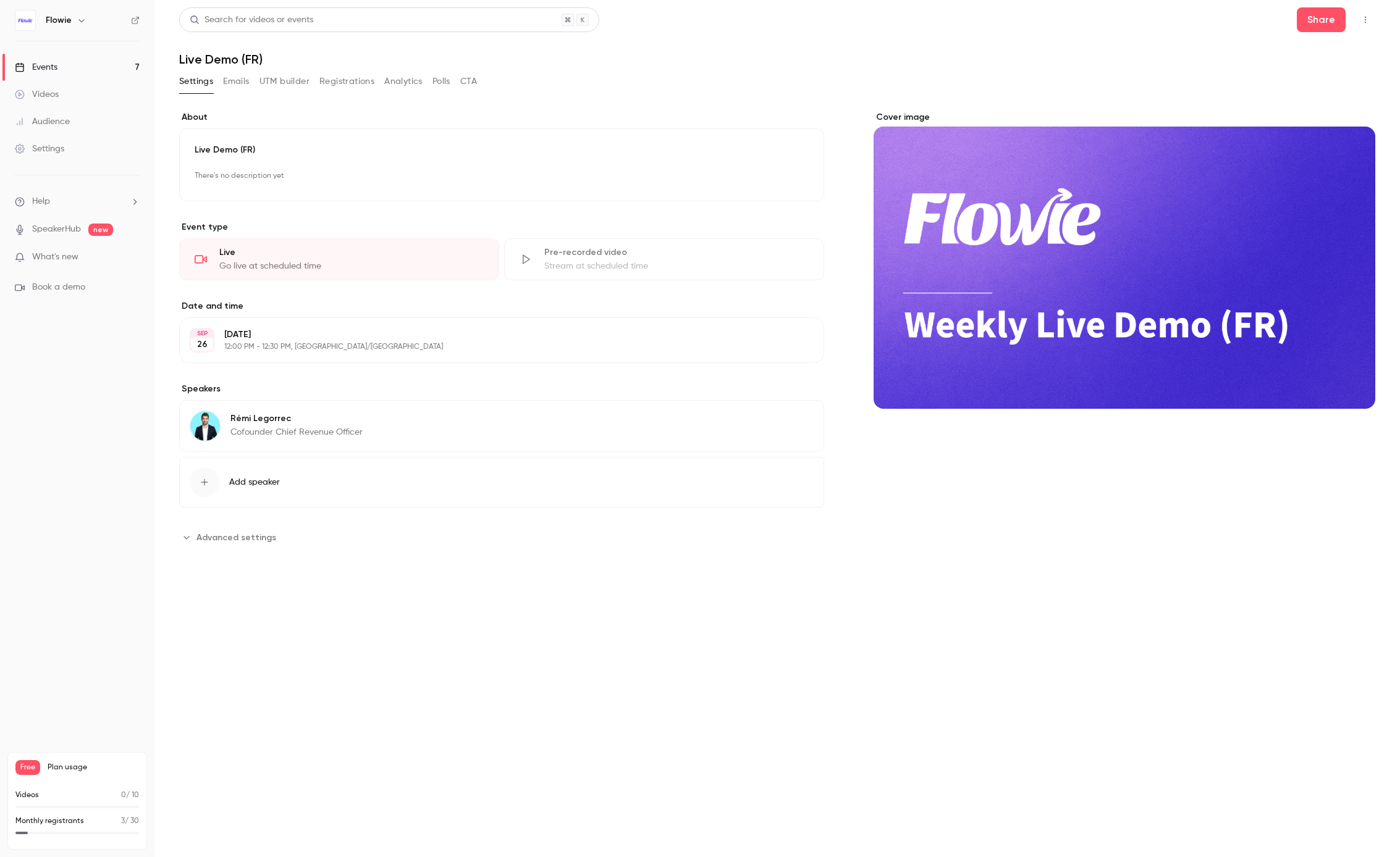
click at [332, 82] on button "Registrations" at bounding box center [346, 81] width 55 height 20
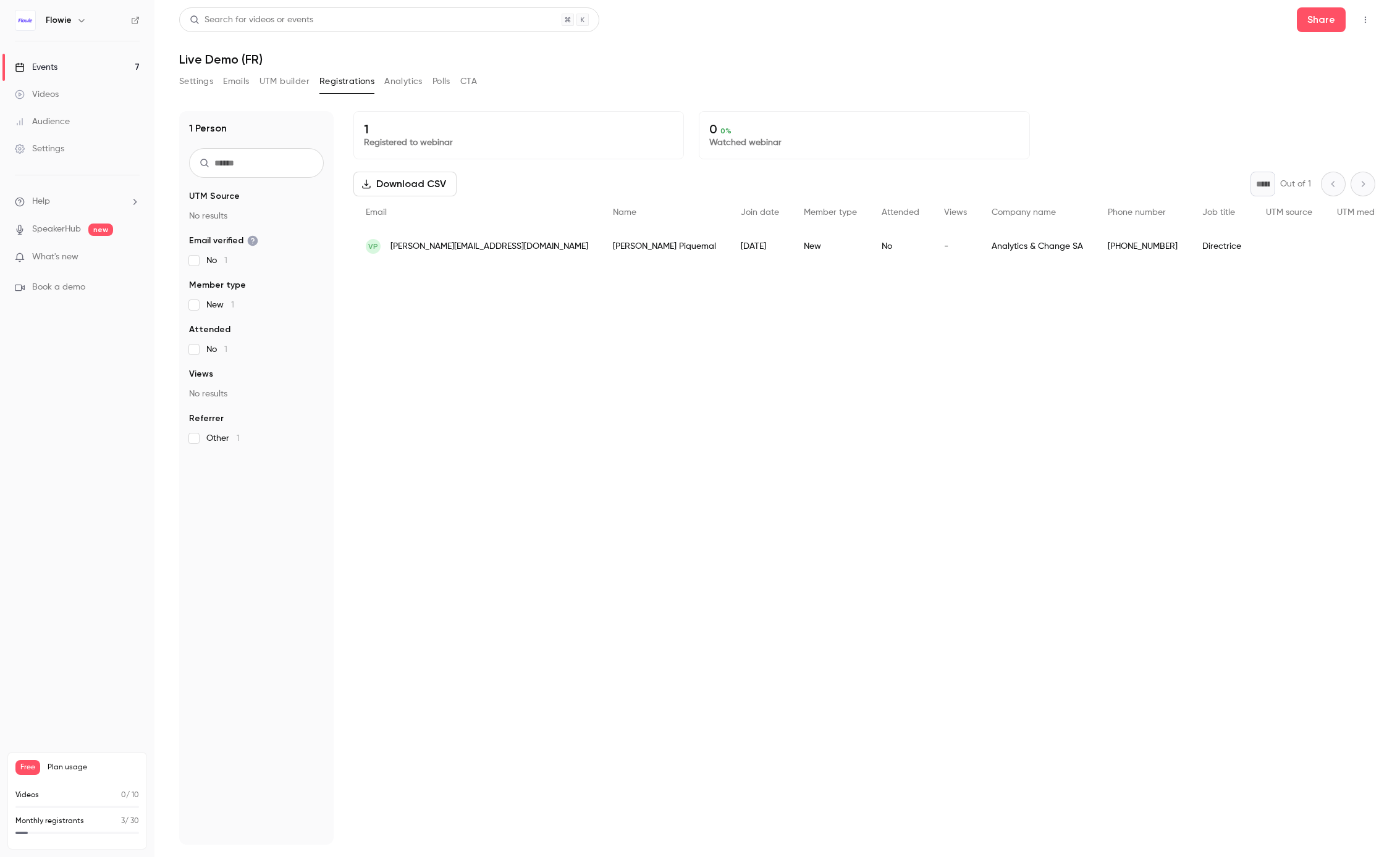
click at [191, 84] on button "Settings" at bounding box center [196, 81] width 34 height 20
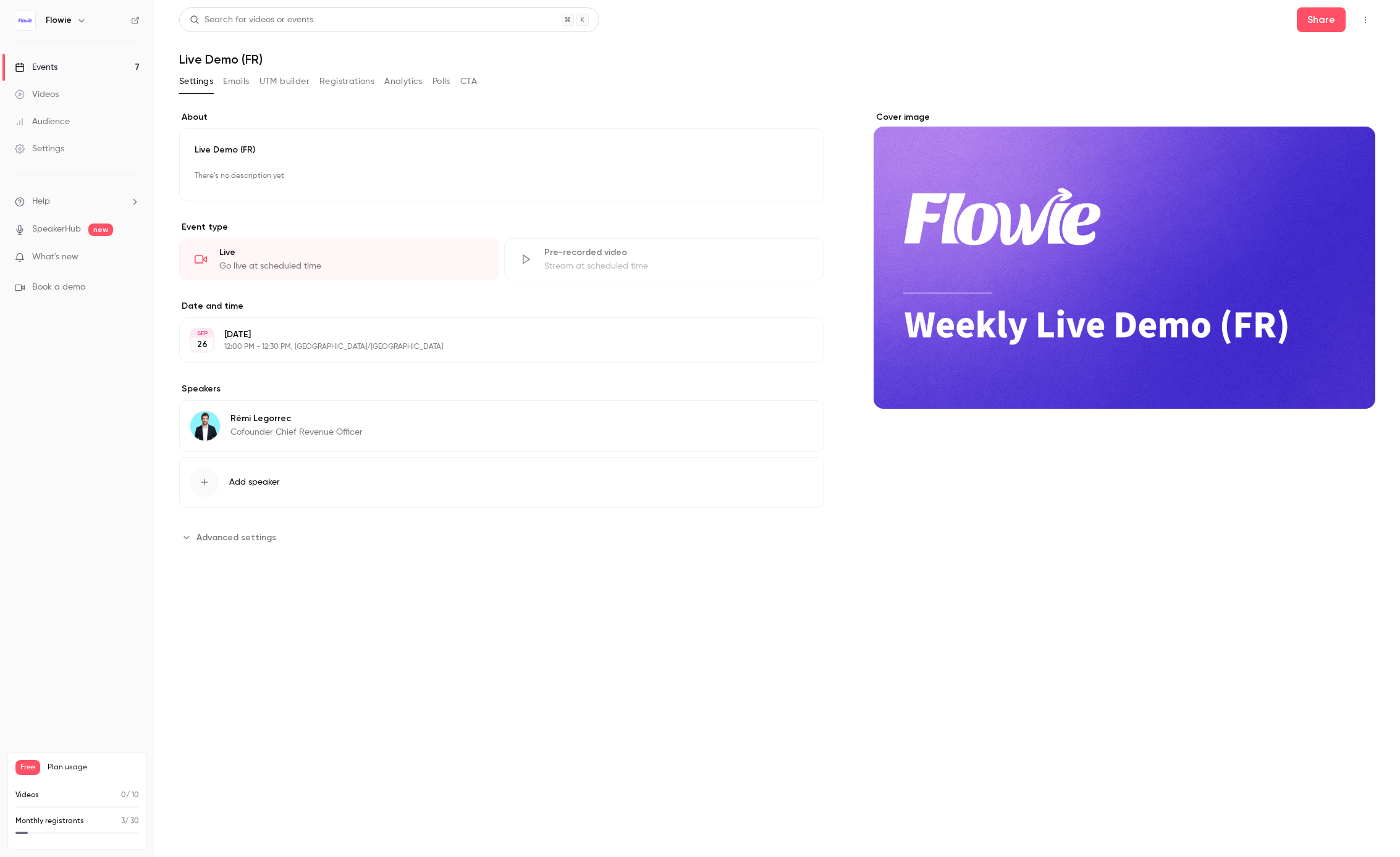
click at [357, 80] on button "Registrations" at bounding box center [346, 81] width 55 height 20
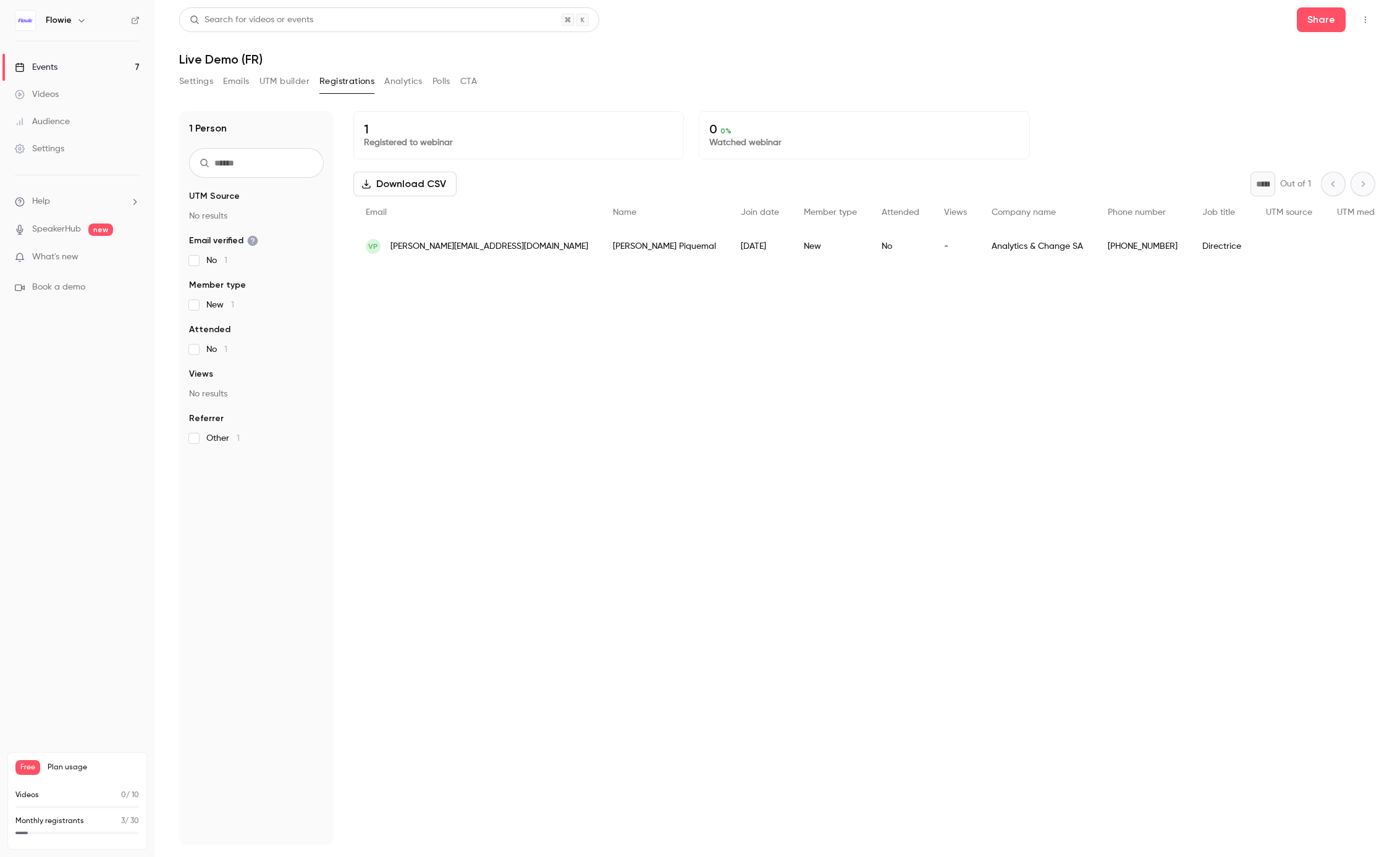
click at [198, 81] on button "Settings" at bounding box center [196, 81] width 34 height 20
